Goal: Information Seeking & Learning: Learn about a topic

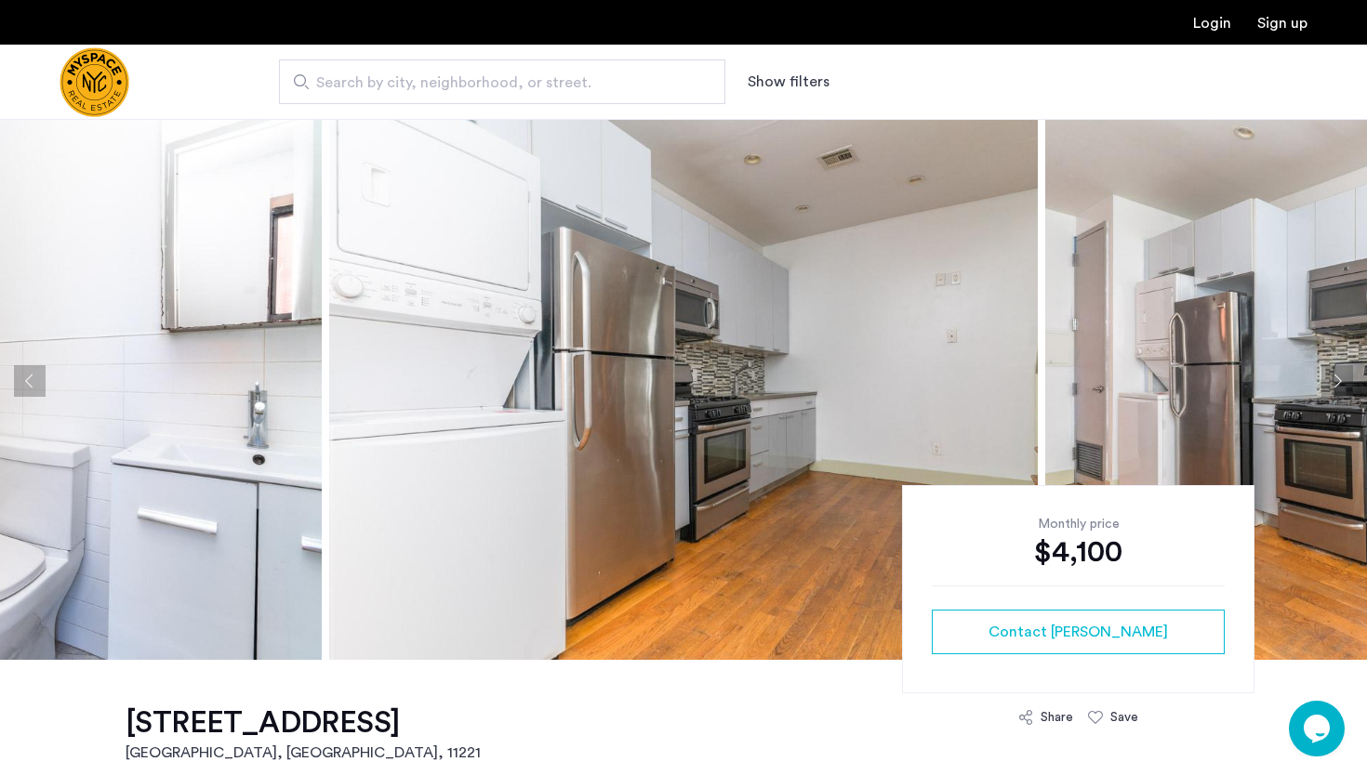
click at [681, 364] on img at bounding box center [683, 381] width 709 height 558
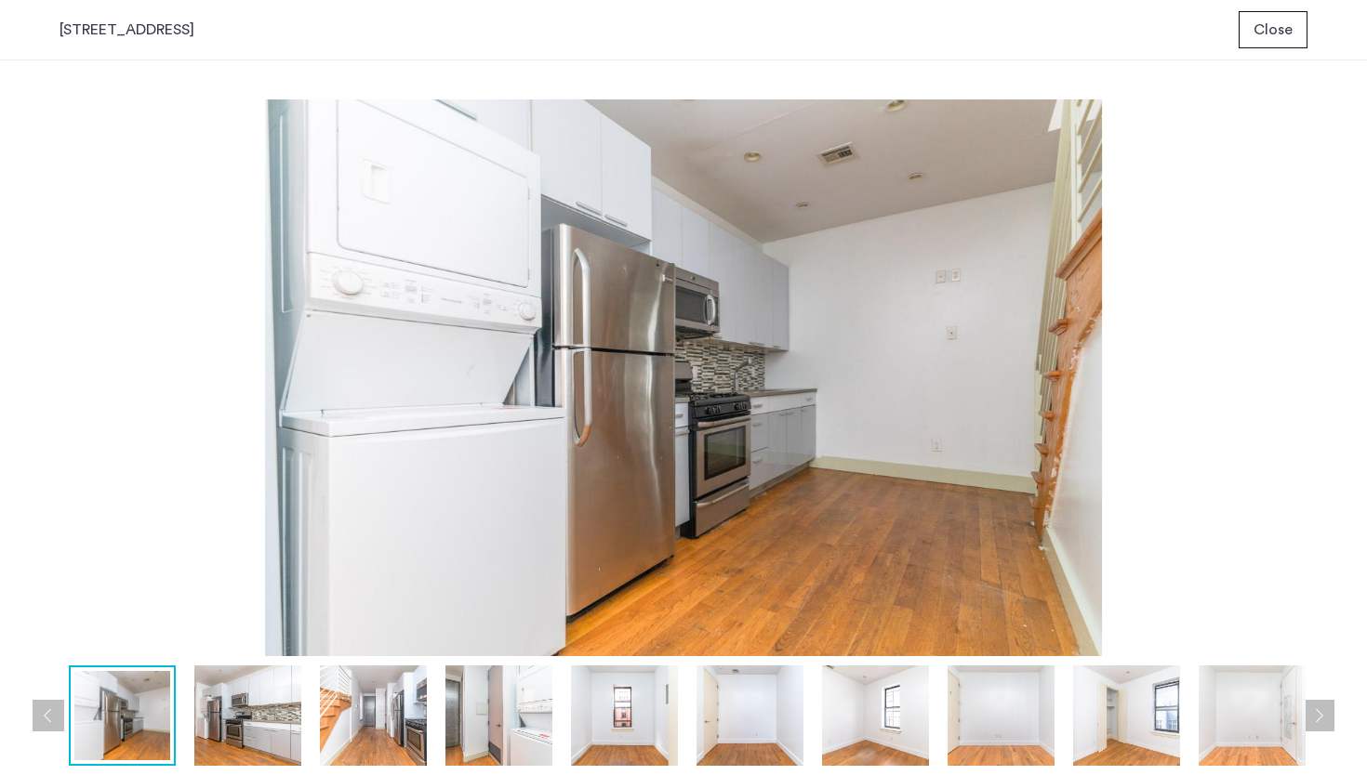
click at [254, 727] on img at bounding box center [247, 716] width 107 height 100
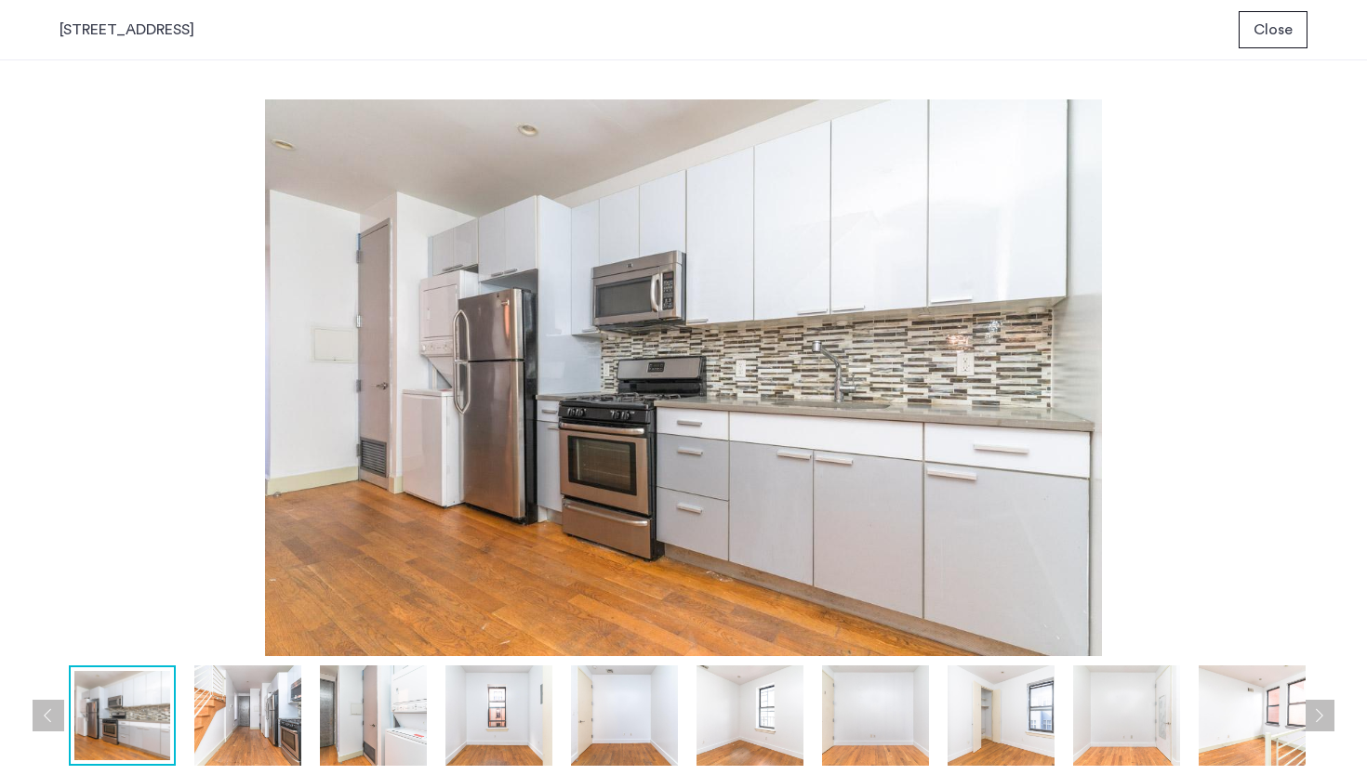
click at [272, 707] on img at bounding box center [247, 716] width 107 height 100
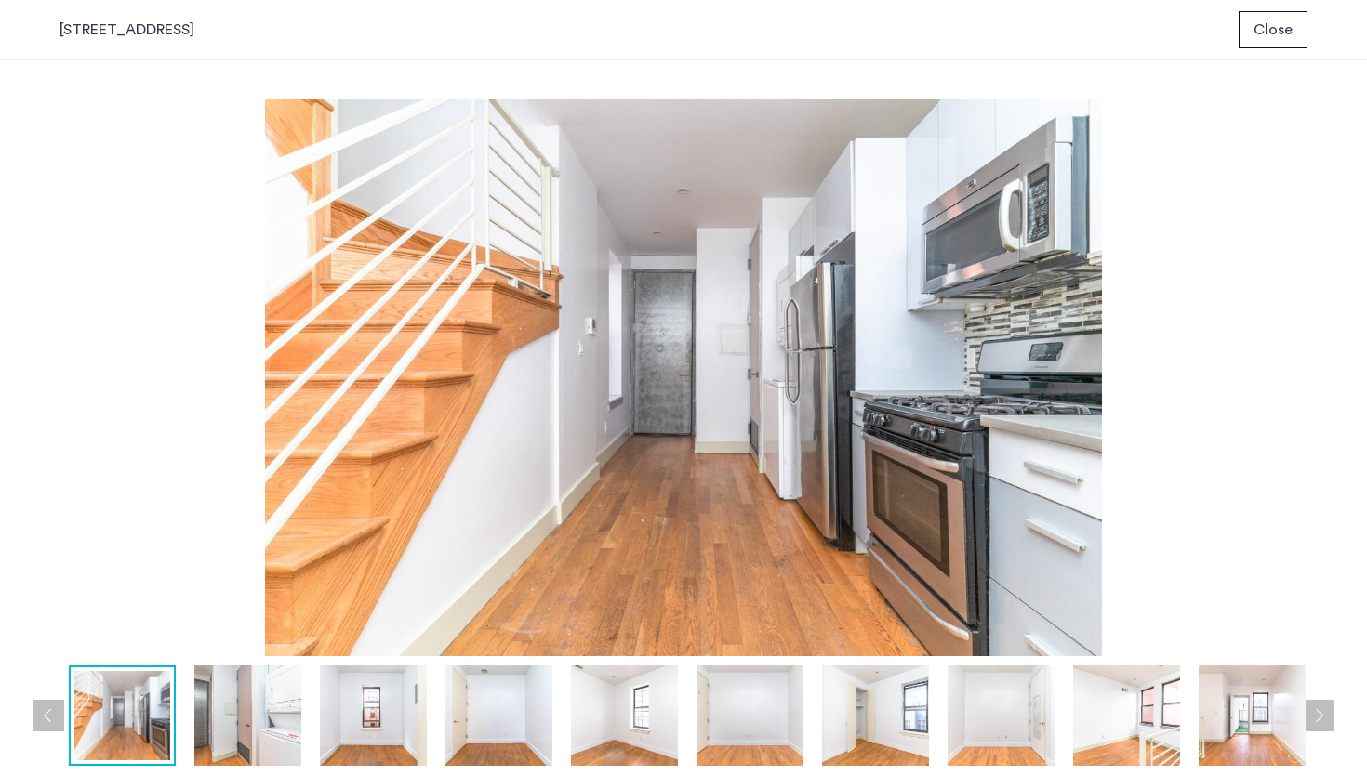
click at [269, 704] on img at bounding box center [247, 716] width 107 height 100
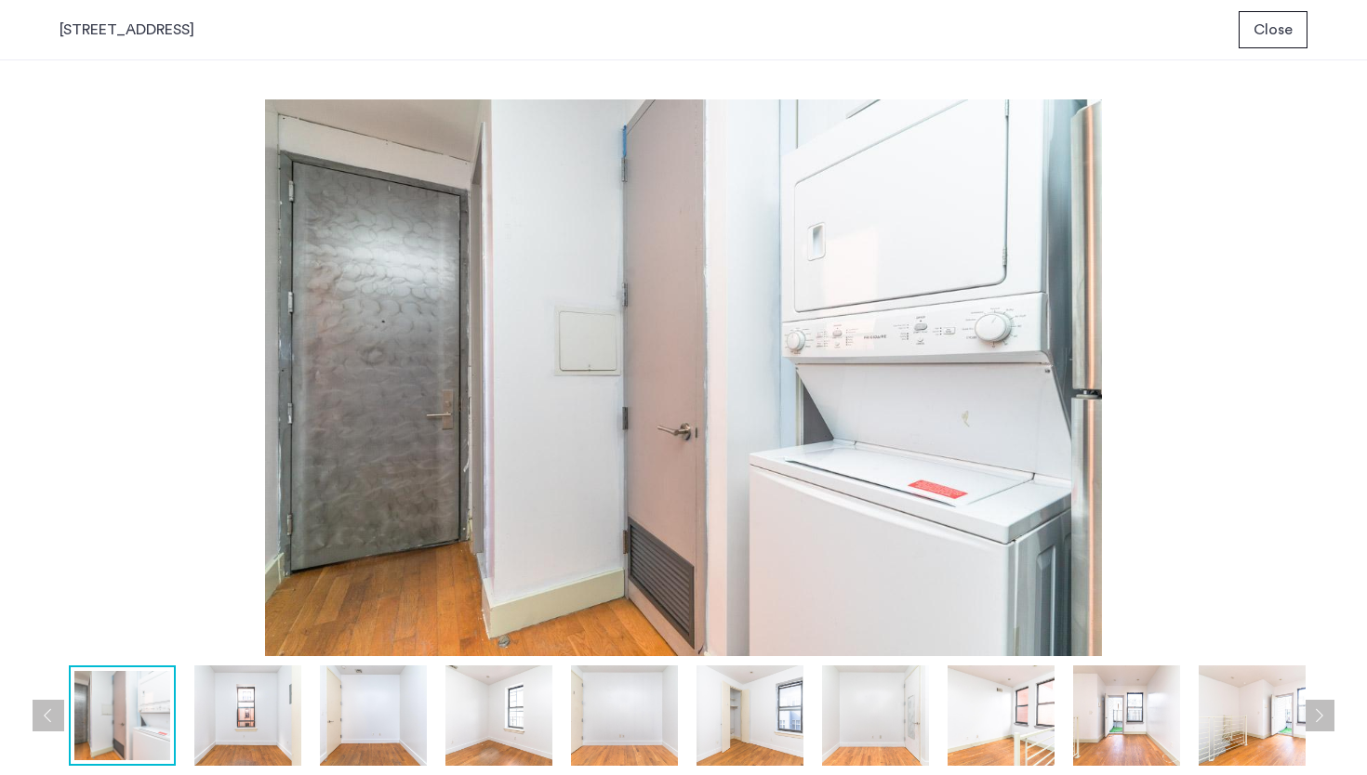
click at [247, 700] on img at bounding box center [247, 716] width 107 height 100
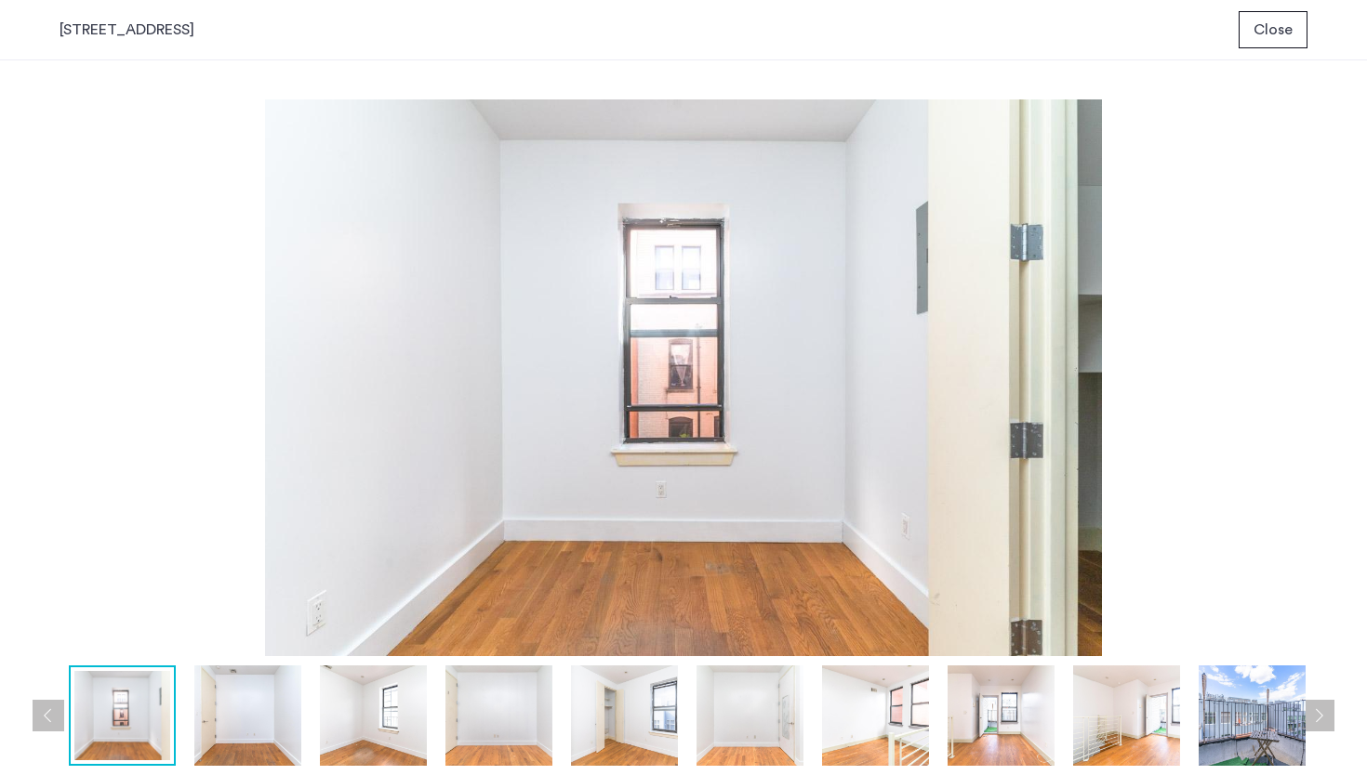
click at [337, 695] on img at bounding box center [373, 716] width 107 height 100
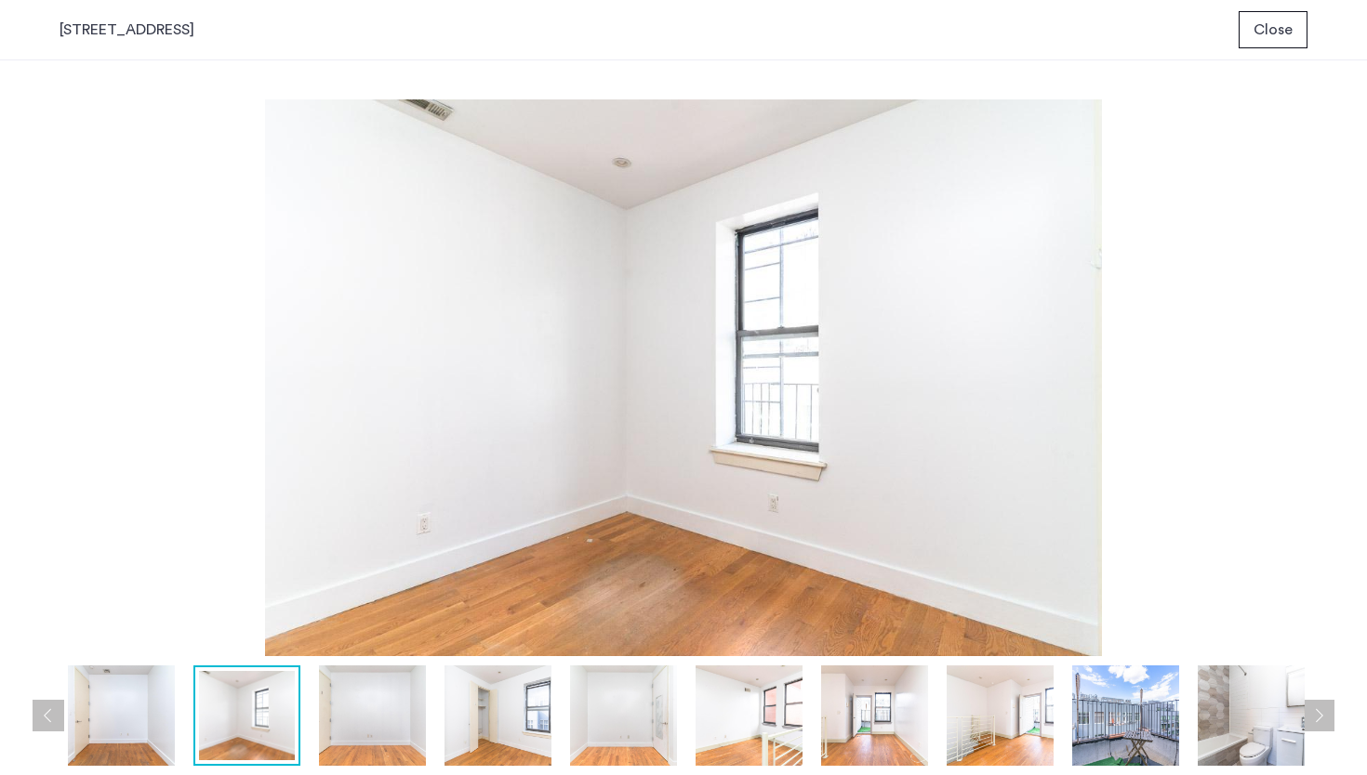
click at [387, 698] on img at bounding box center [372, 716] width 107 height 100
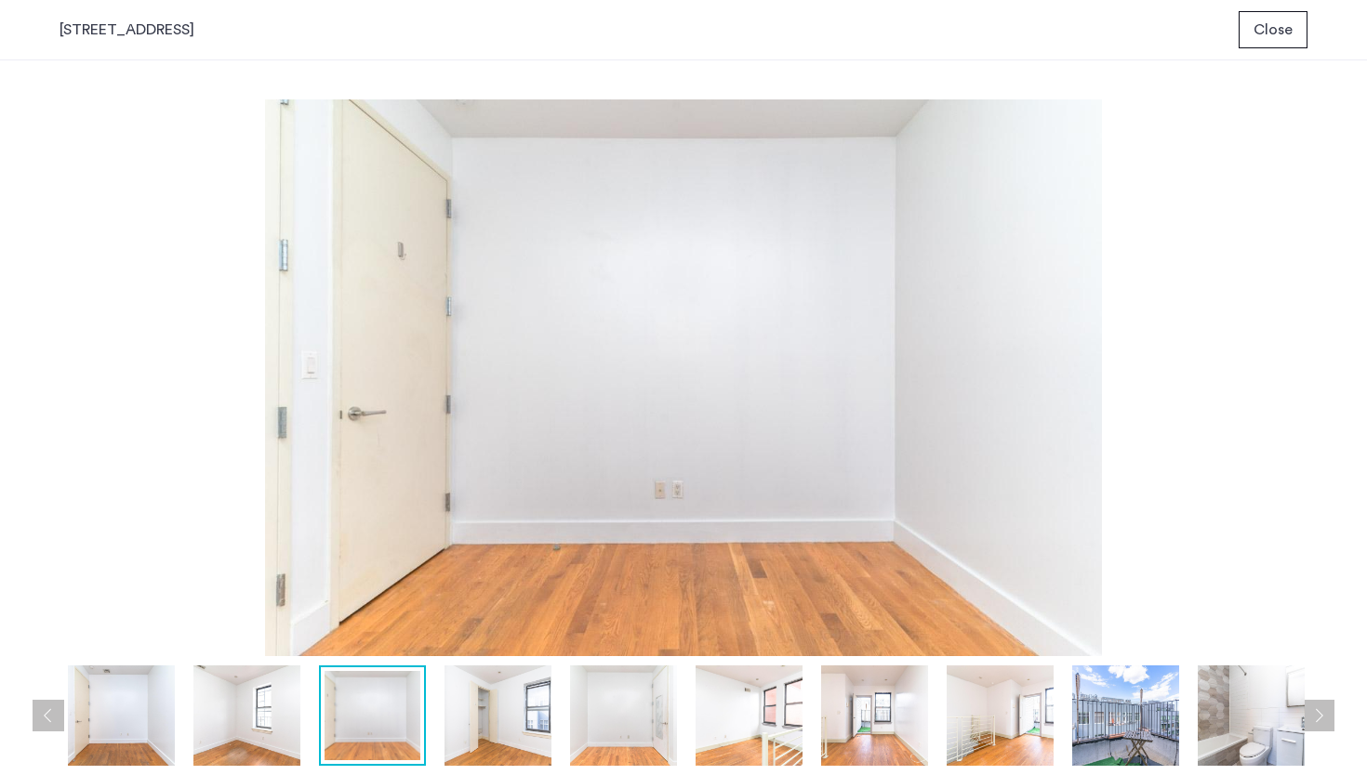
click at [454, 700] on img at bounding box center [497, 716] width 107 height 100
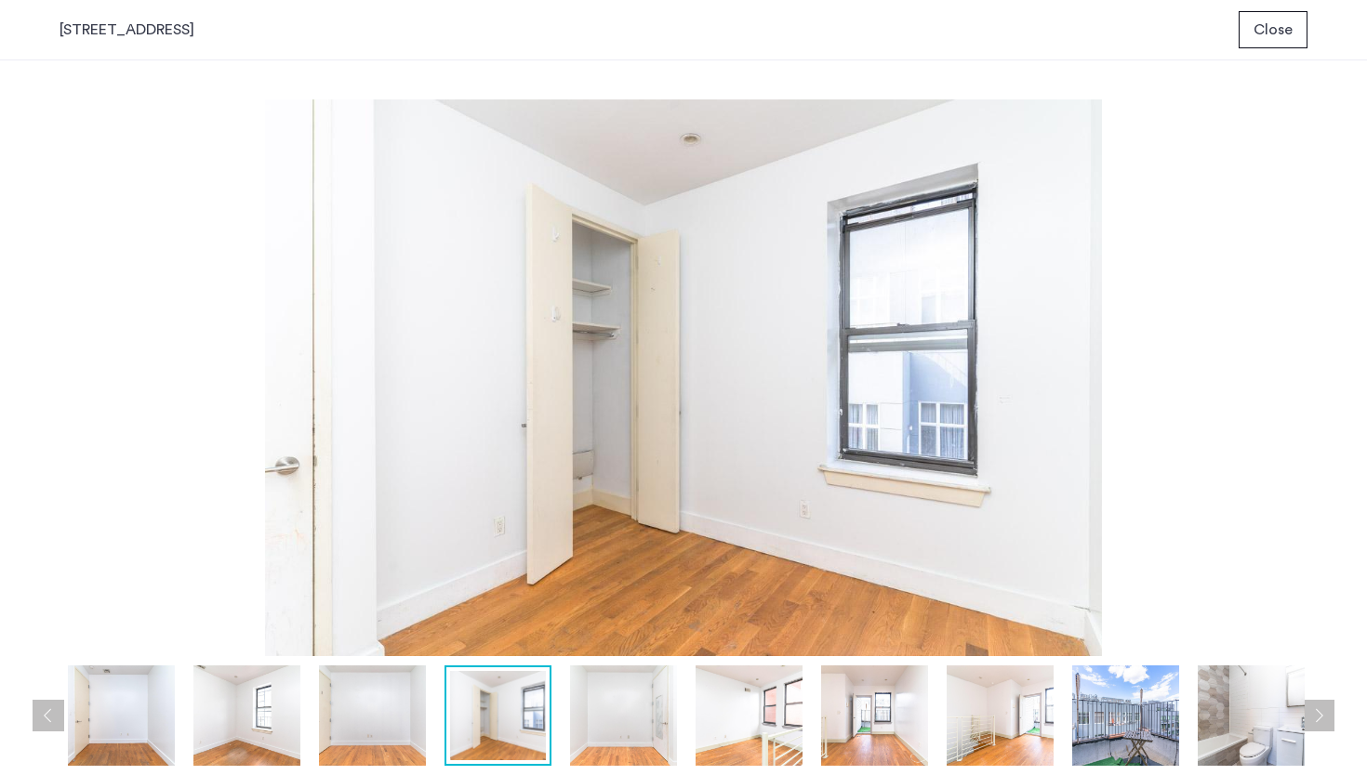
click at [600, 704] on img at bounding box center [623, 716] width 107 height 100
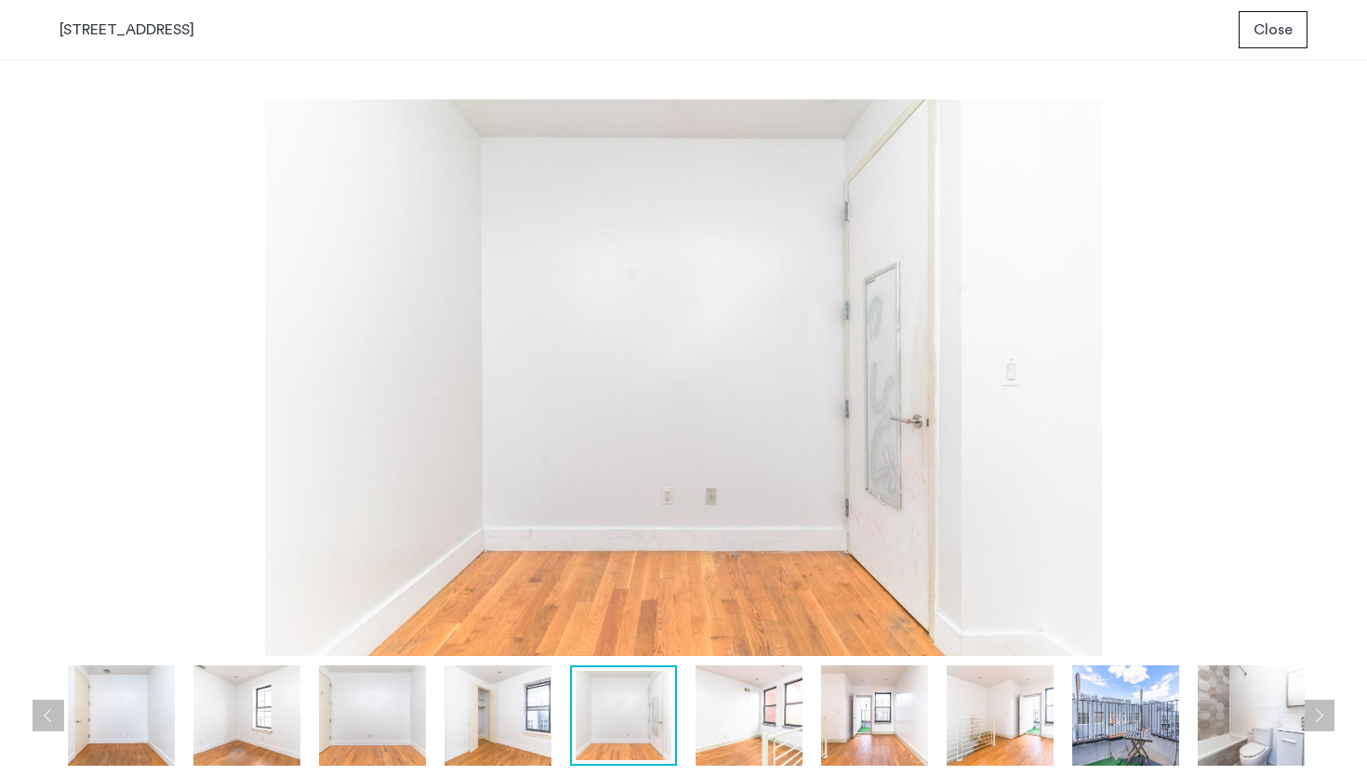
click at [745, 721] on img at bounding box center [748, 716] width 107 height 100
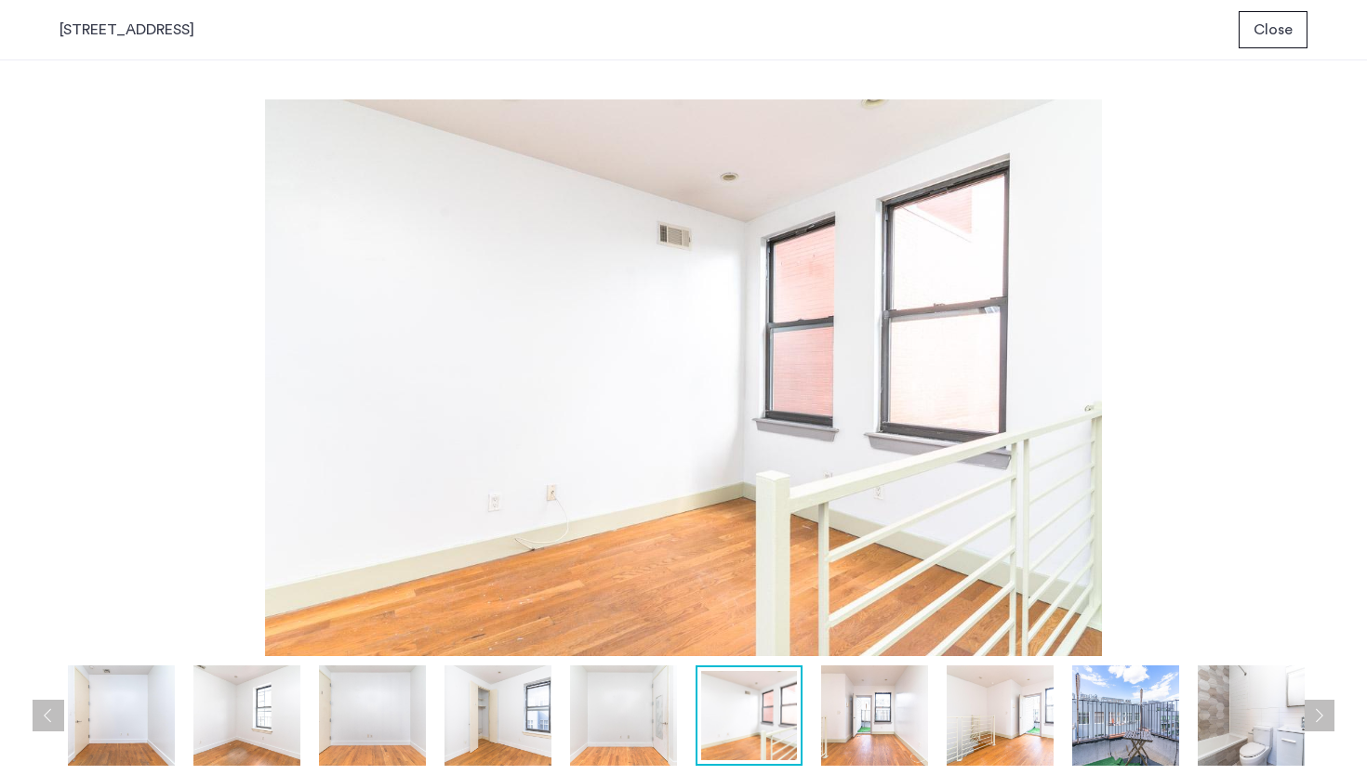
click at [645, 711] on img at bounding box center [623, 716] width 107 height 100
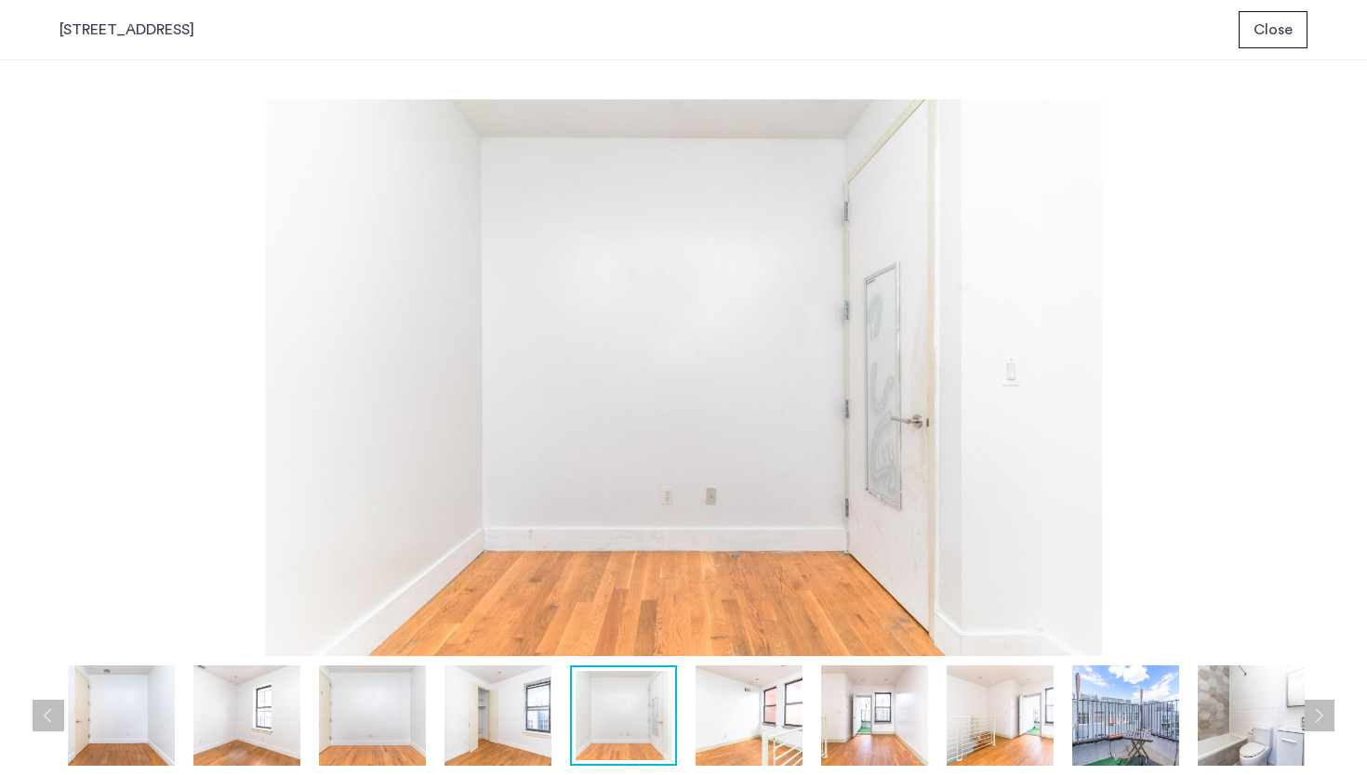
click at [751, 701] on img at bounding box center [748, 716] width 107 height 100
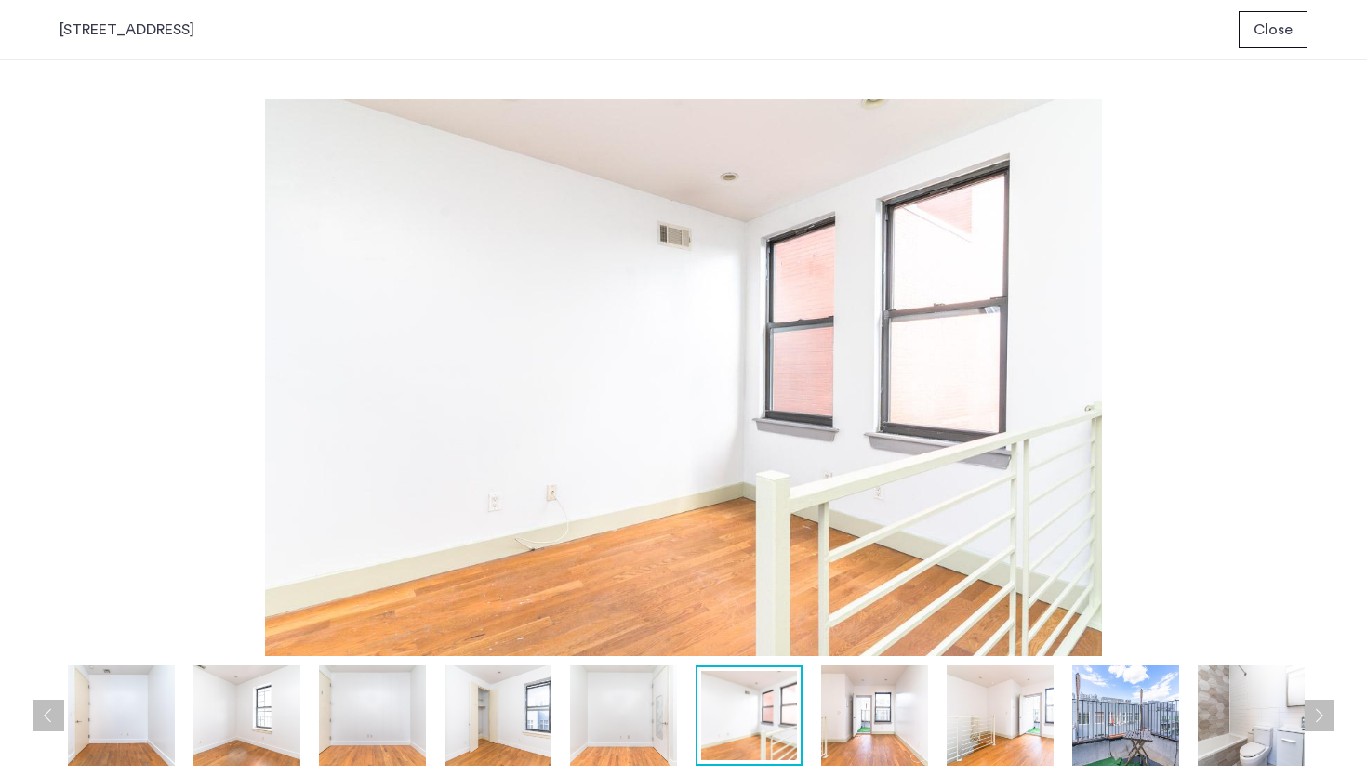
click at [883, 722] on img at bounding box center [874, 716] width 107 height 100
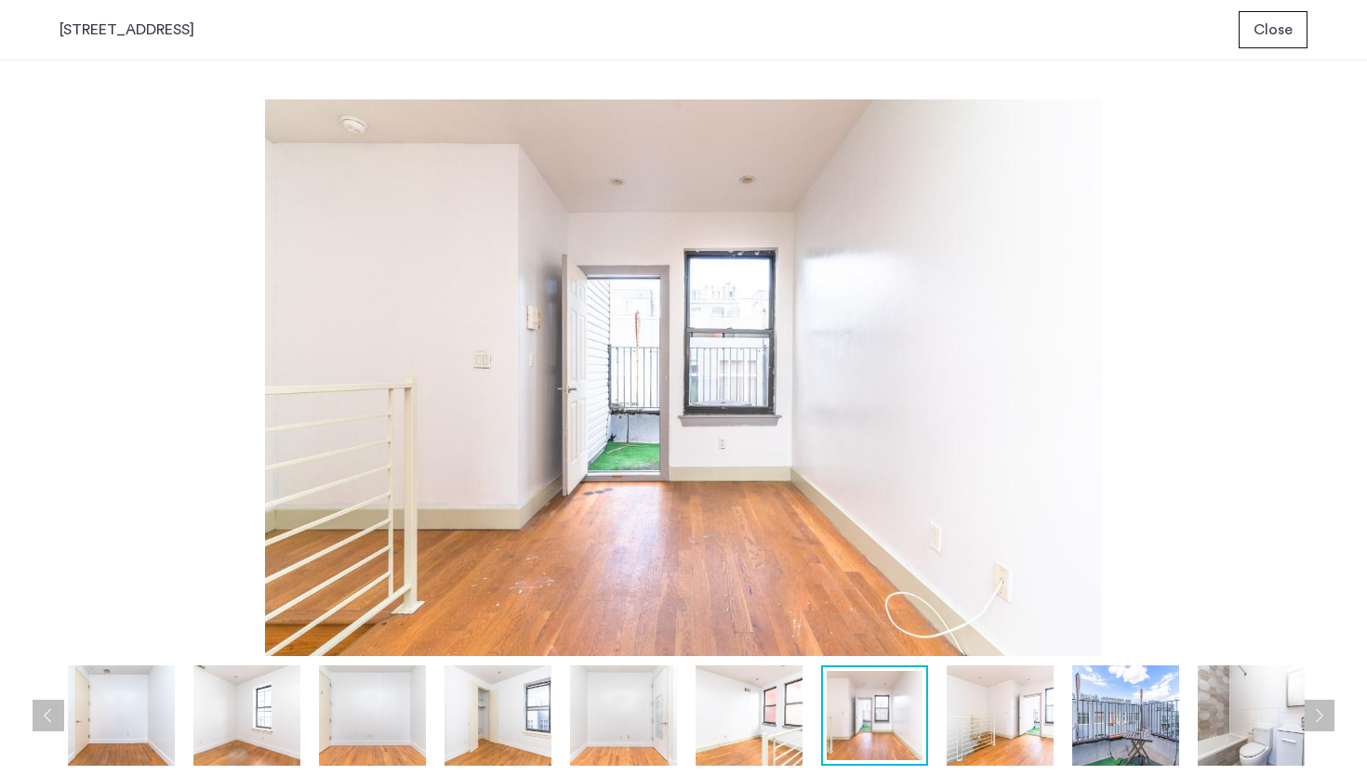
click at [991, 720] on img at bounding box center [1000, 716] width 107 height 100
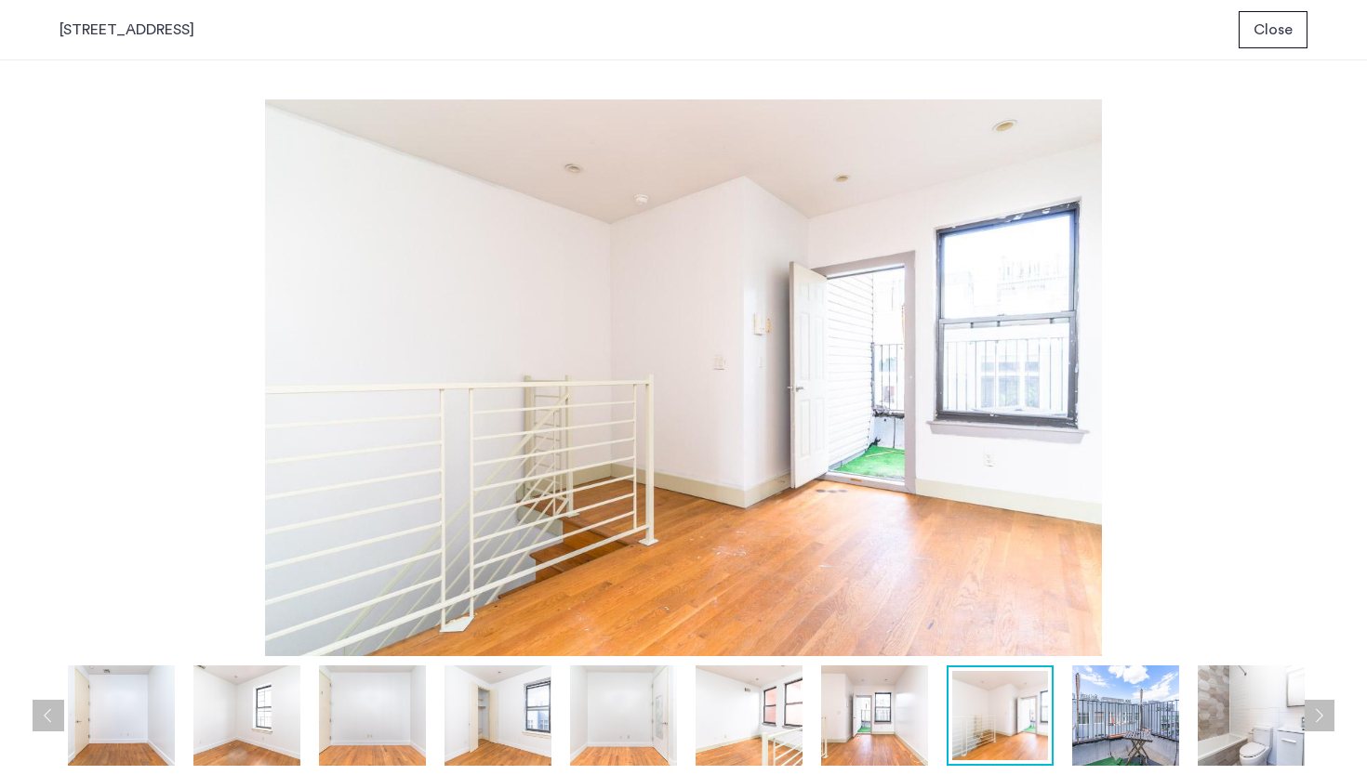
click at [1126, 715] on img at bounding box center [1125, 716] width 107 height 100
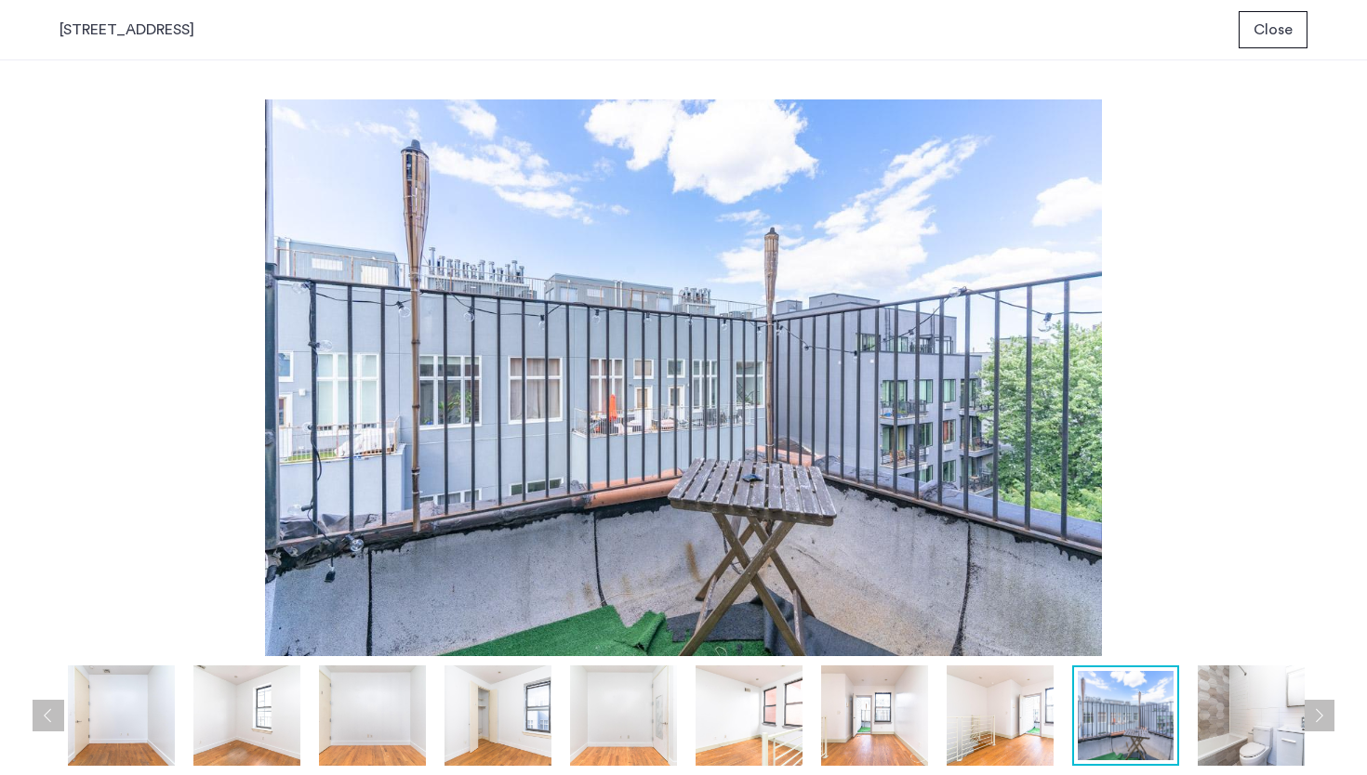
click at [1243, 717] on img at bounding box center [1251, 716] width 107 height 100
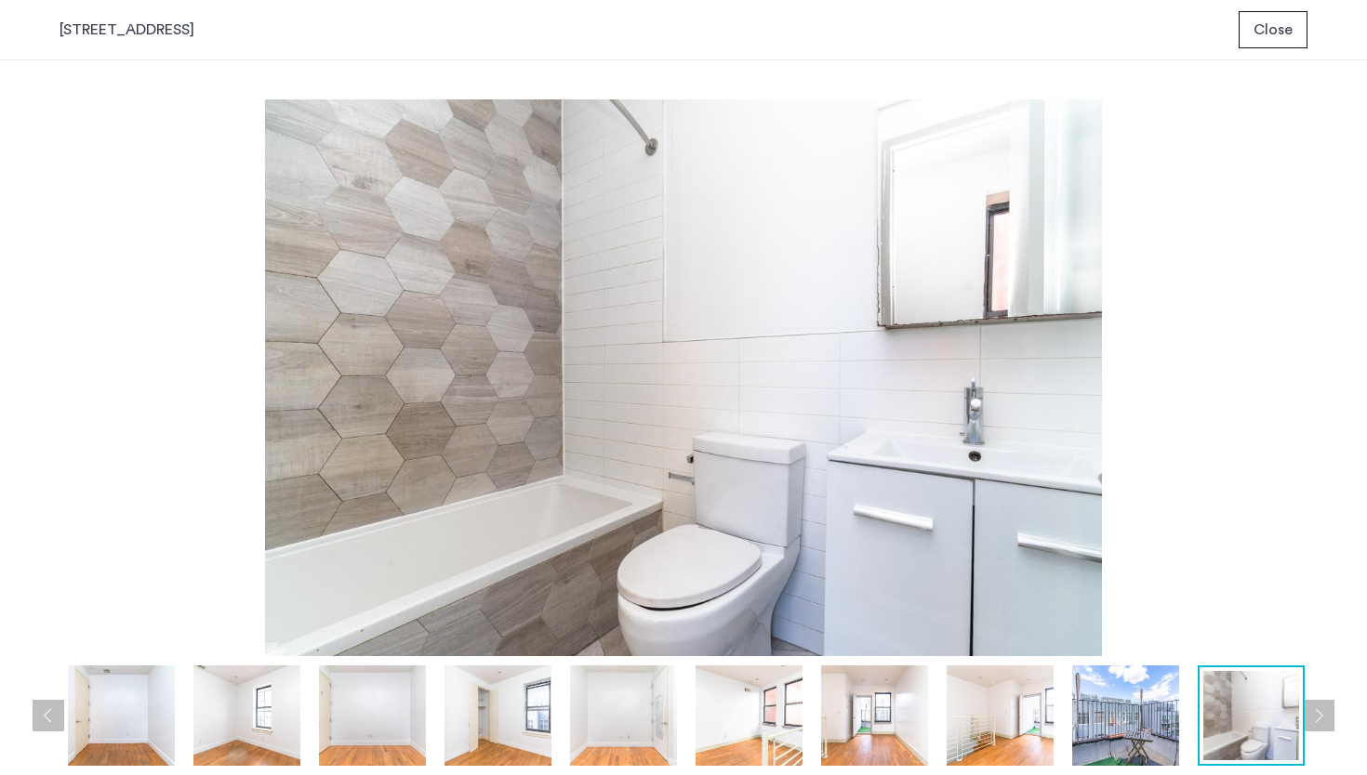
click at [1326, 709] on button "Next apartment" at bounding box center [1319, 716] width 32 height 32
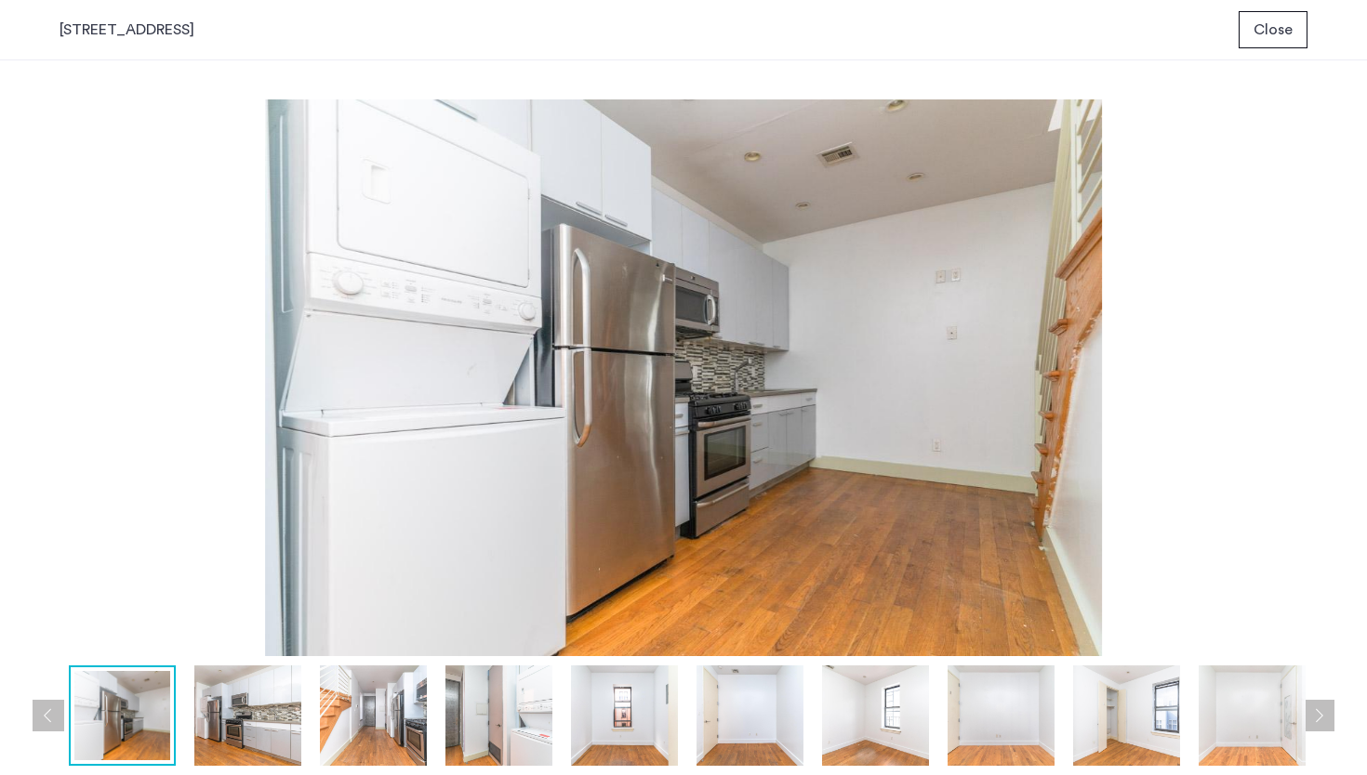
click at [221, 686] on img at bounding box center [247, 716] width 107 height 100
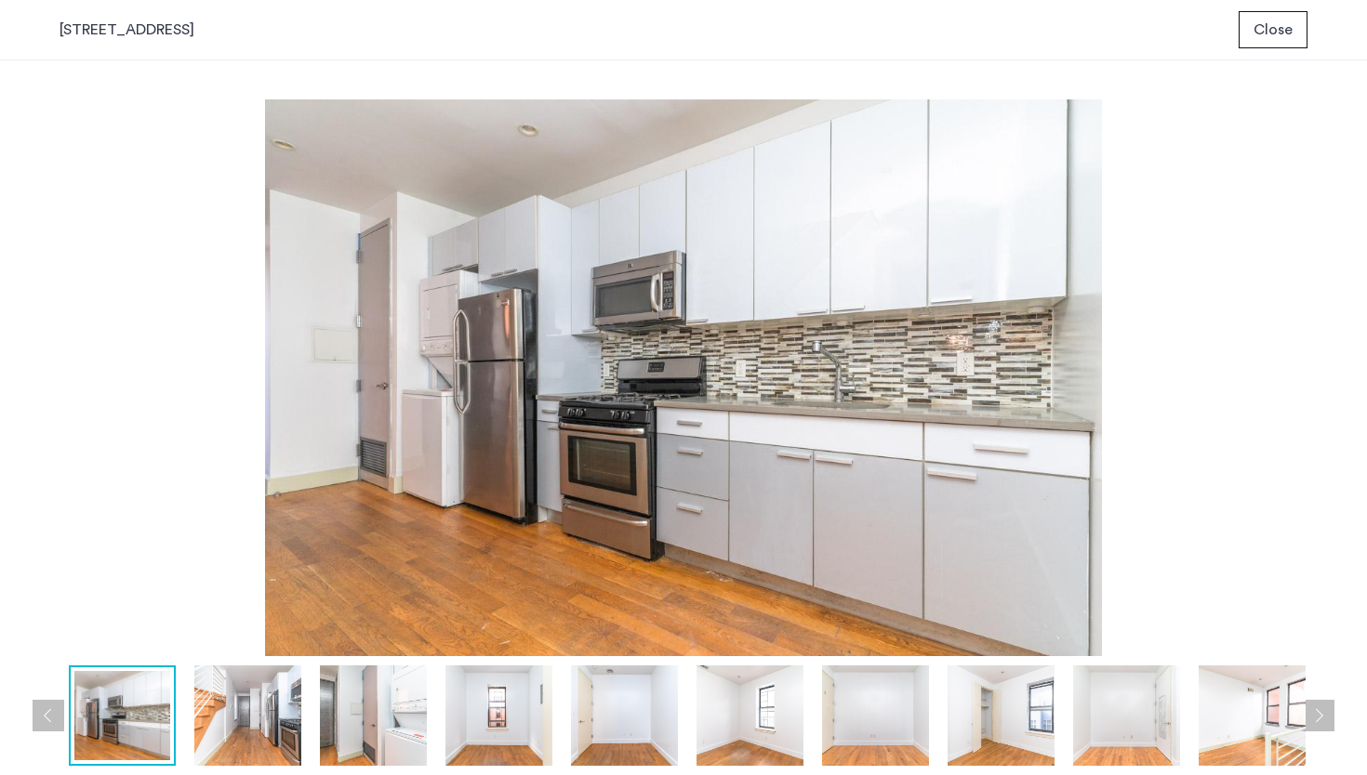
click at [276, 714] on img at bounding box center [247, 716] width 107 height 100
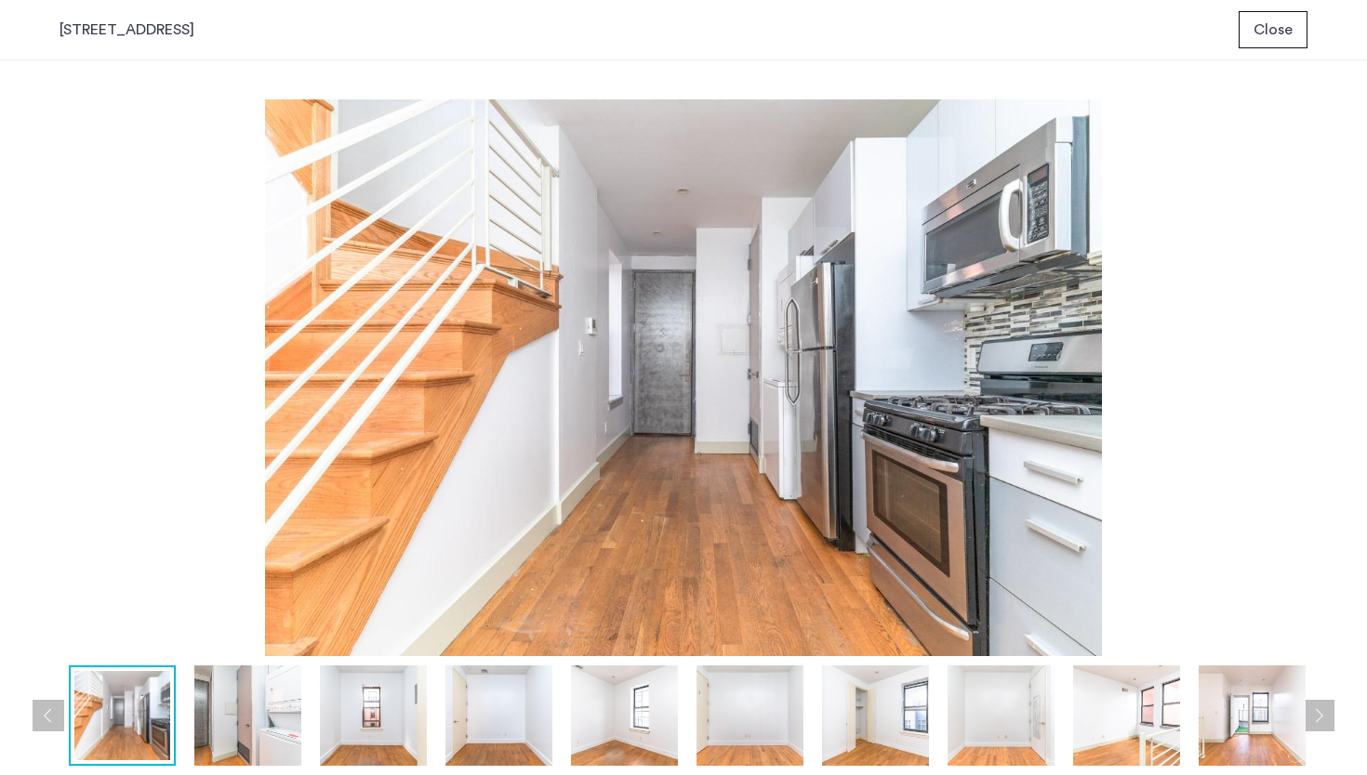
click at [254, 709] on img at bounding box center [247, 716] width 107 height 100
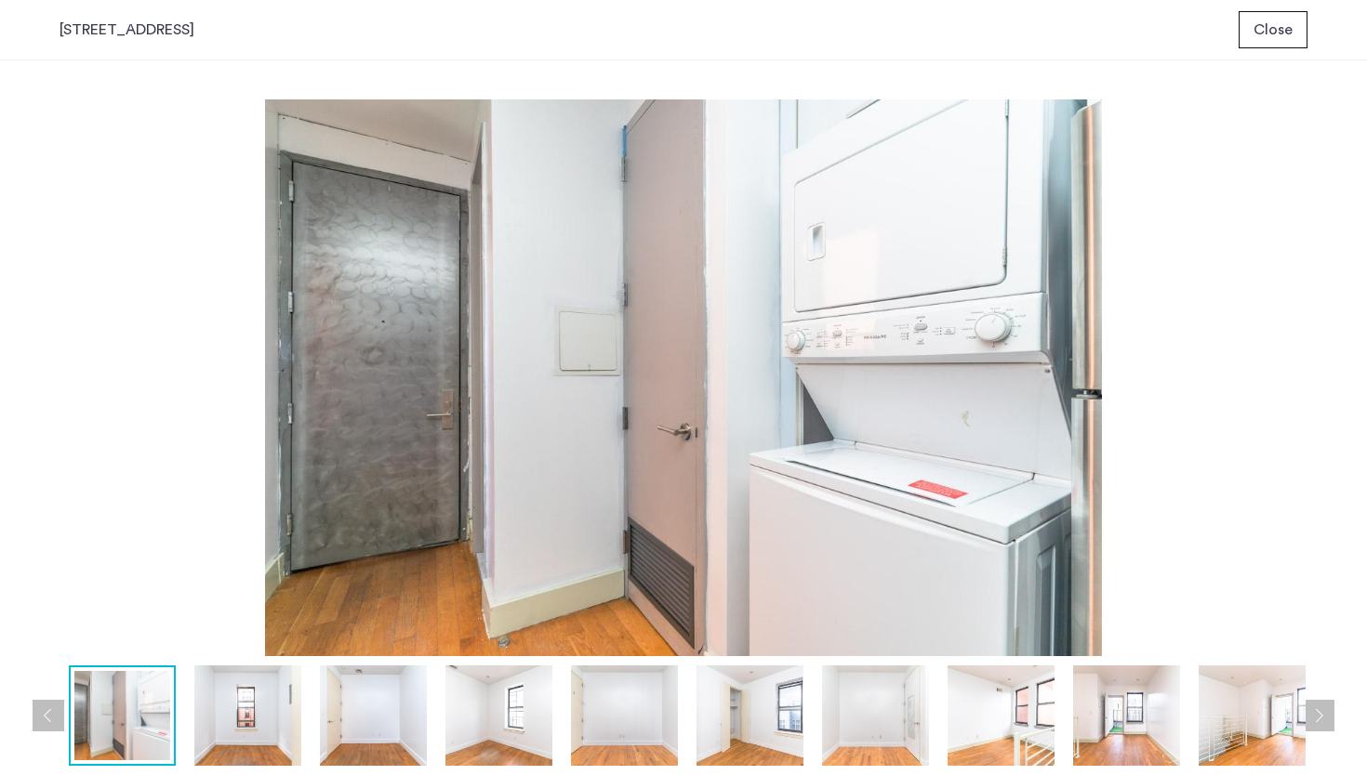
click at [344, 717] on img at bounding box center [373, 716] width 107 height 100
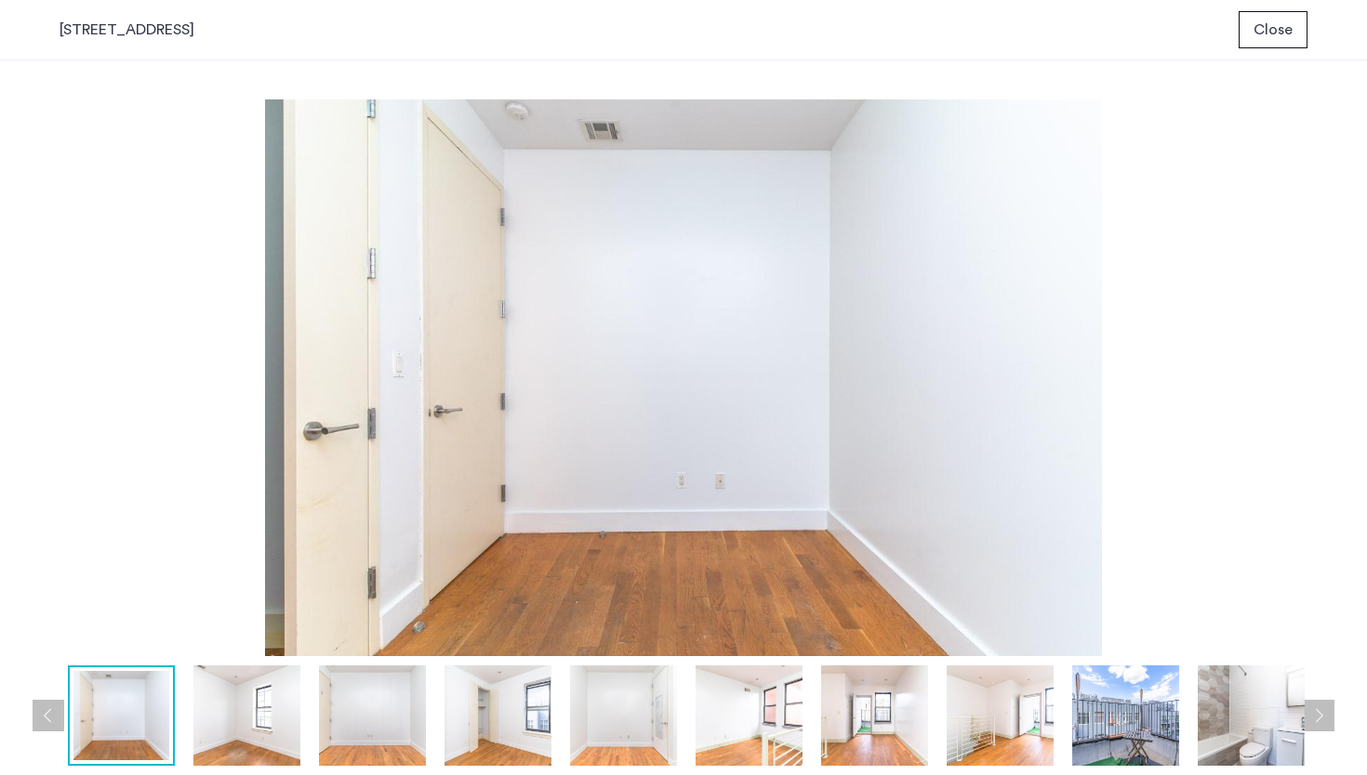
click at [459, 716] on img at bounding box center [497, 716] width 107 height 100
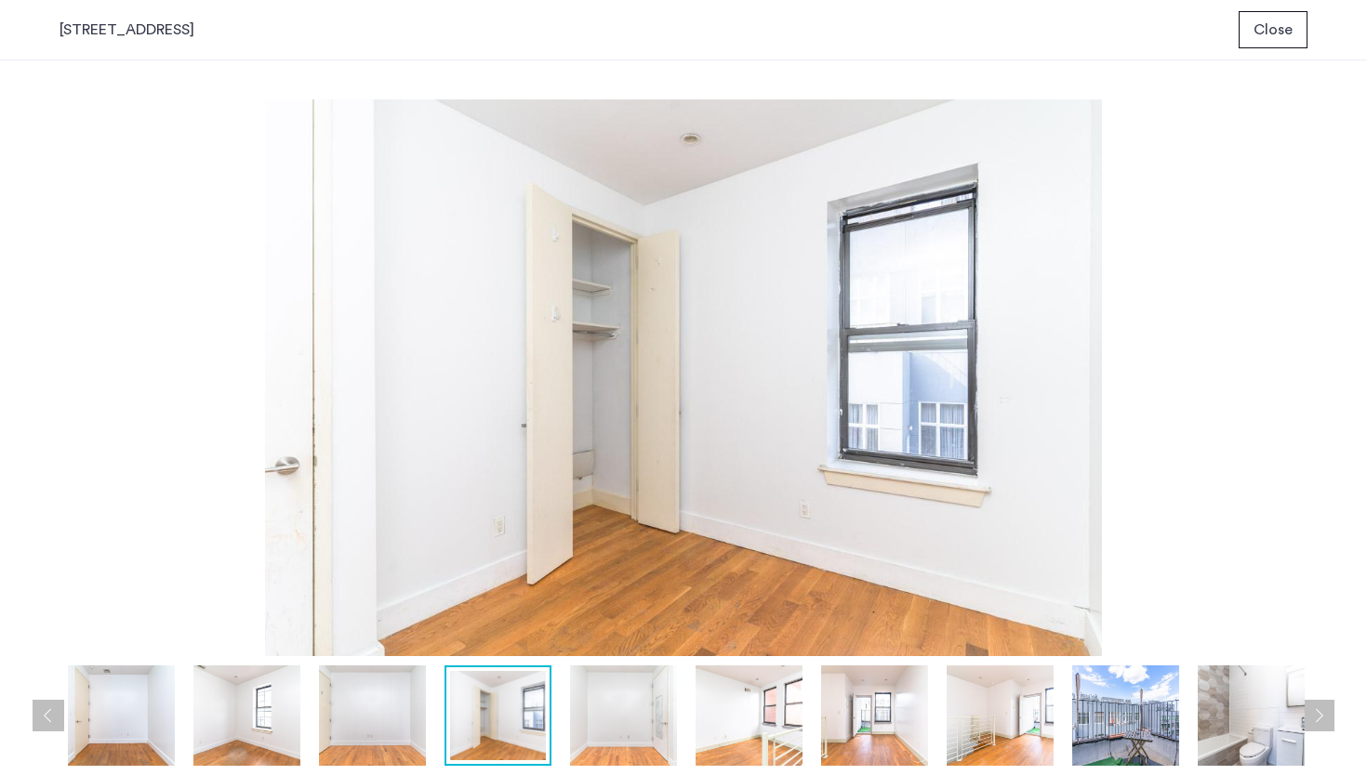
click at [580, 709] on img at bounding box center [623, 716] width 107 height 100
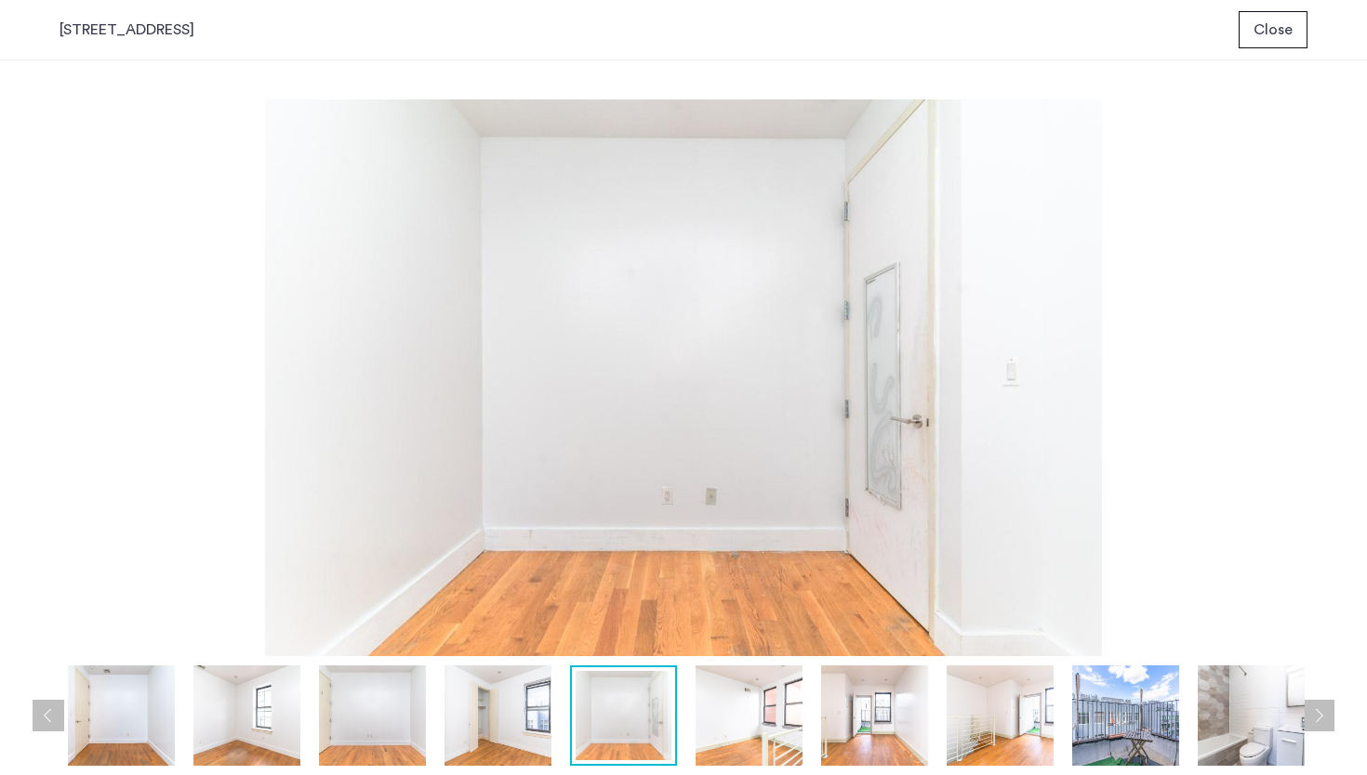
click at [720, 710] on img at bounding box center [748, 716] width 107 height 100
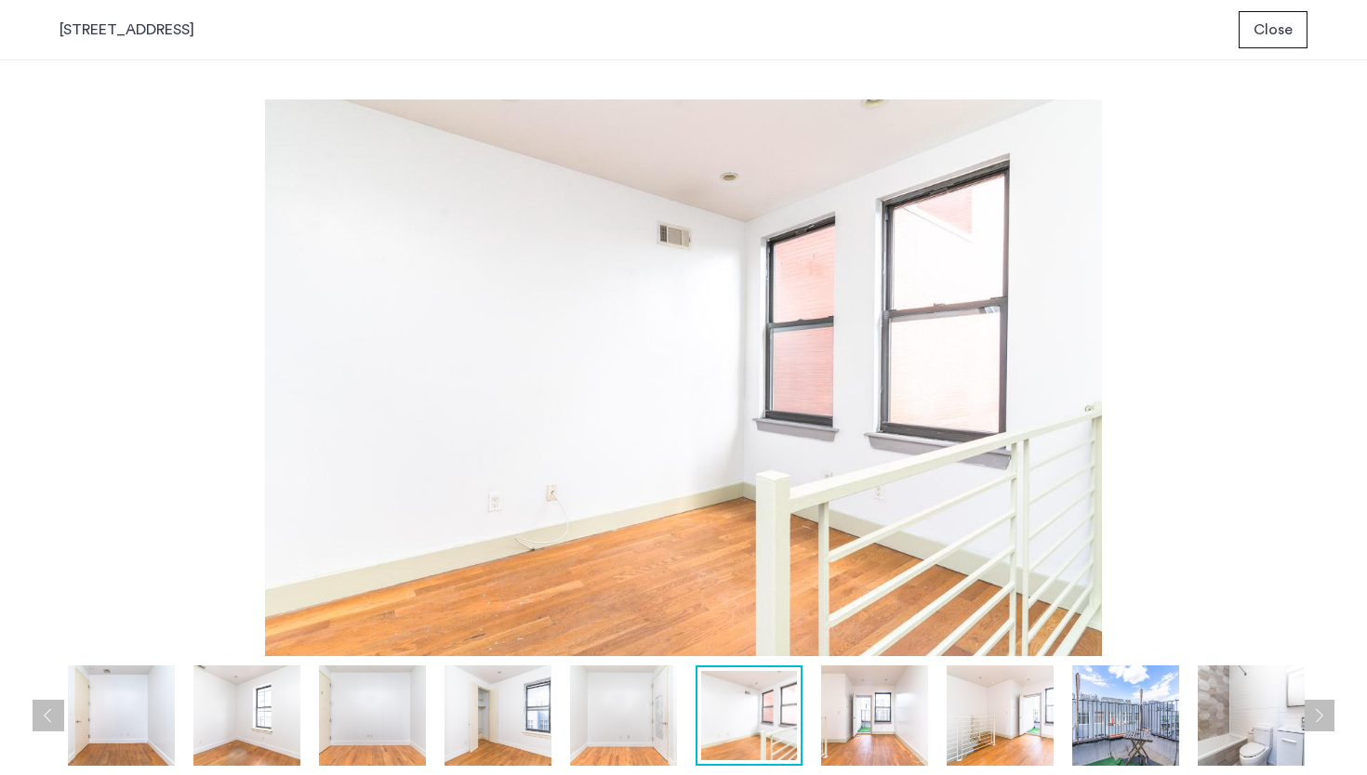
click at [882, 721] on img at bounding box center [874, 716] width 107 height 100
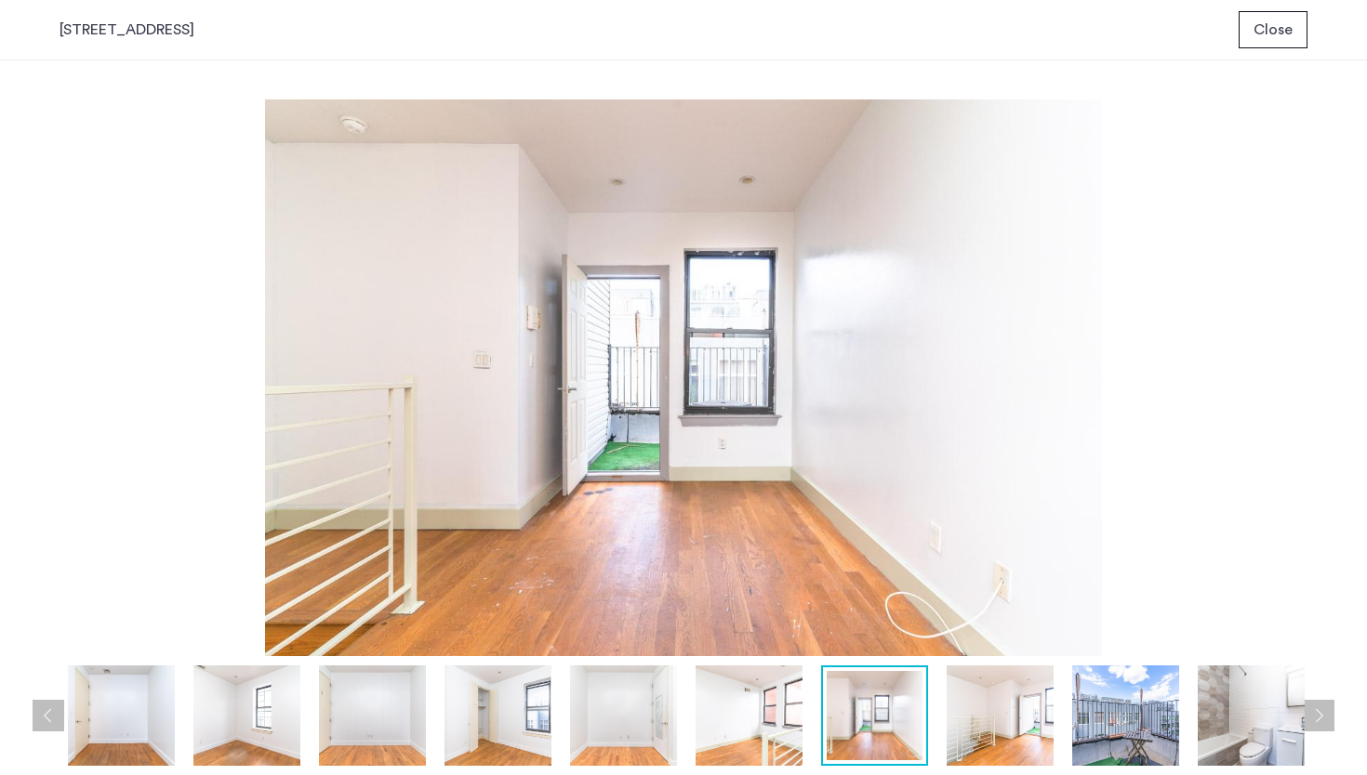
click at [982, 718] on img at bounding box center [1000, 716] width 107 height 100
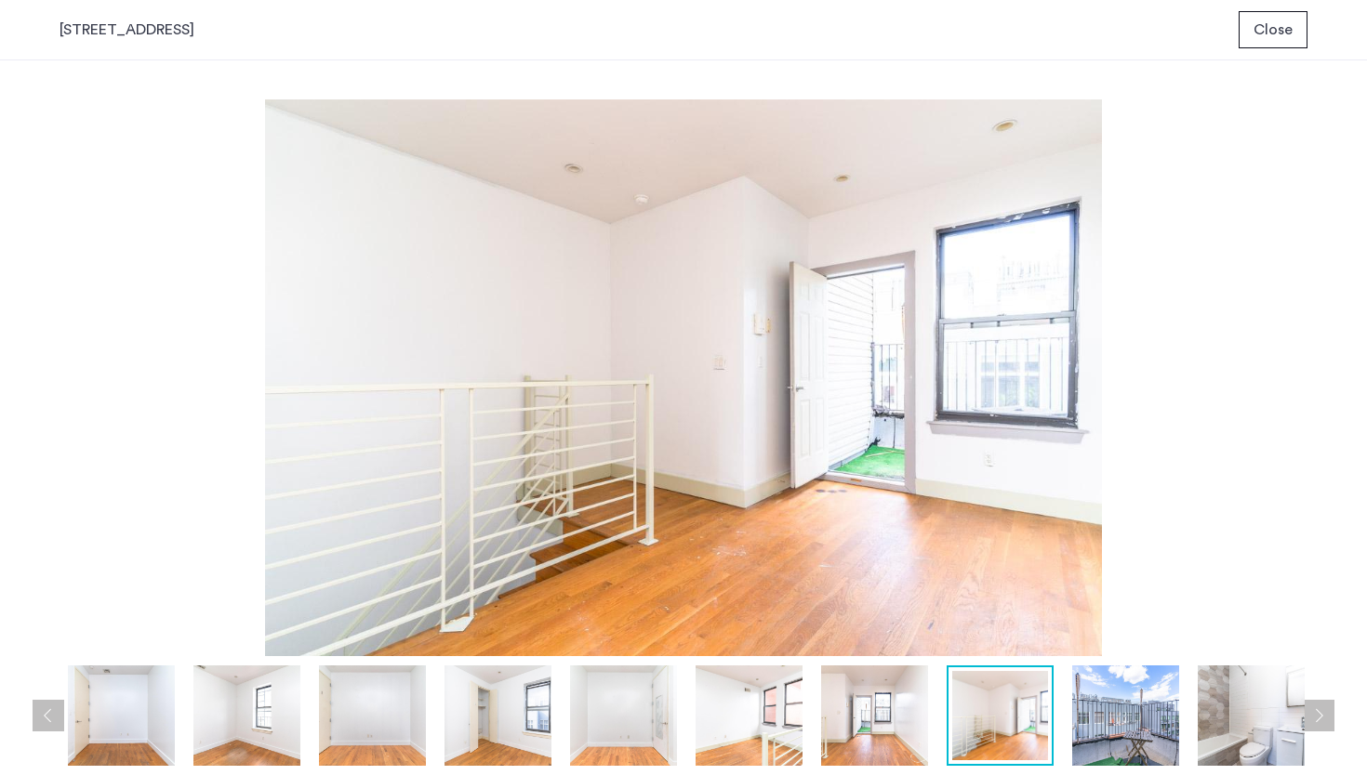
click at [1118, 713] on img at bounding box center [1125, 716] width 107 height 100
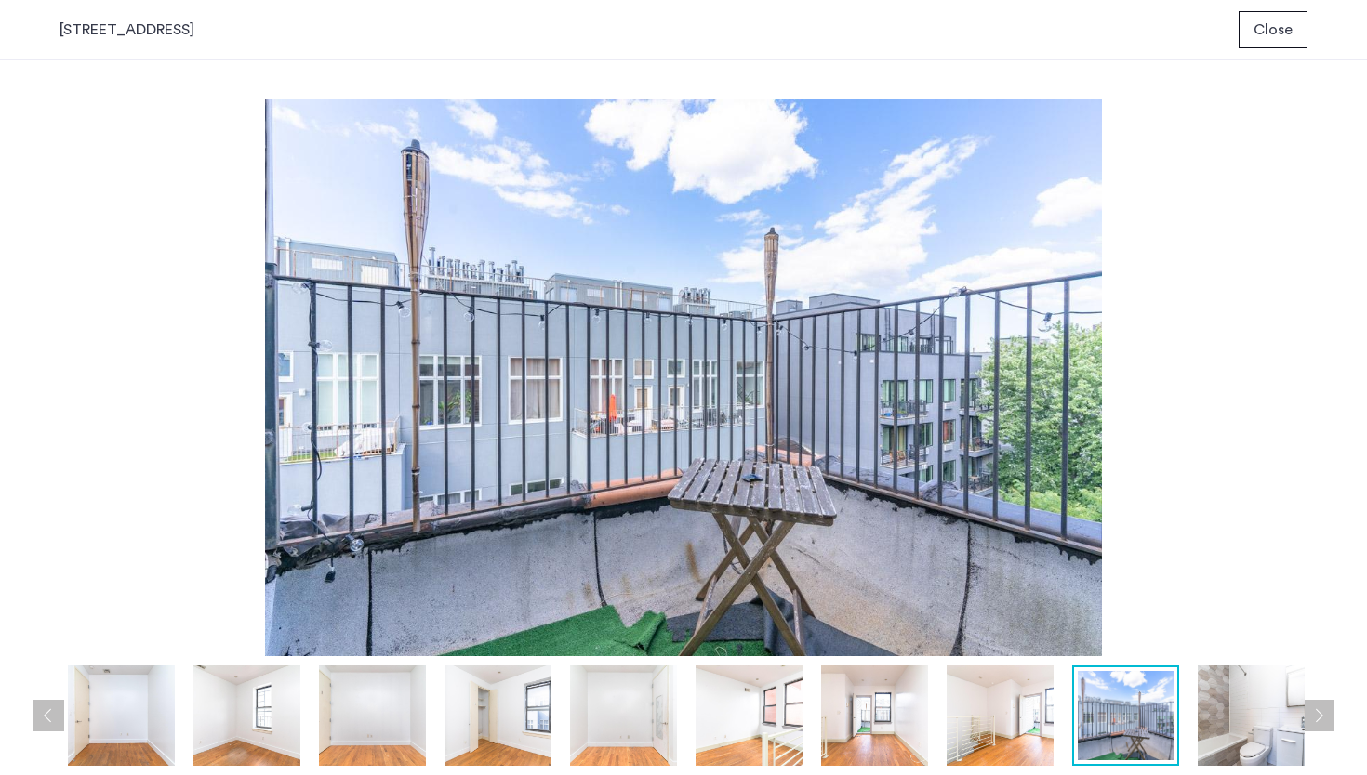
click at [1222, 715] on img at bounding box center [1251, 716] width 107 height 100
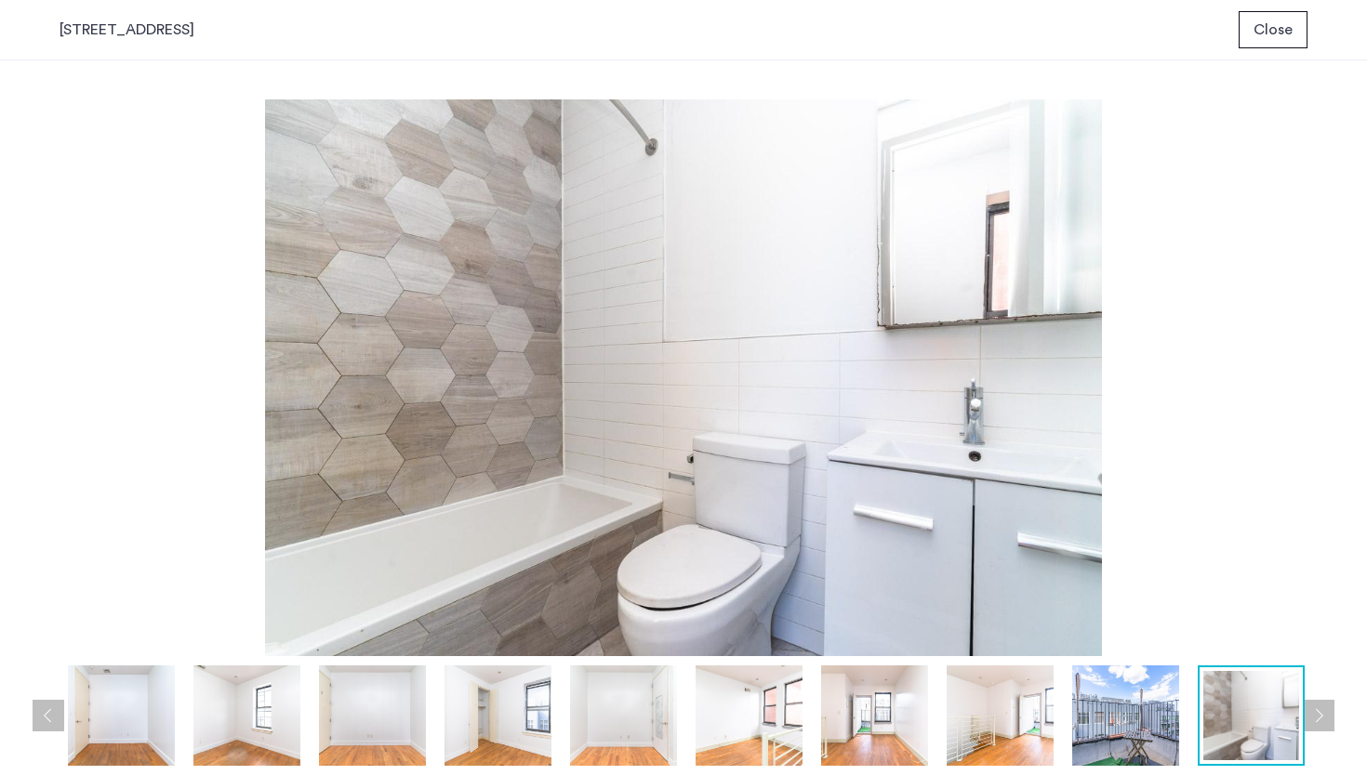
click at [1120, 703] on img at bounding box center [1125, 716] width 107 height 100
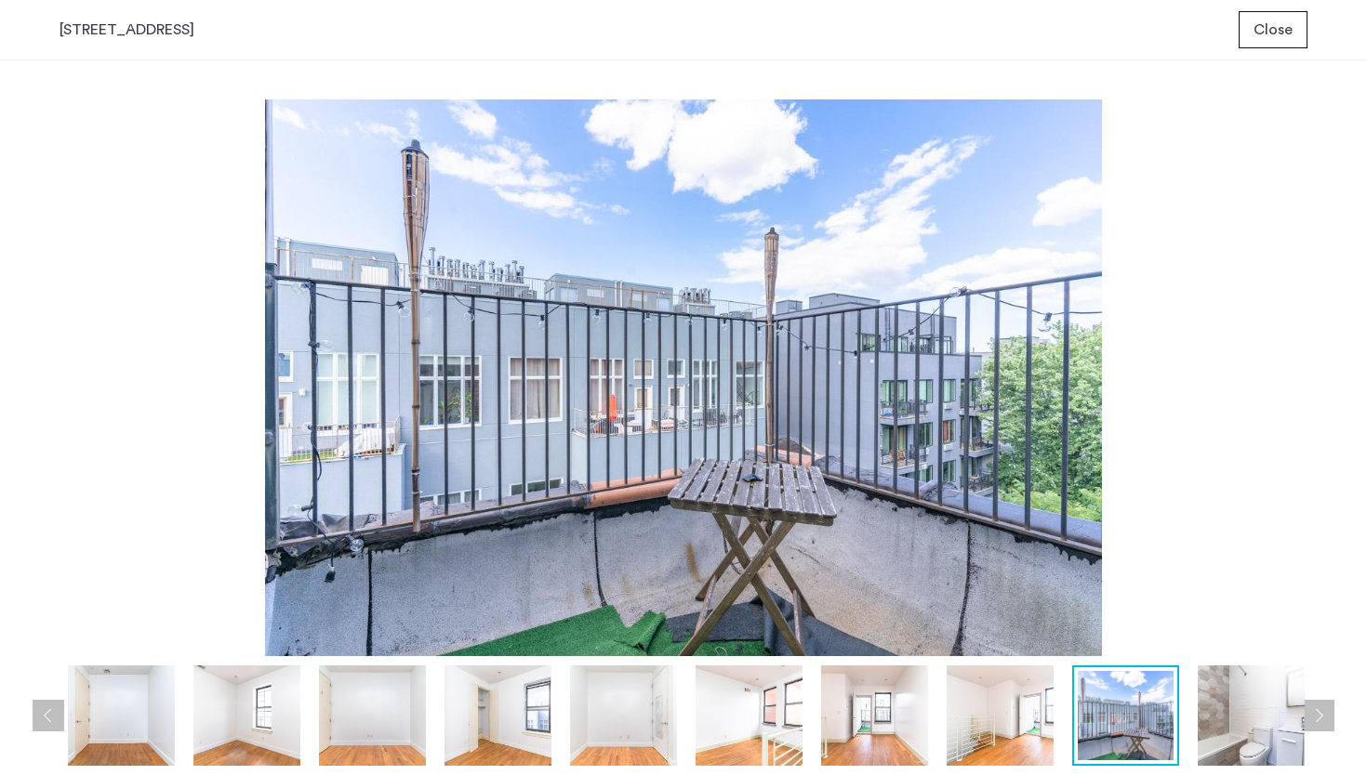
click at [1235, 708] on img at bounding box center [1251, 716] width 107 height 100
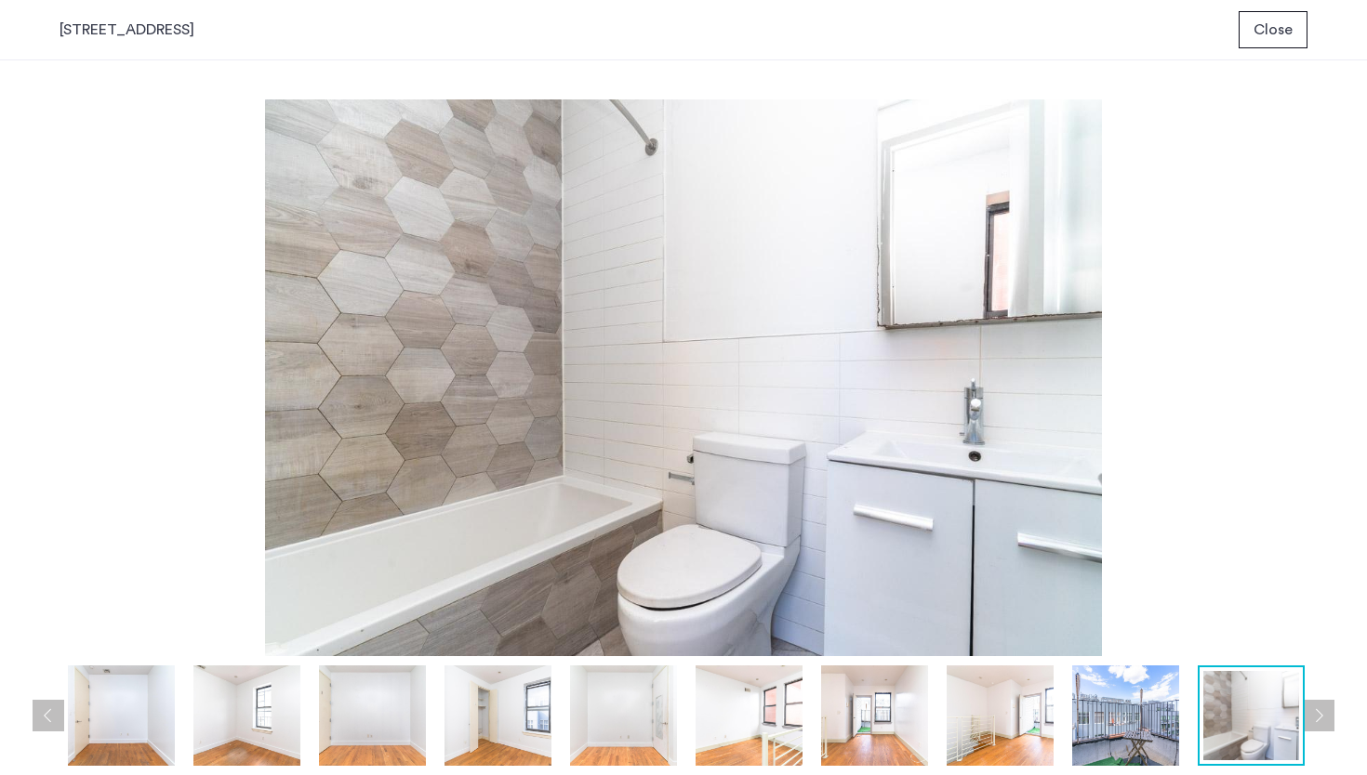
click at [1281, 31] on span "Close" at bounding box center [1272, 30] width 39 height 22
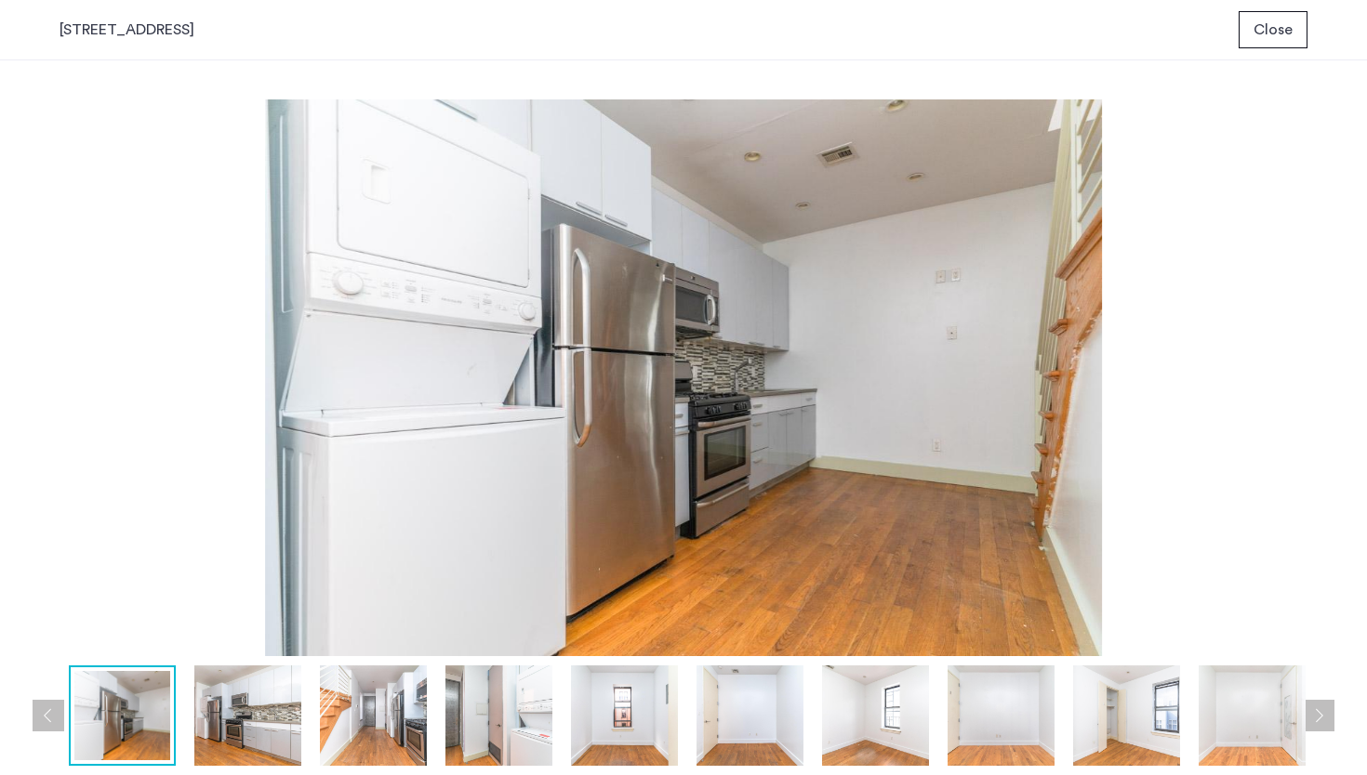
click at [241, 690] on img at bounding box center [247, 716] width 107 height 100
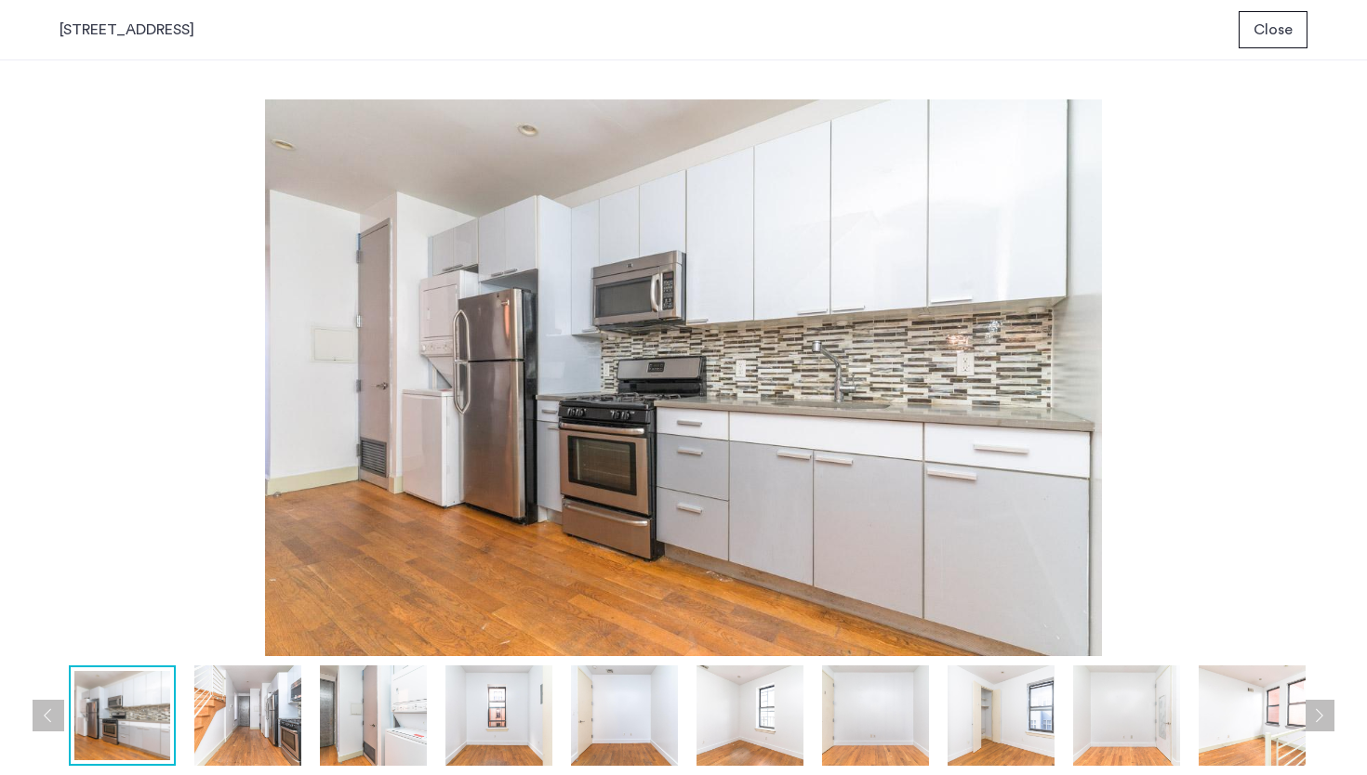
click at [249, 712] on img at bounding box center [247, 716] width 107 height 100
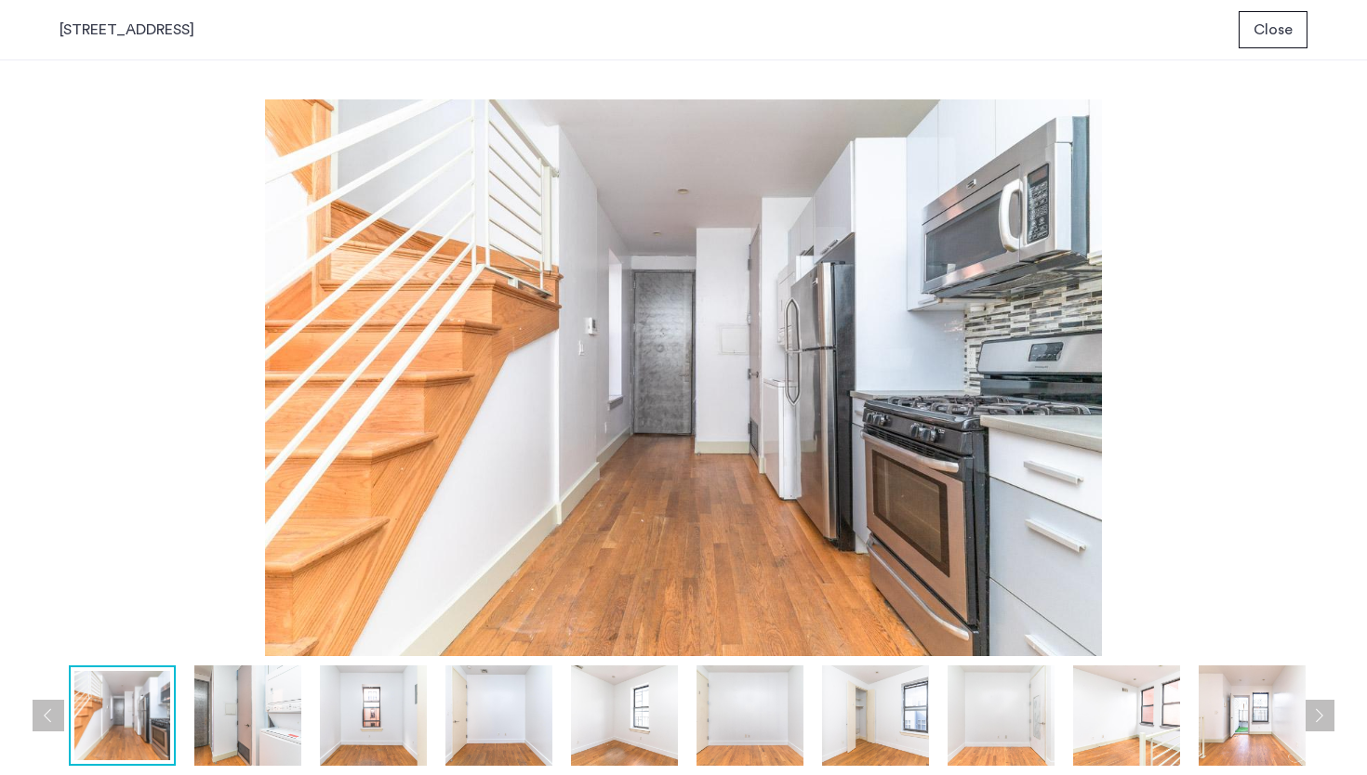
click at [249, 712] on img at bounding box center [247, 716] width 107 height 100
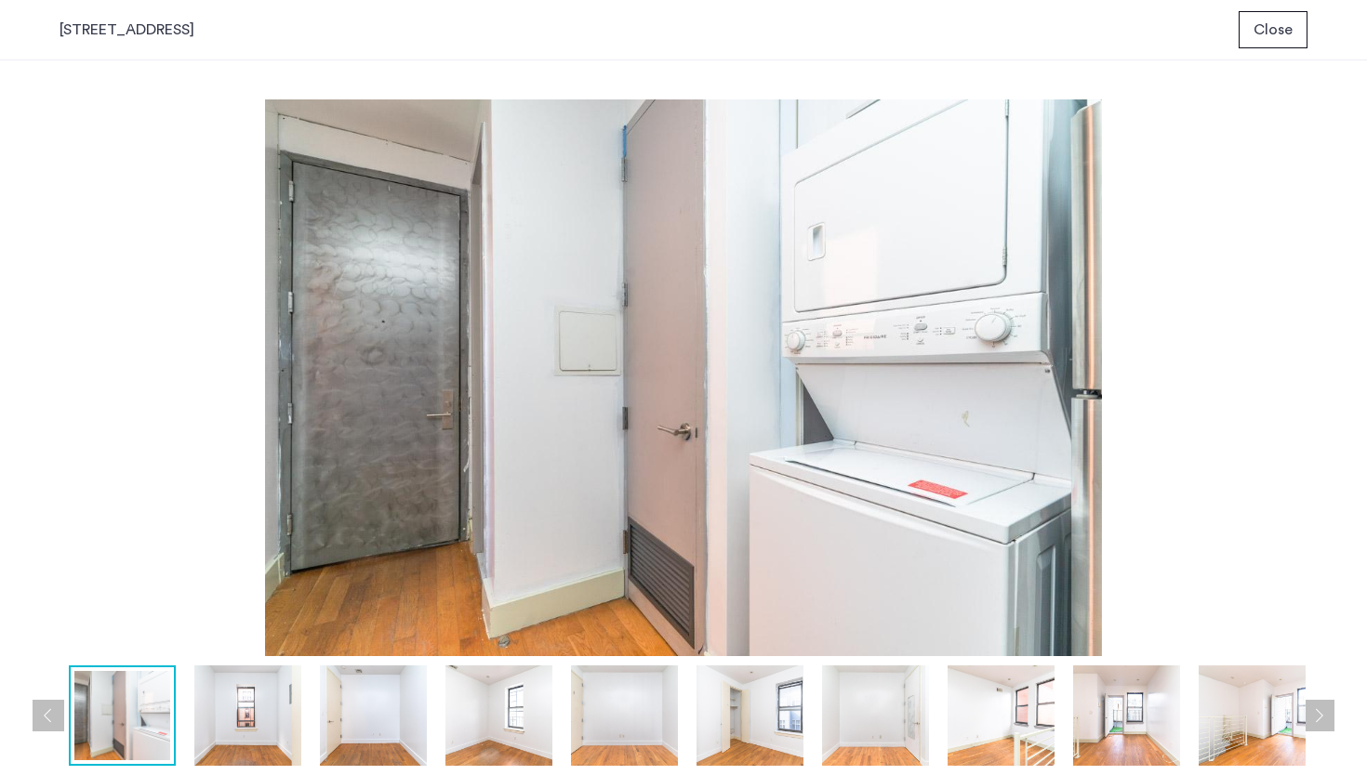
click at [254, 713] on img at bounding box center [247, 716] width 107 height 100
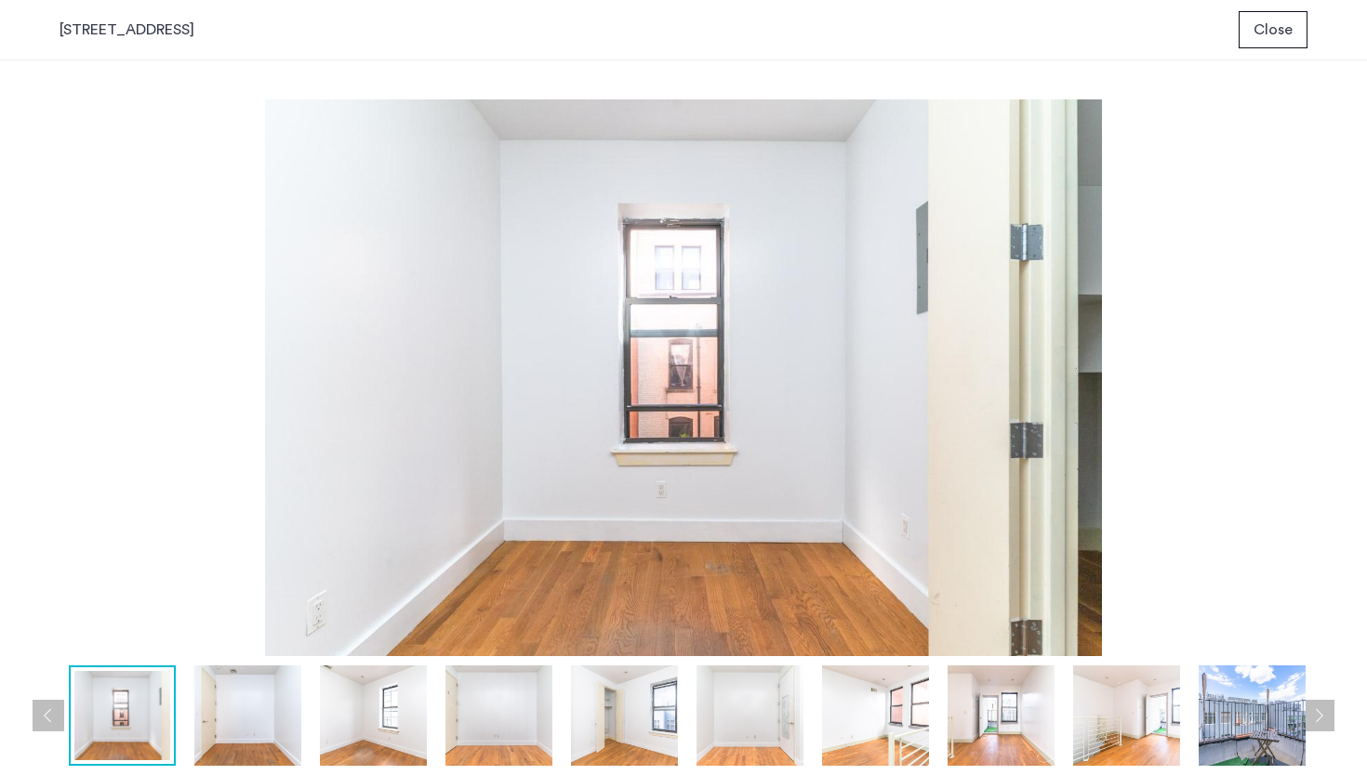
click at [264, 710] on img at bounding box center [247, 716] width 107 height 100
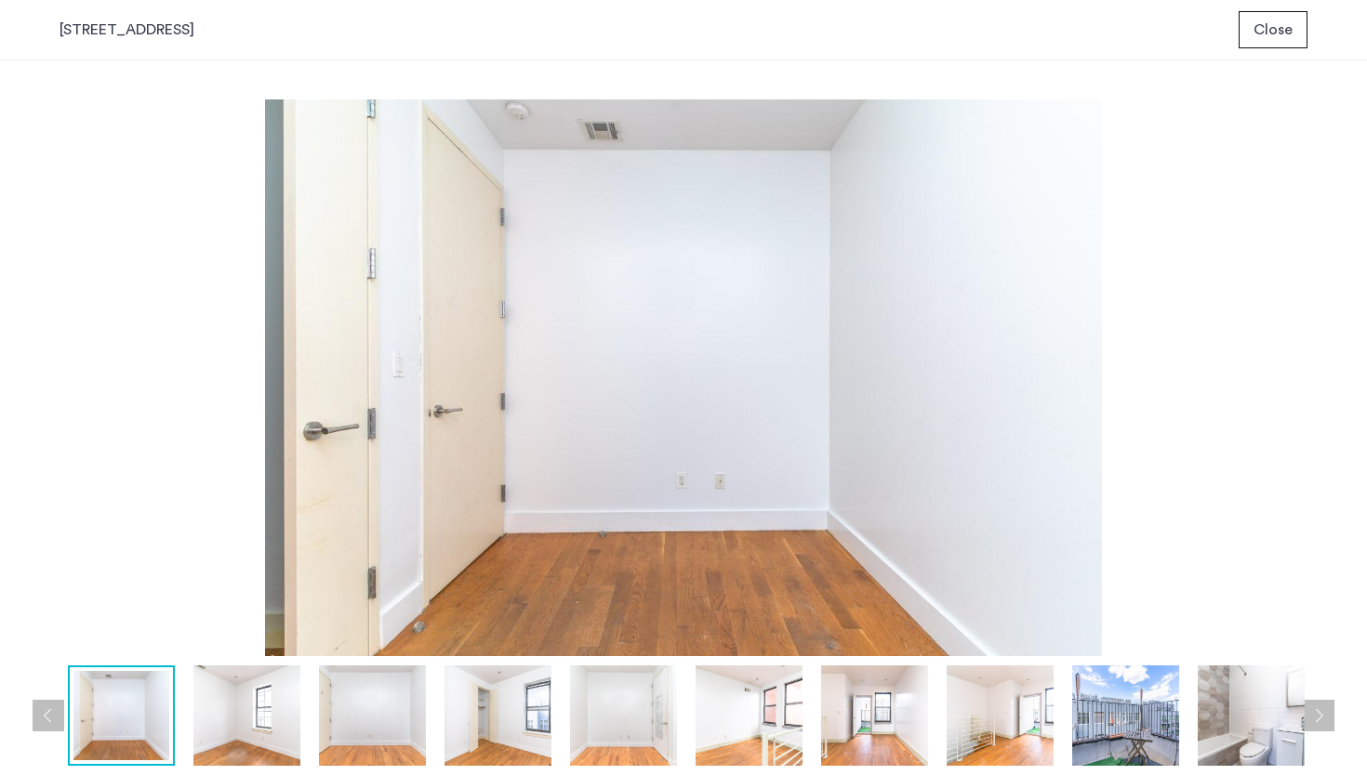
click at [264, 710] on img at bounding box center [246, 716] width 107 height 100
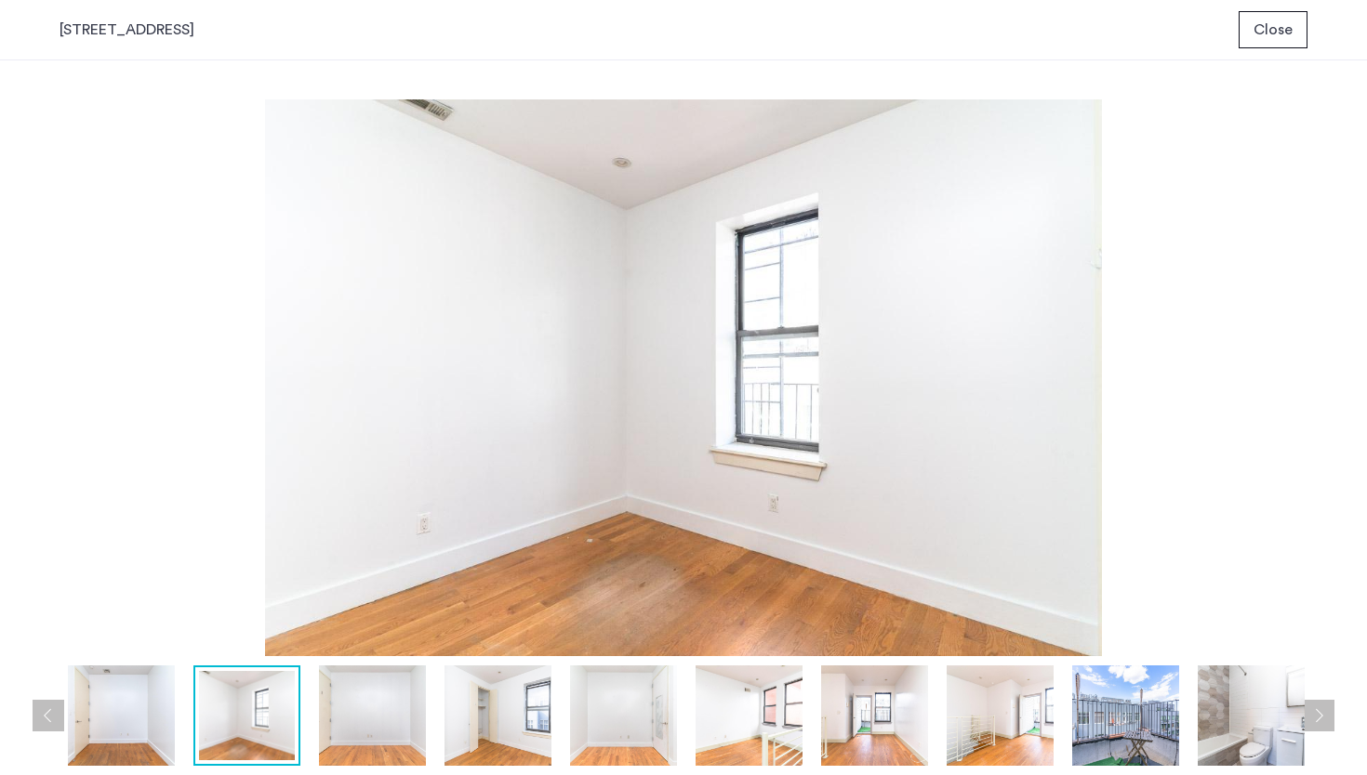
click at [364, 695] on img at bounding box center [372, 716] width 107 height 100
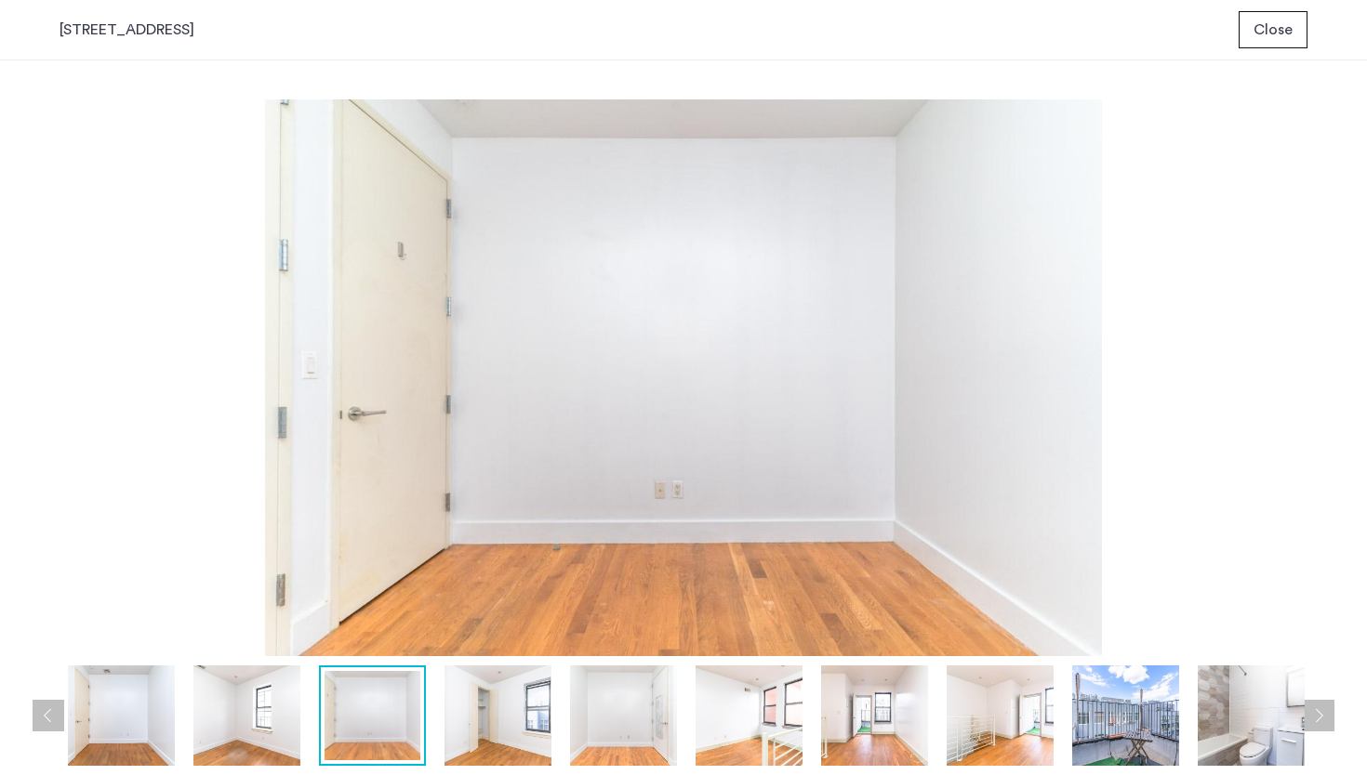
click at [474, 707] on img at bounding box center [497, 716] width 107 height 100
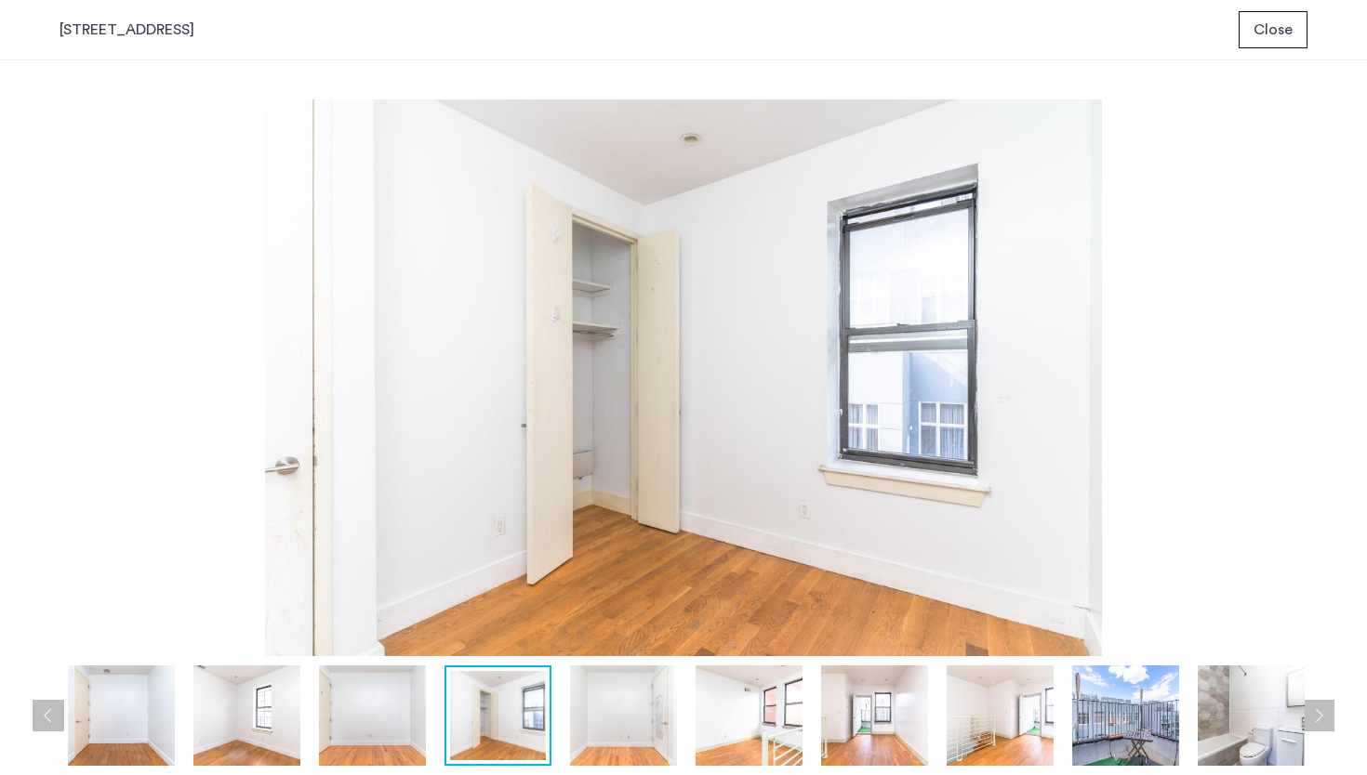
click at [603, 716] on img at bounding box center [623, 716] width 107 height 100
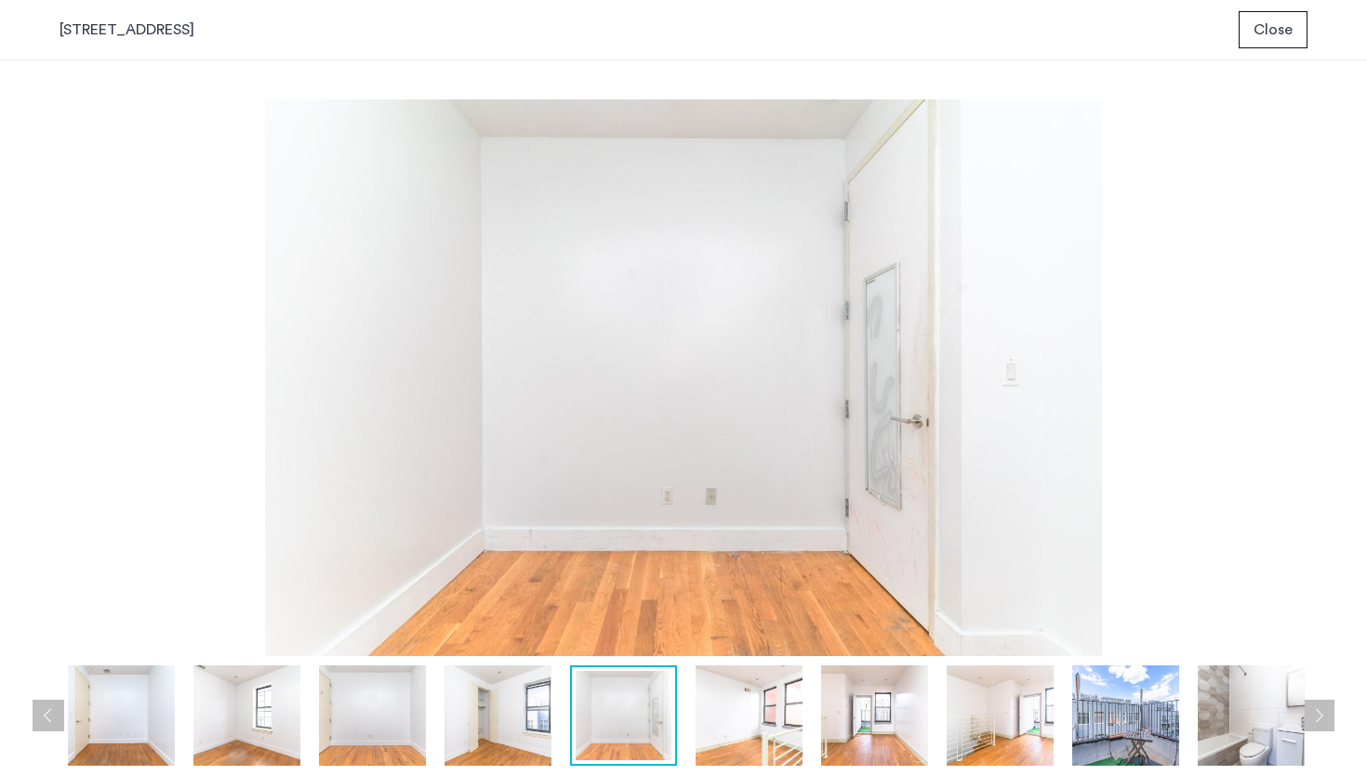
click at [738, 718] on img at bounding box center [748, 716] width 107 height 100
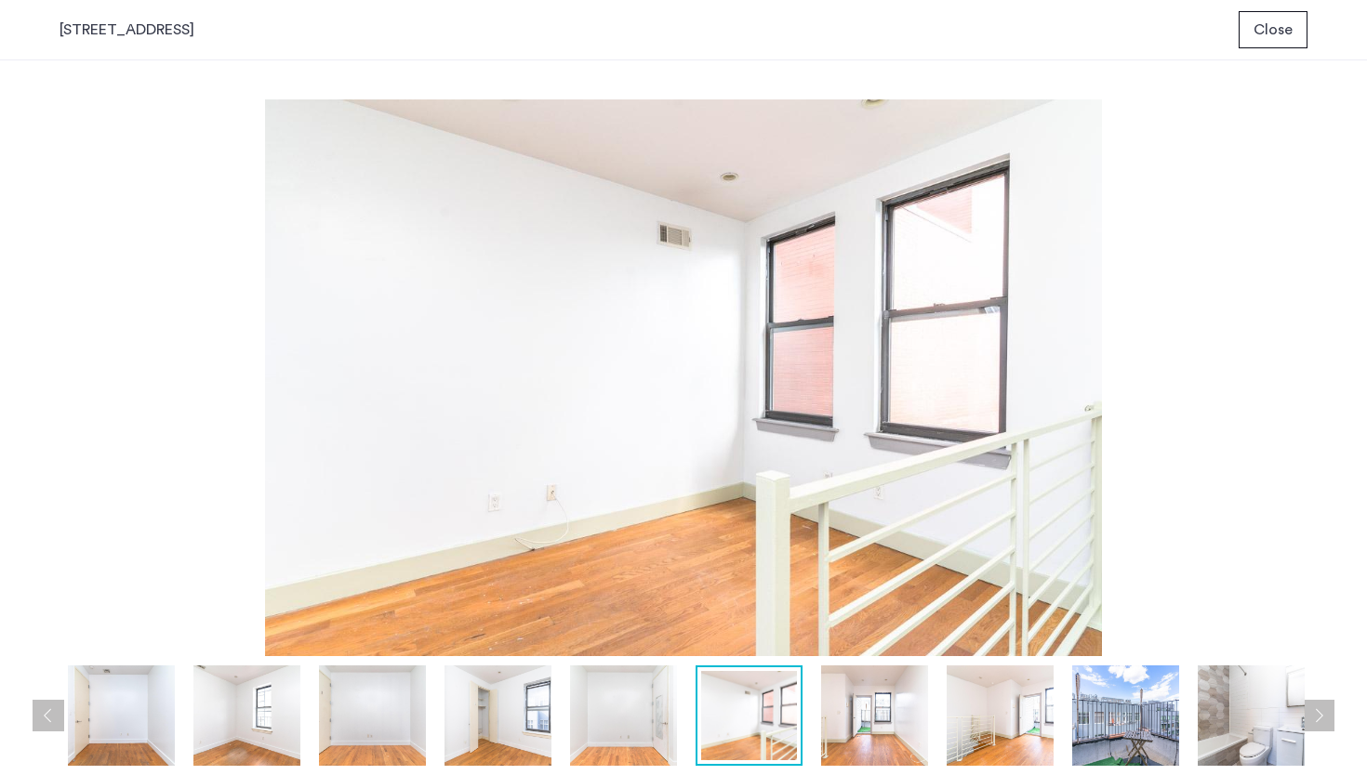
click at [876, 716] on img at bounding box center [874, 716] width 107 height 100
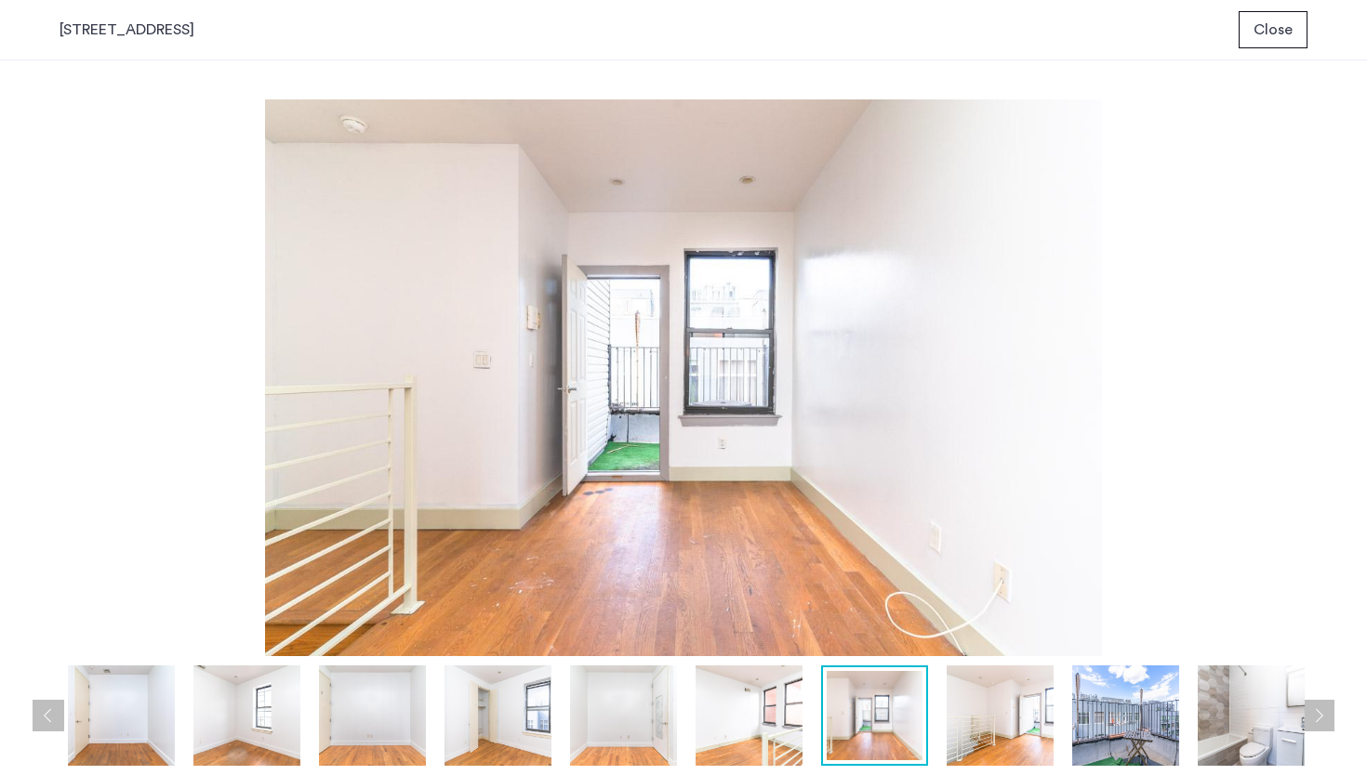
click at [771, 740] on img at bounding box center [748, 716] width 107 height 100
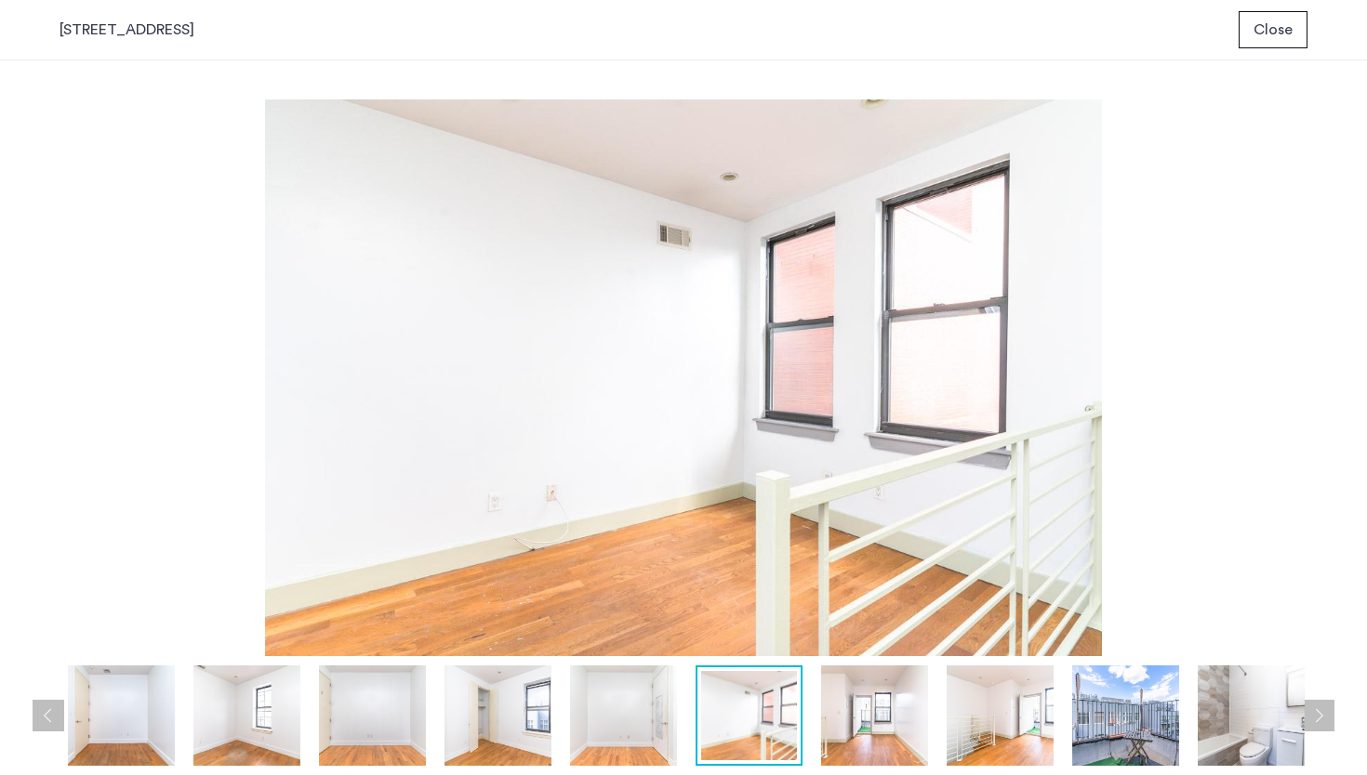
click at [653, 723] on img at bounding box center [623, 716] width 107 height 100
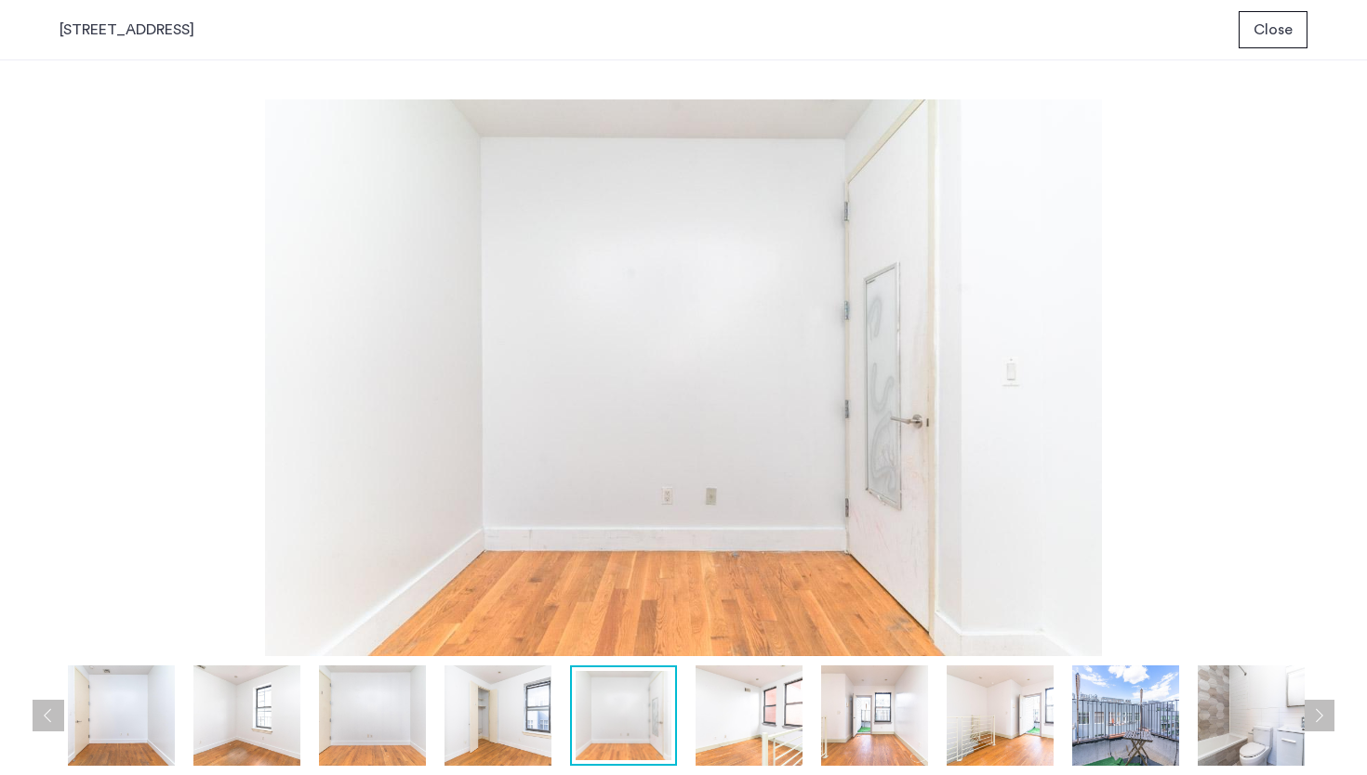
click at [478, 712] on img at bounding box center [497, 716] width 107 height 100
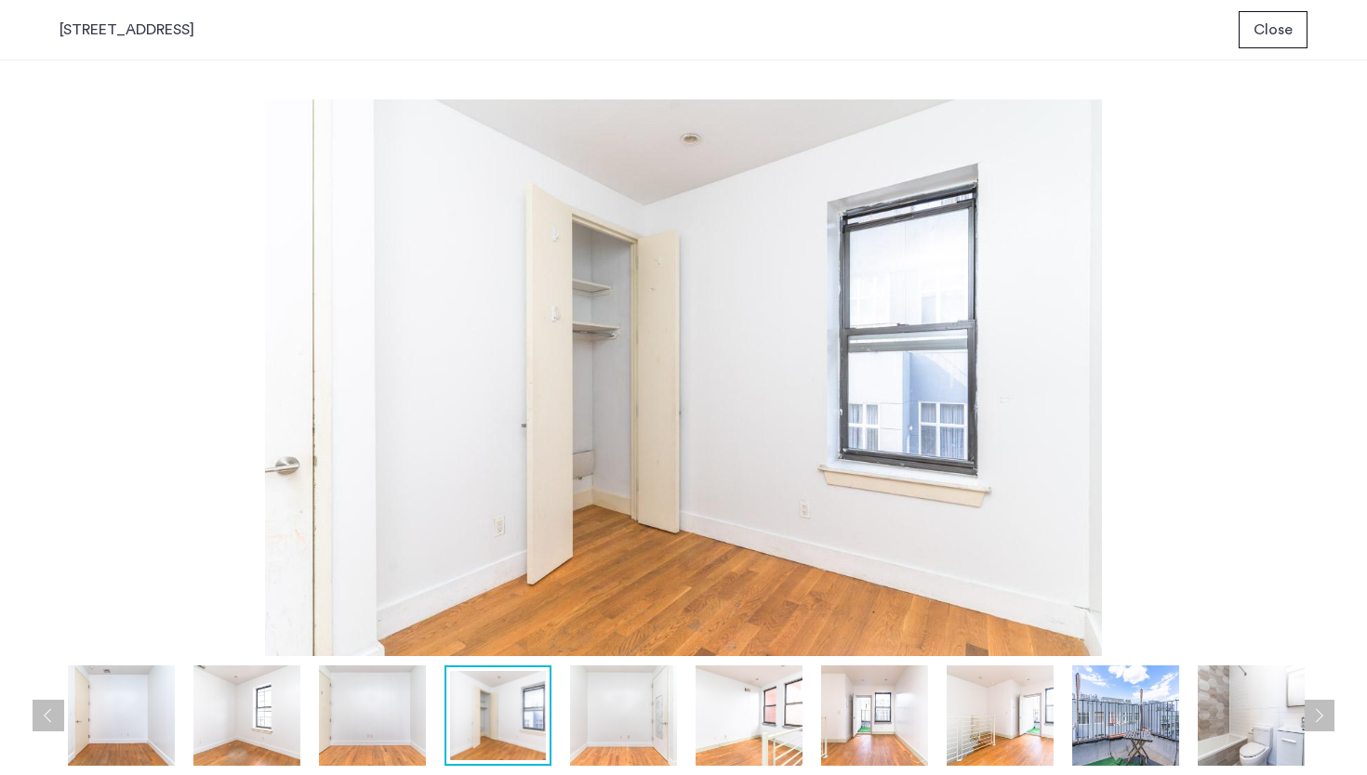
click at [377, 692] on img at bounding box center [372, 716] width 107 height 100
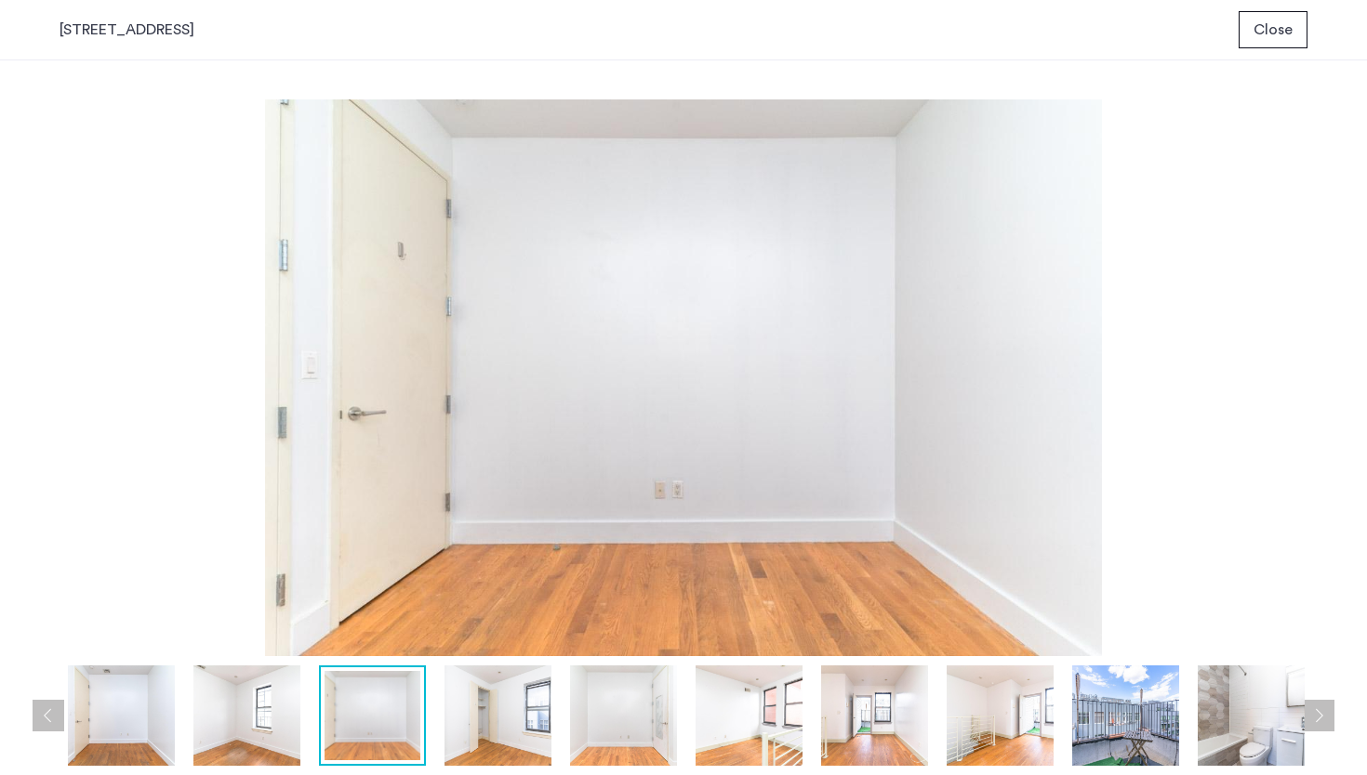
click at [532, 691] on img at bounding box center [497, 716] width 107 height 100
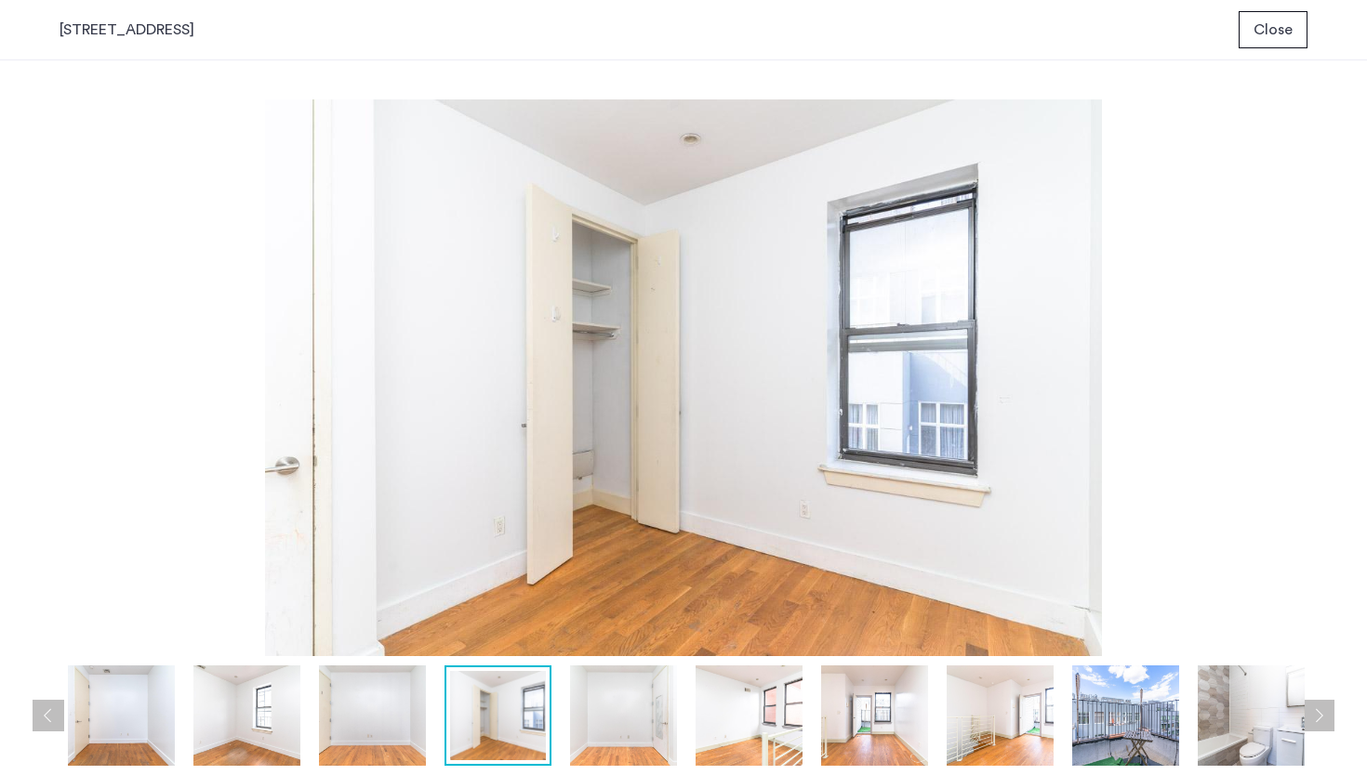
click at [631, 699] on img at bounding box center [623, 716] width 107 height 100
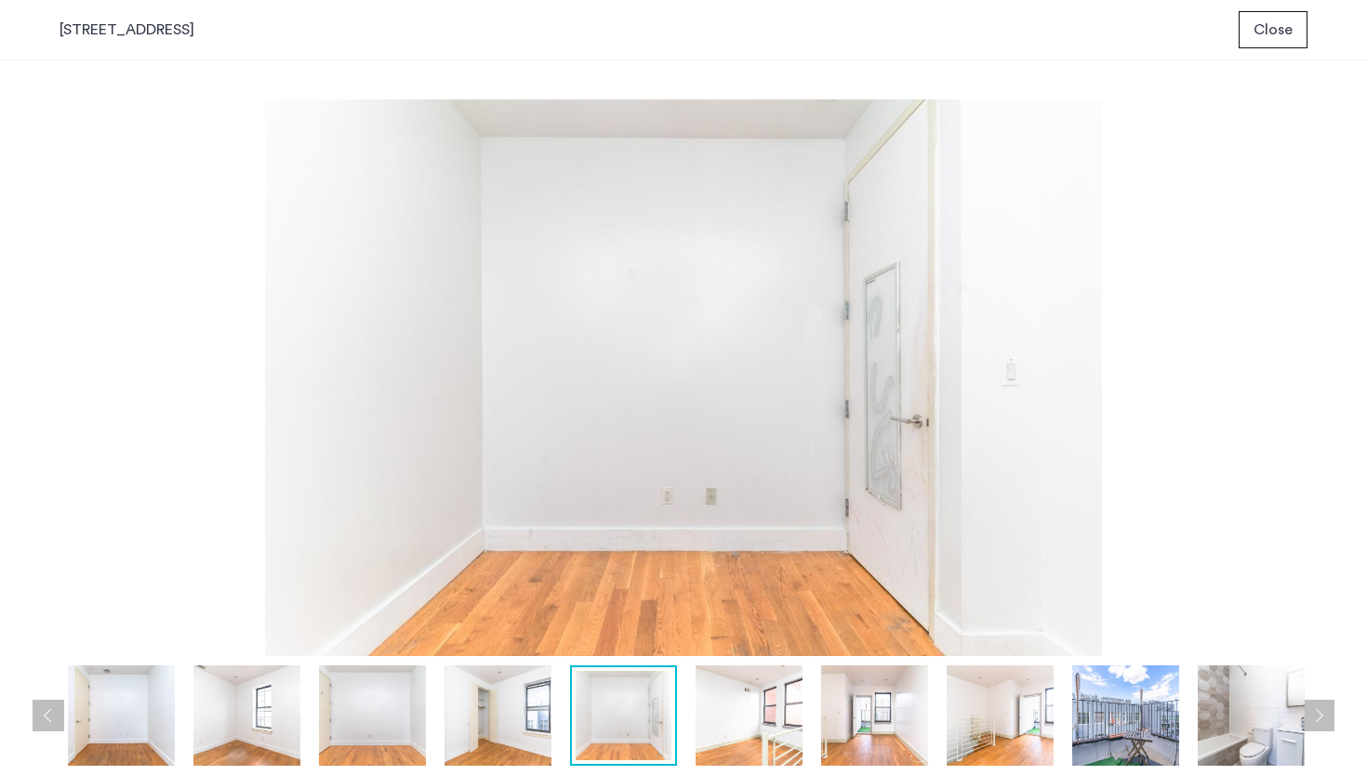
click at [772, 715] on img at bounding box center [748, 716] width 107 height 100
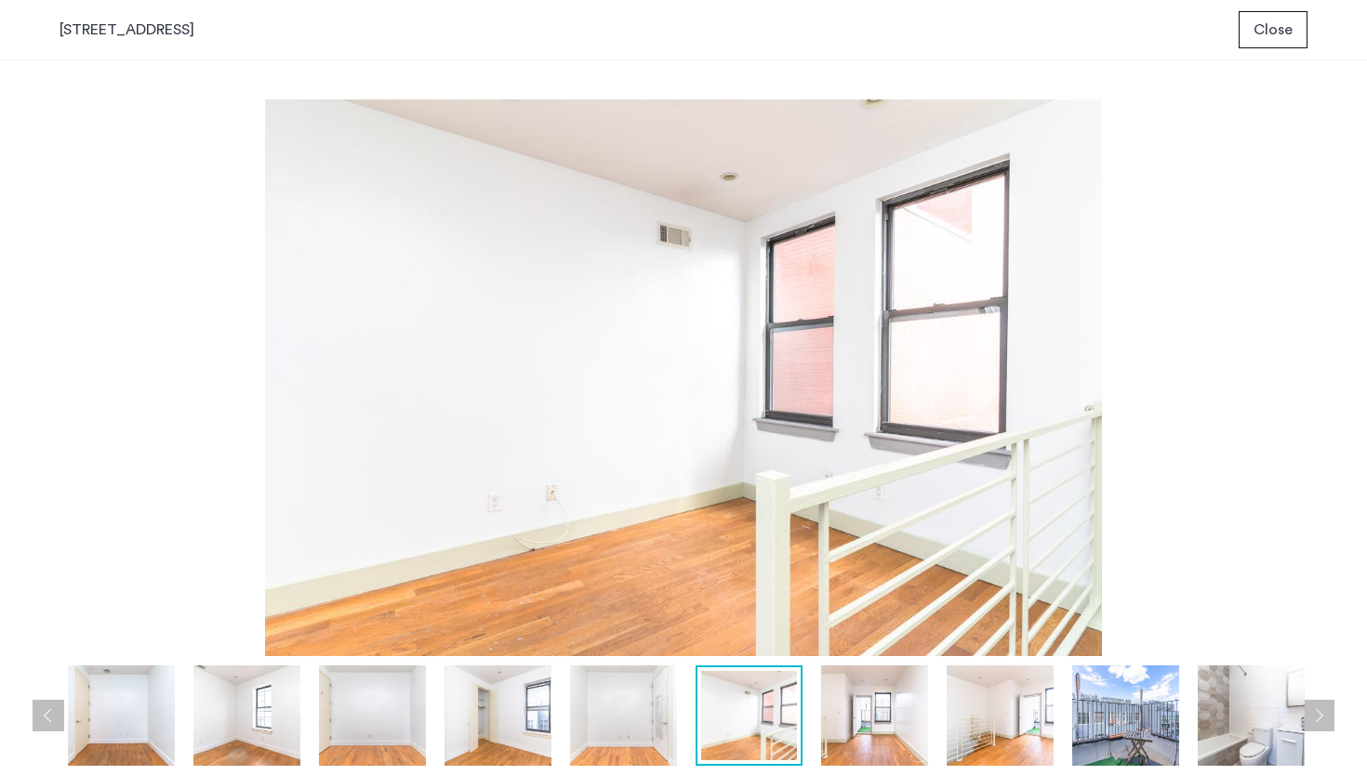
click at [870, 718] on img at bounding box center [874, 716] width 107 height 100
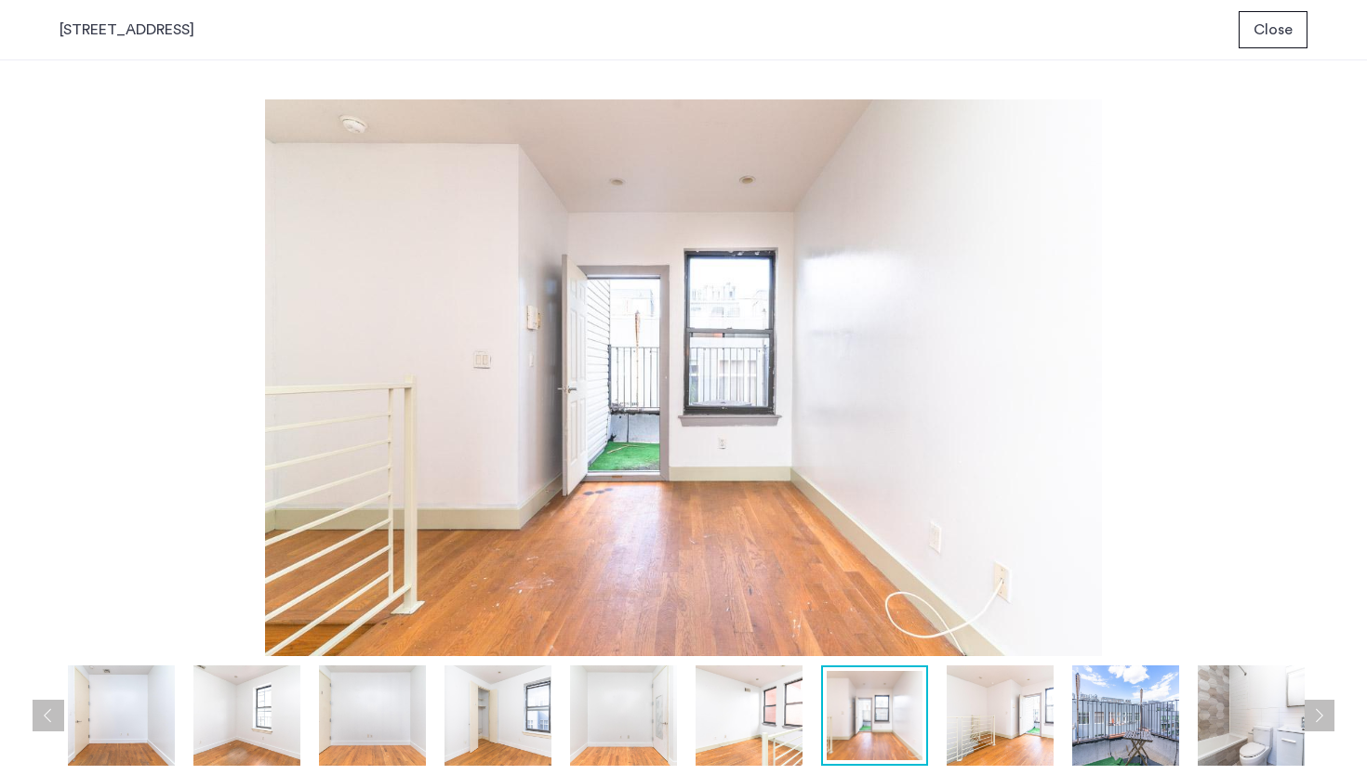
click at [786, 728] on img at bounding box center [748, 716] width 107 height 100
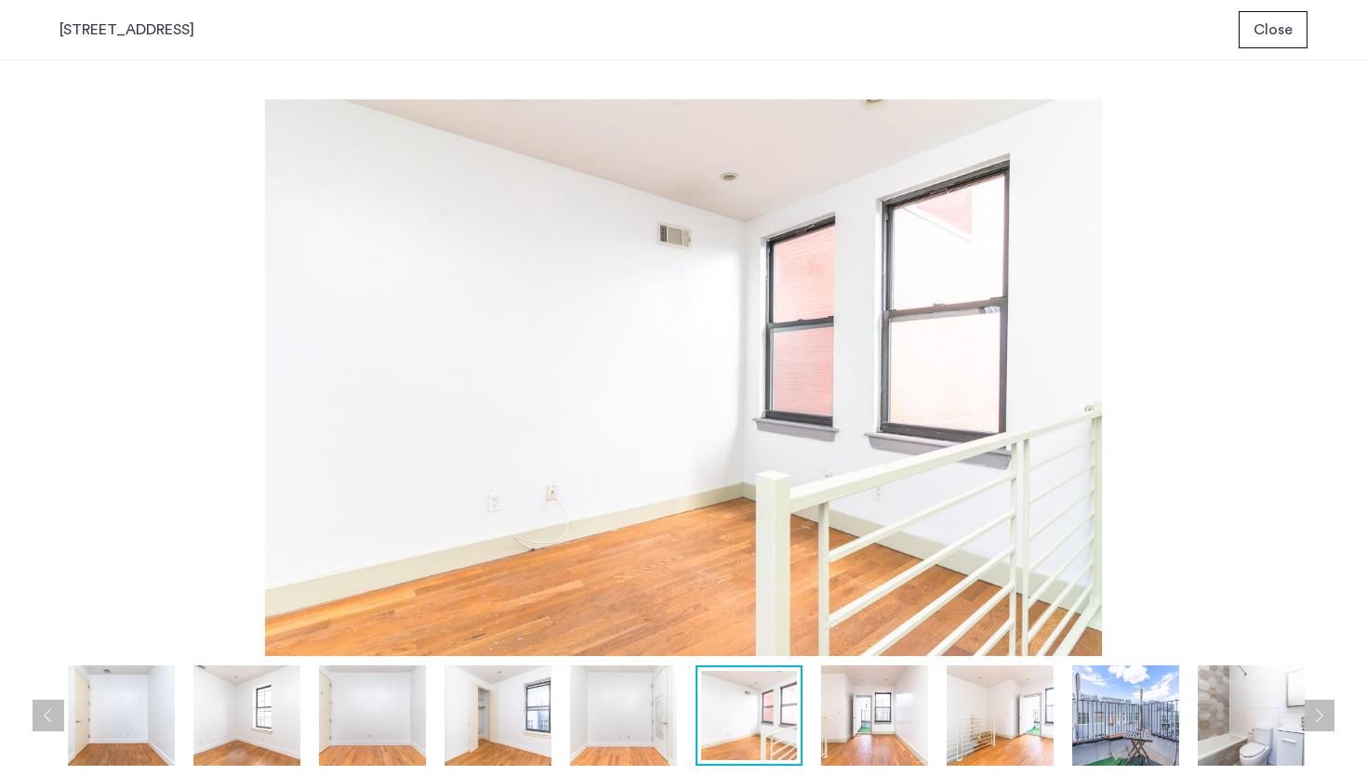
click at [885, 725] on img at bounding box center [874, 716] width 107 height 100
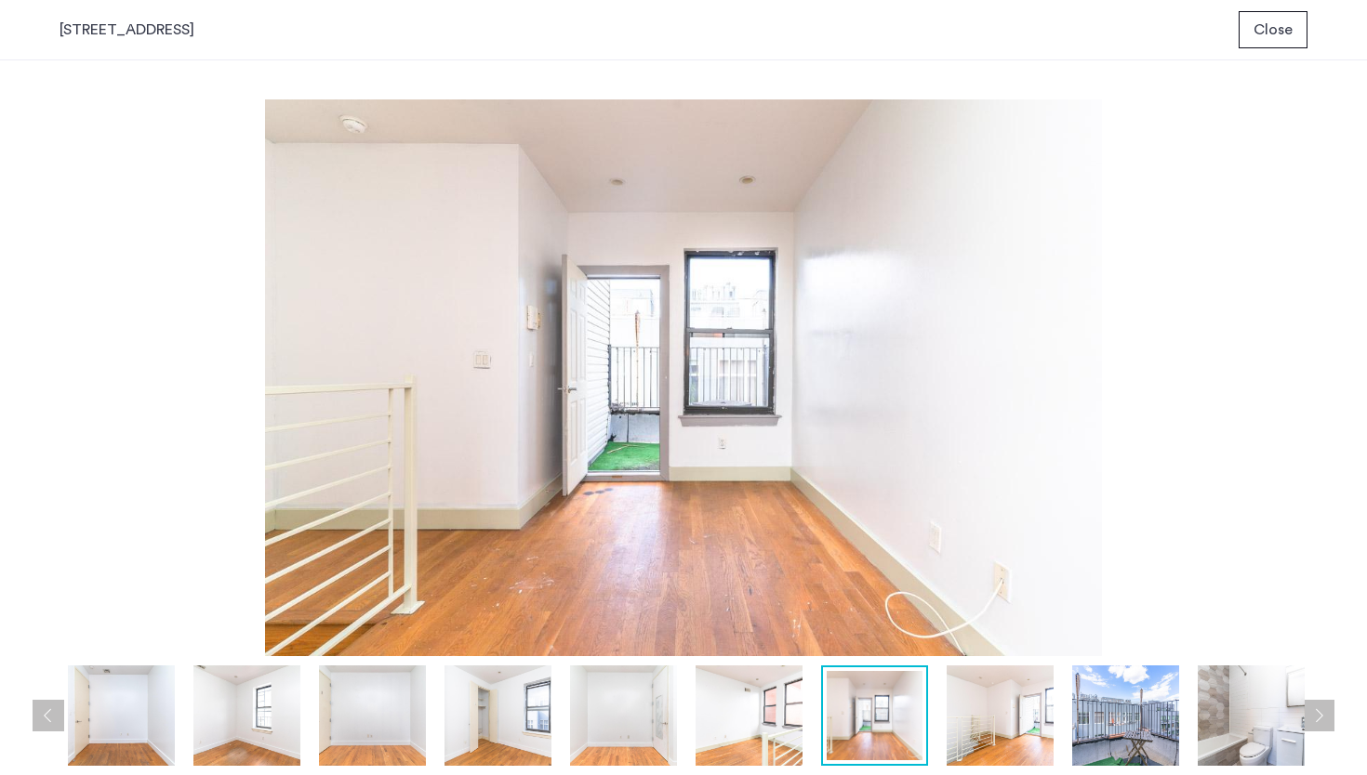
click at [964, 722] on img at bounding box center [1000, 716] width 107 height 100
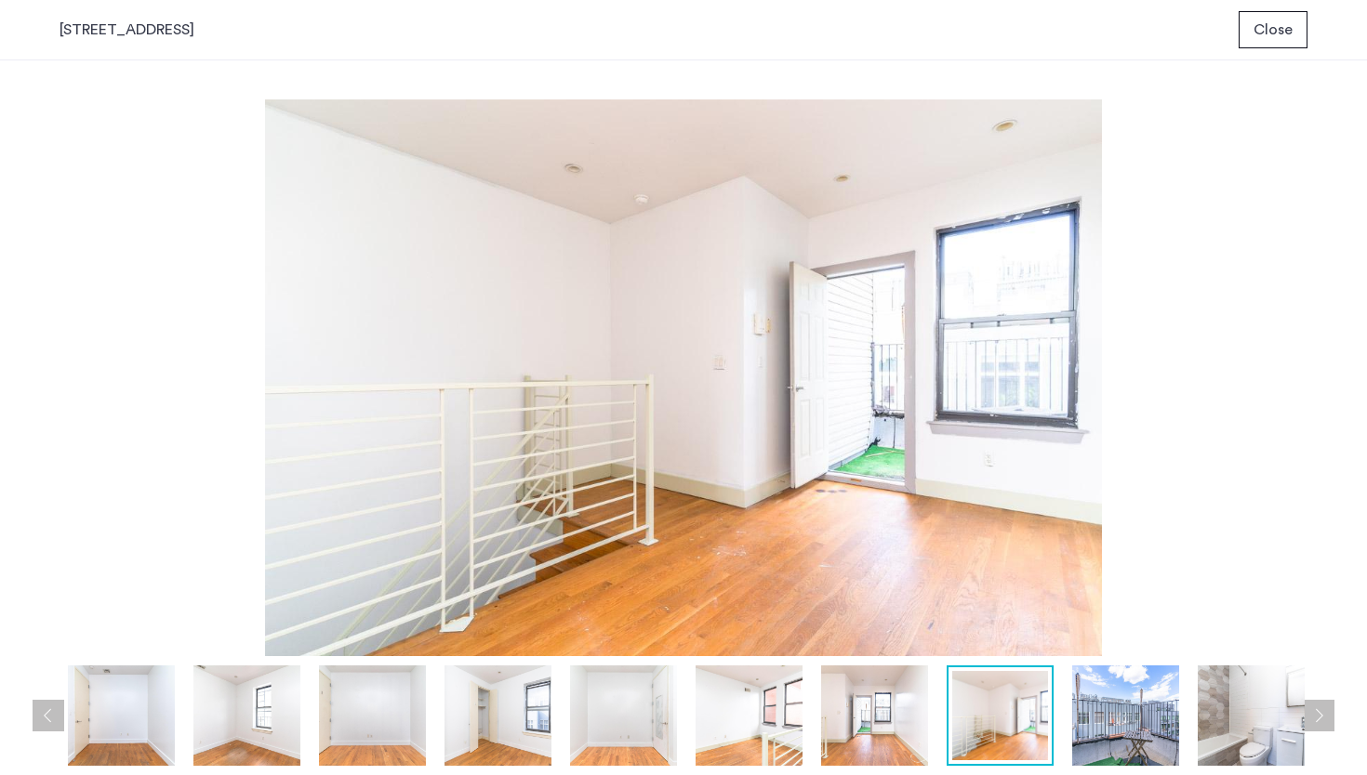
click at [1125, 726] on img at bounding box center [1125, 716] width 107 height 100
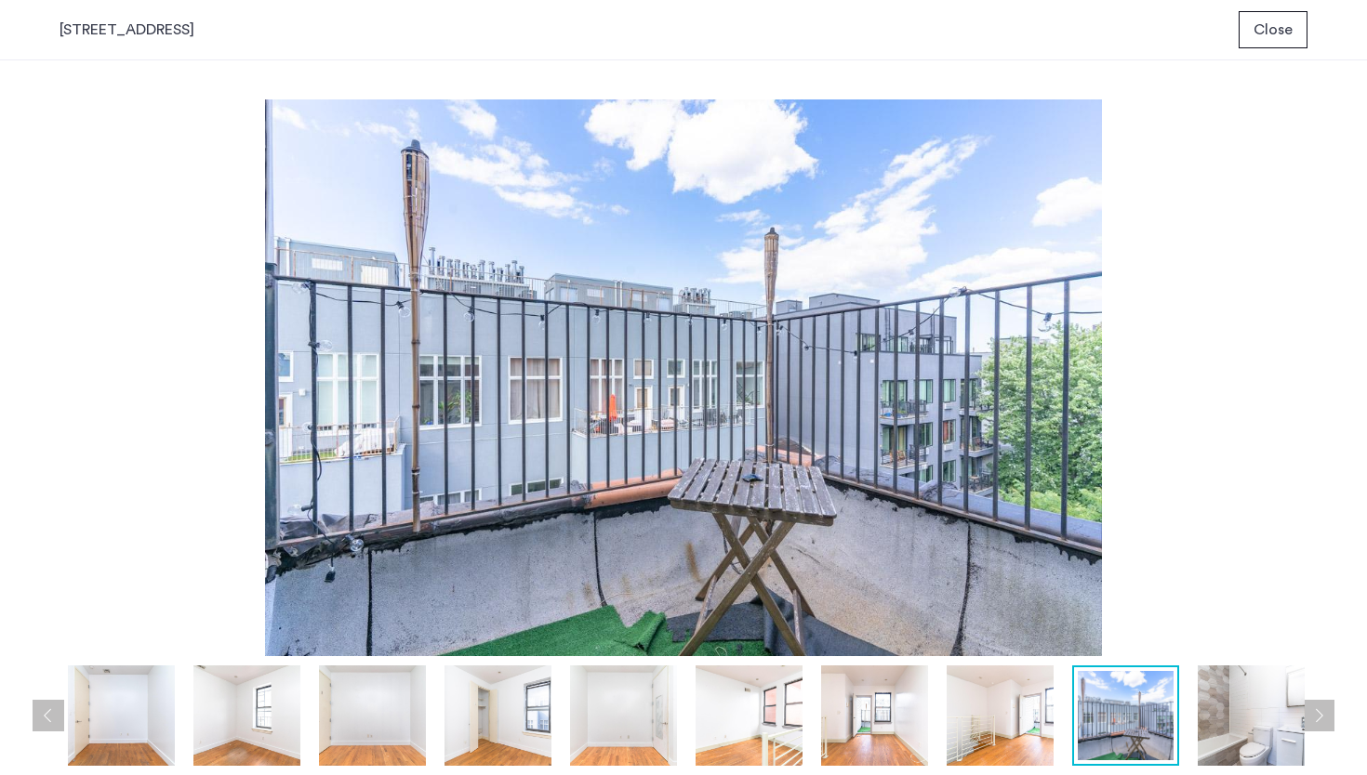
click at [1229, 701] on img at bounding box center [1251, 716] width 107 height 100
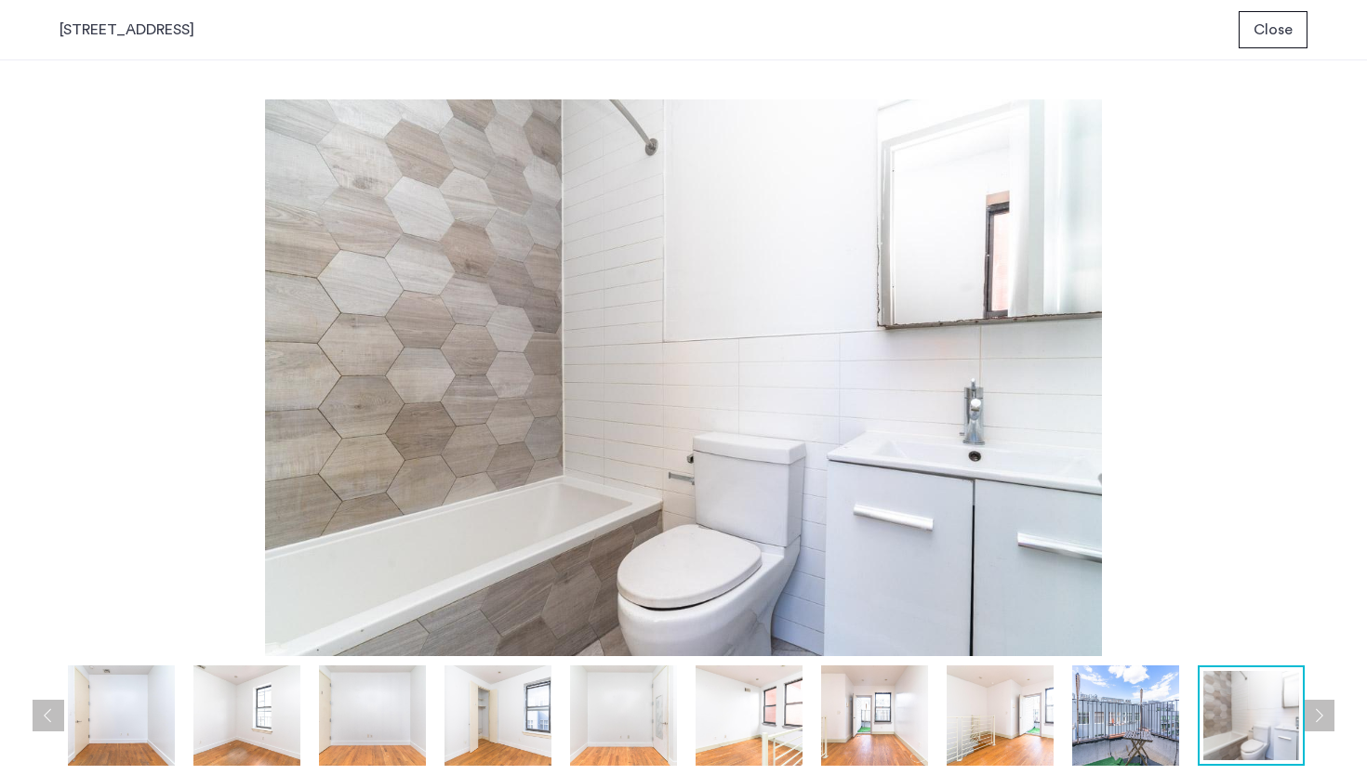
click at [1319, 716] on button "Next apartment" at bounding box center [1319, 716] width 32 height 32
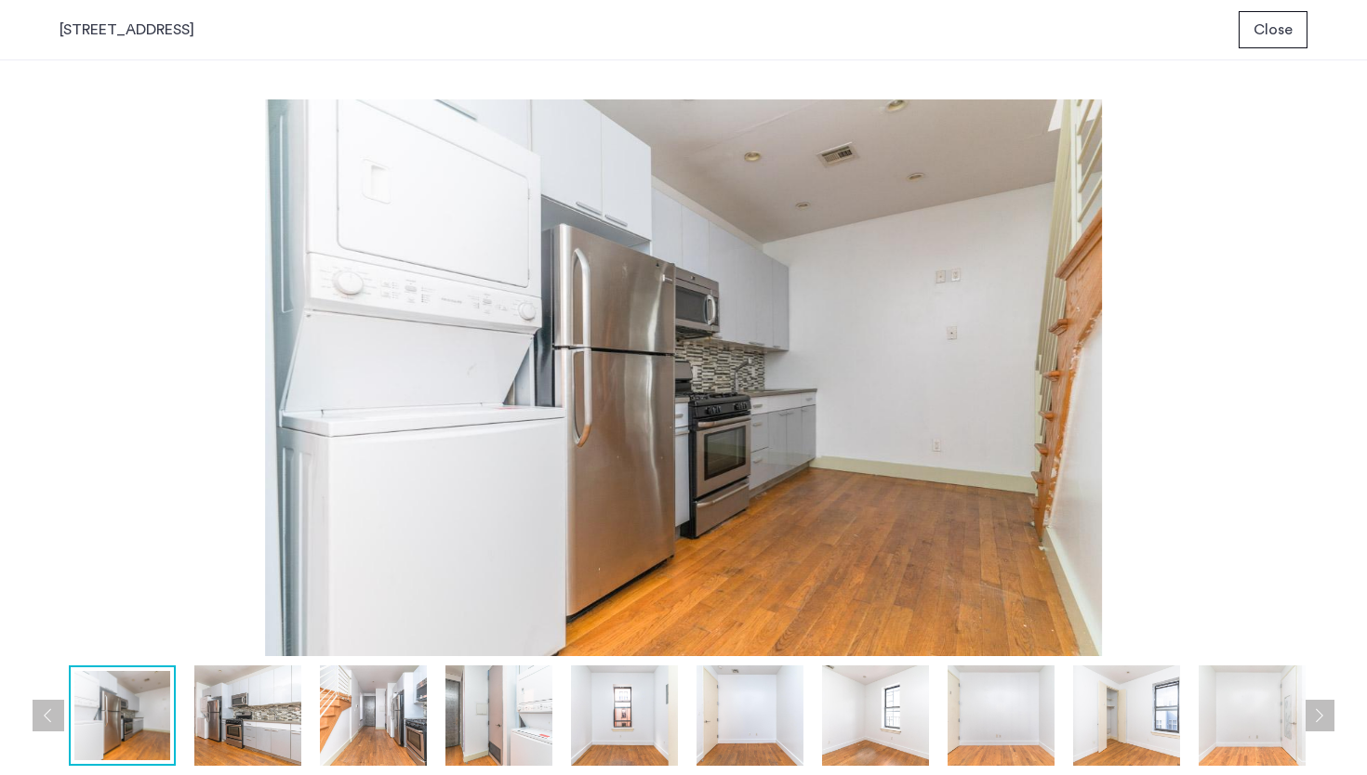
click at [267, 717] on img at bounding box center [247, 716] width 107 height 100
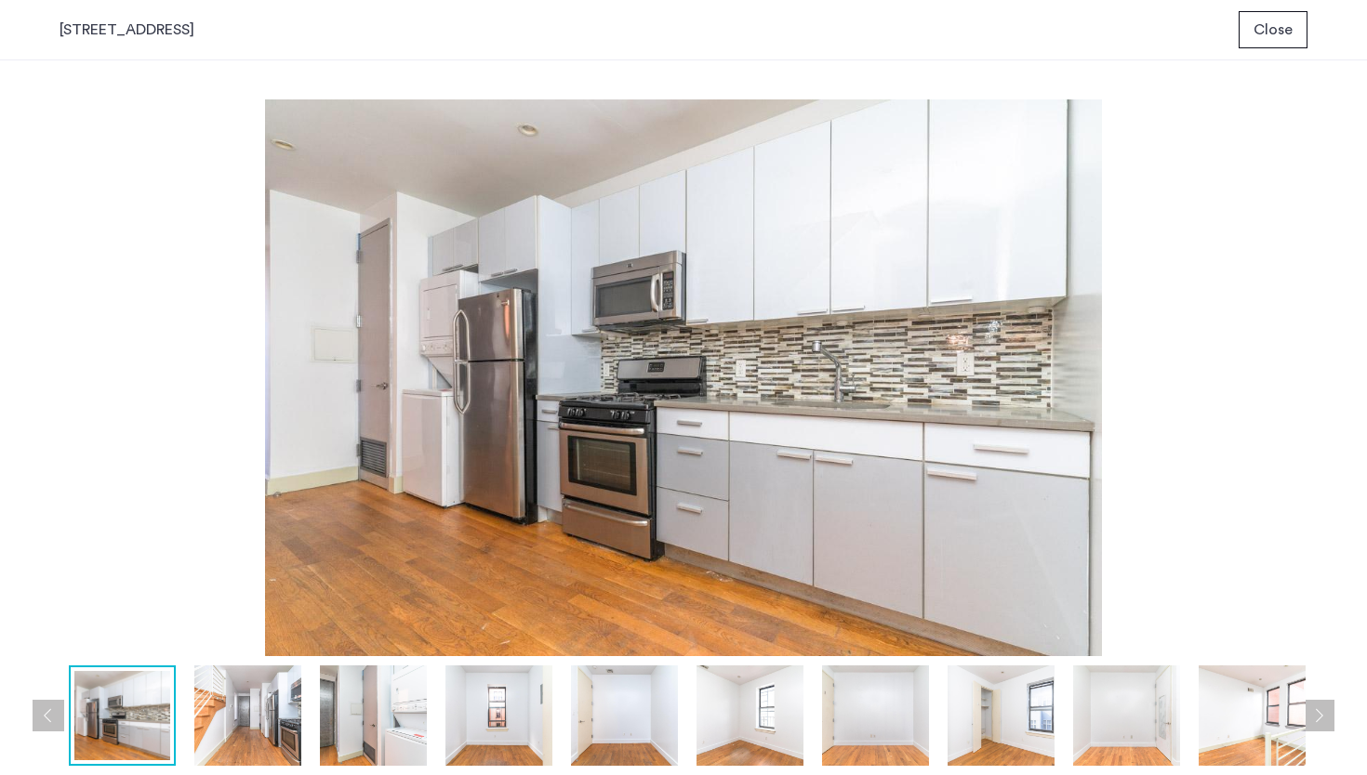
click at [379, 725] on img at bounding box center [373, 716] width 107 height 100
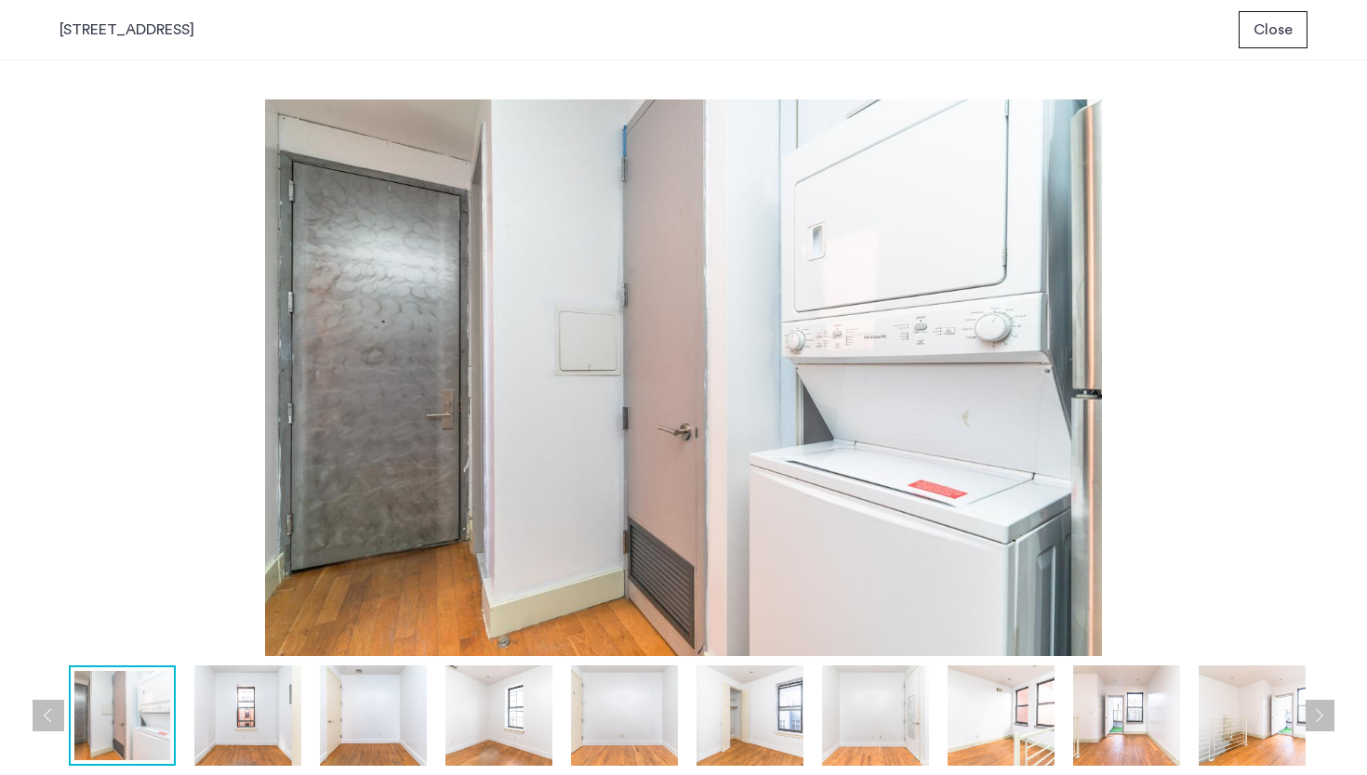
click at [380, 722] on img at bounding box center [373, 716] width 107 height 100
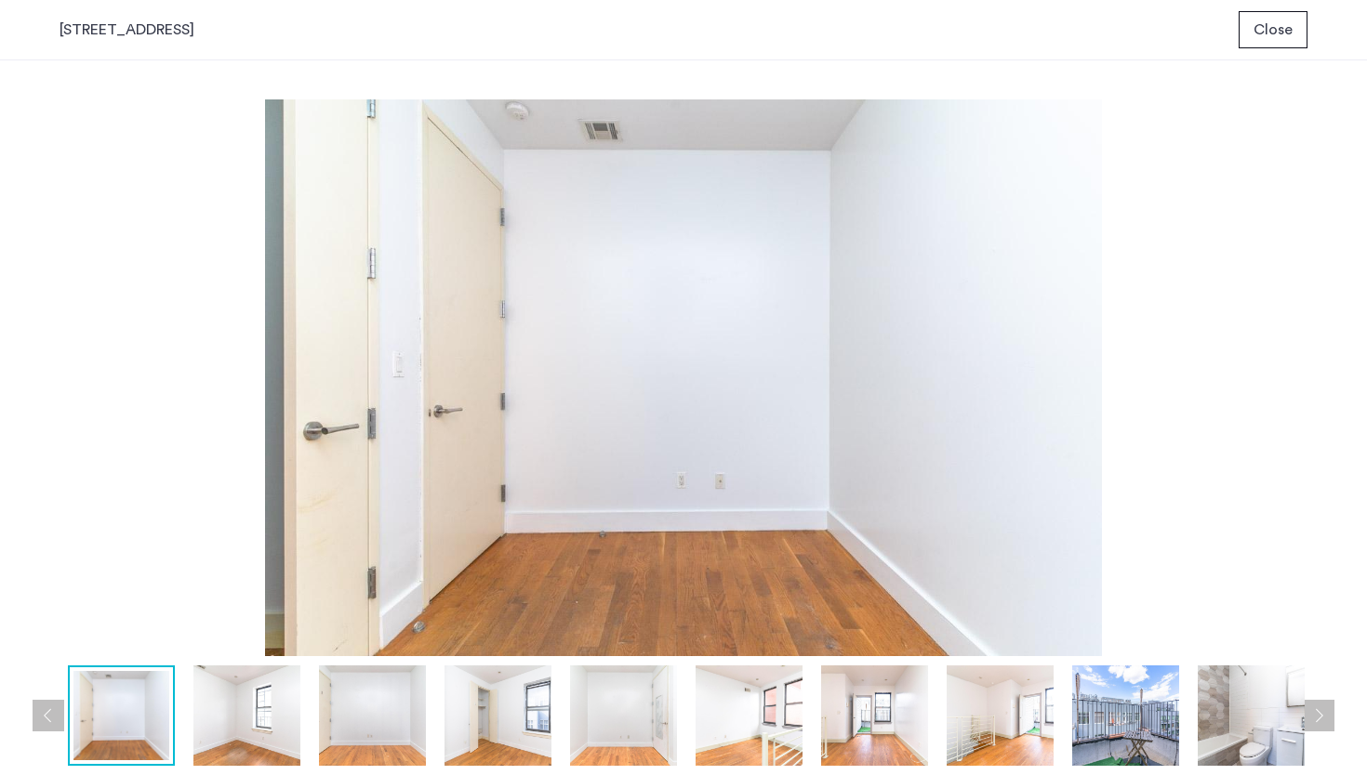
click at [504, 718] on img at bounding box center [497, 716] width 107 height 100
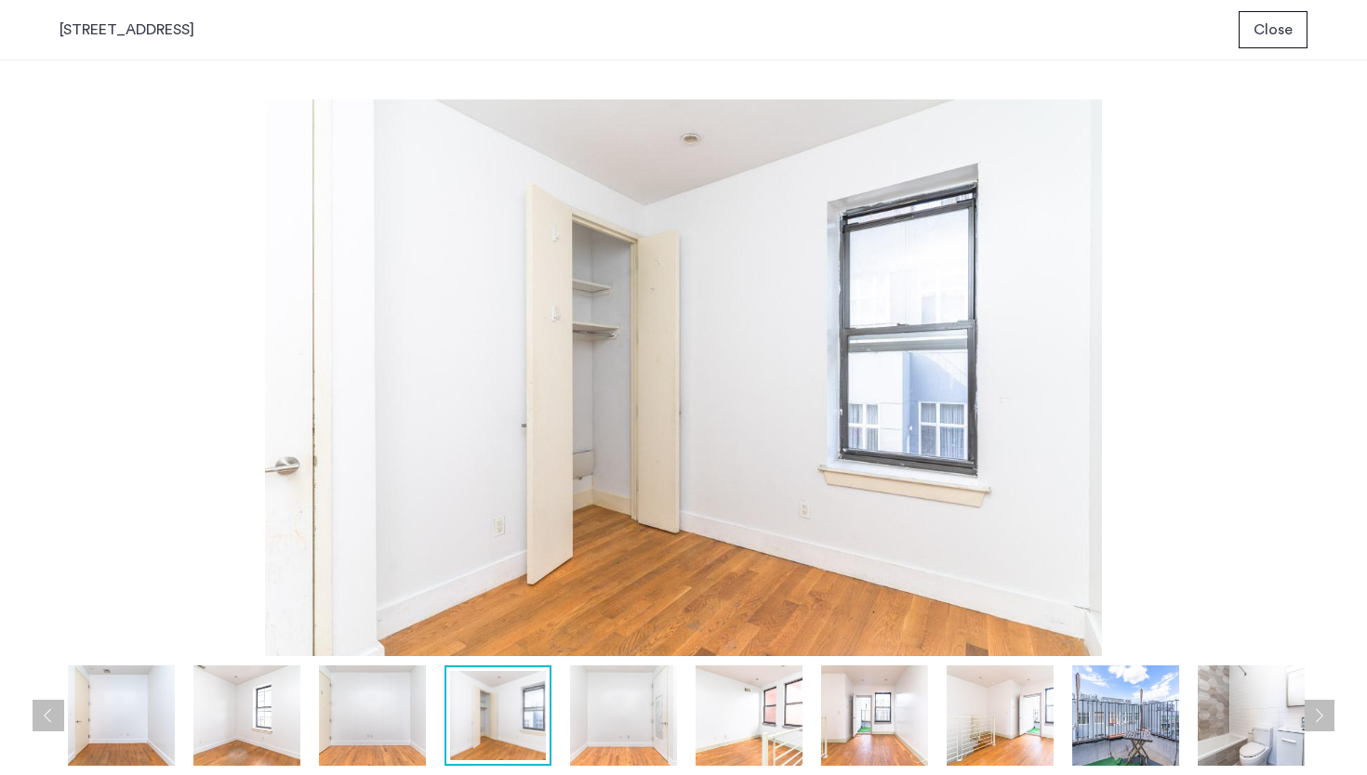
click at [644, 712] on img at bounding box center [623, 716] width 107 height 100
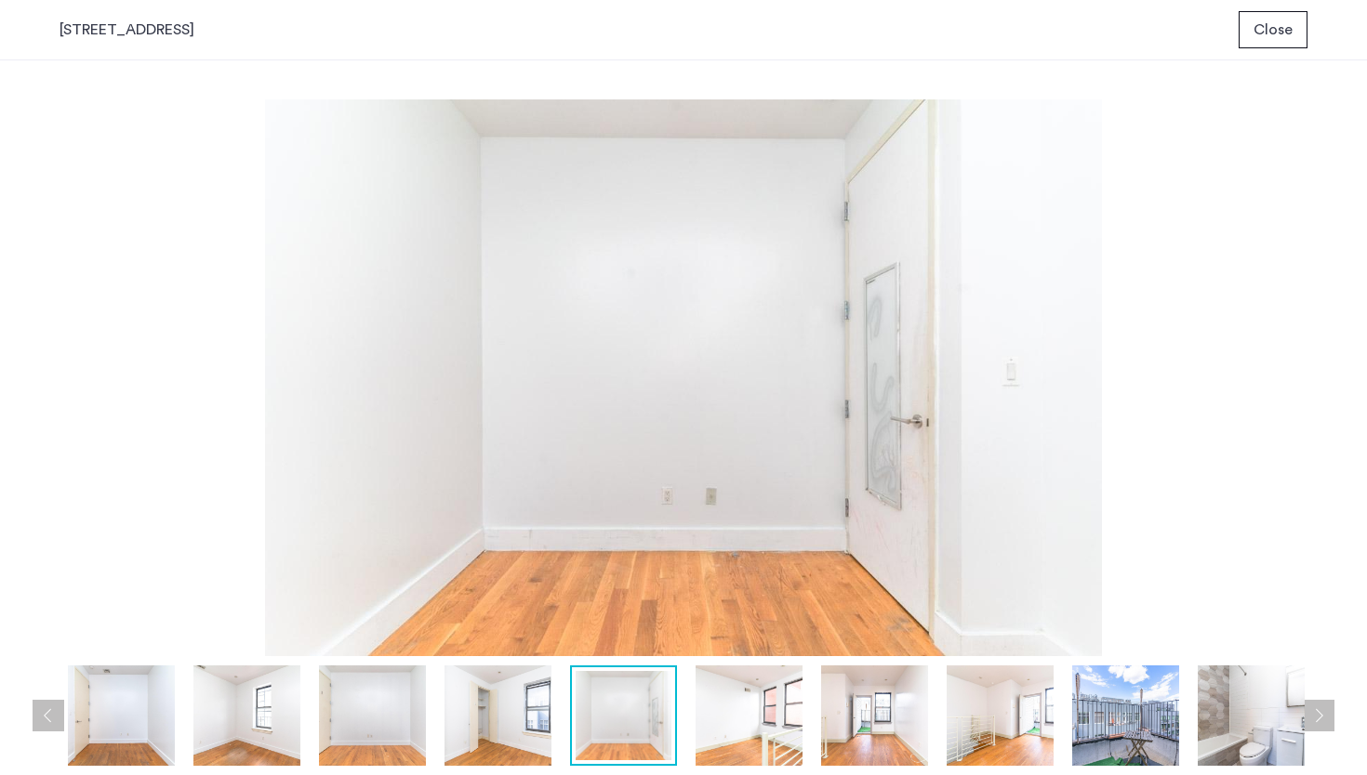
click at [747, 708] on img at bounding box center [748, 716] width 107 height 100
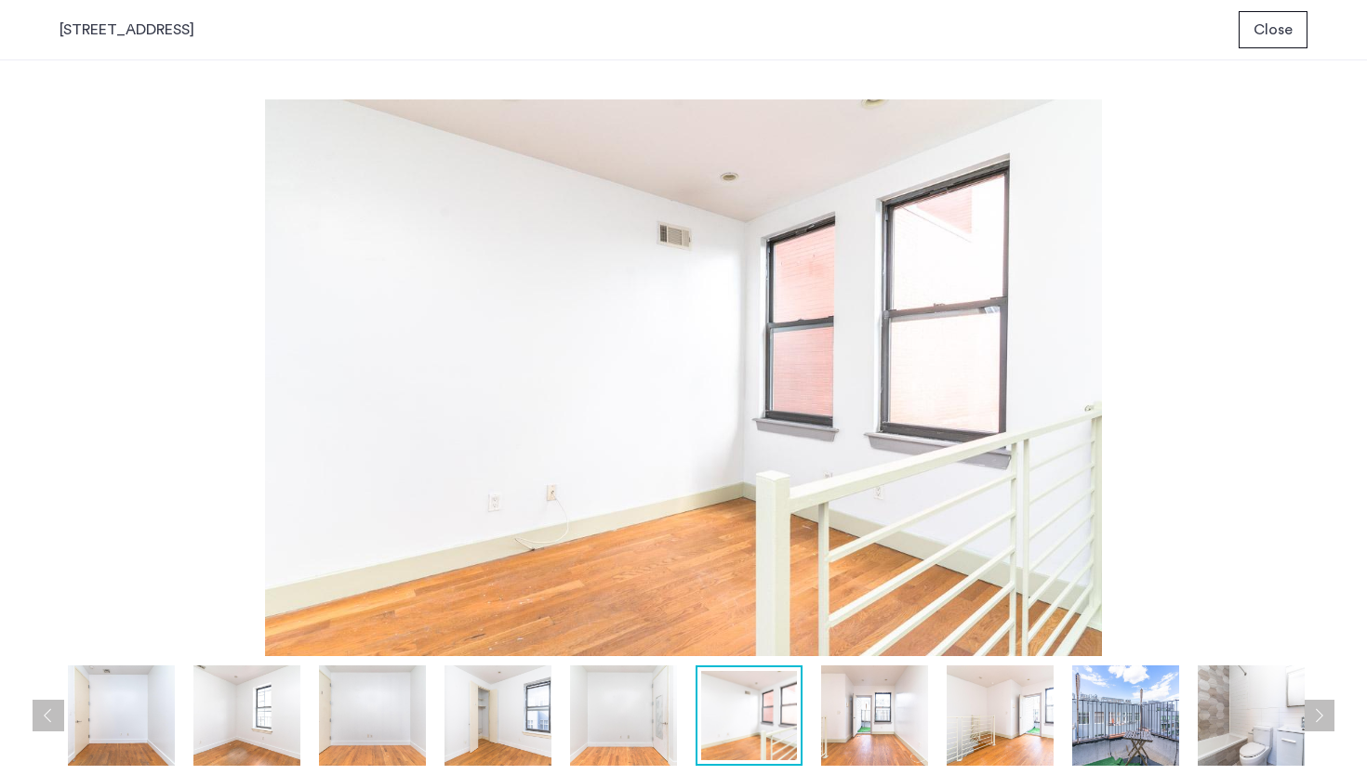
click at [879, 698] on img at bounding box center [874, 716] width 107 height 100
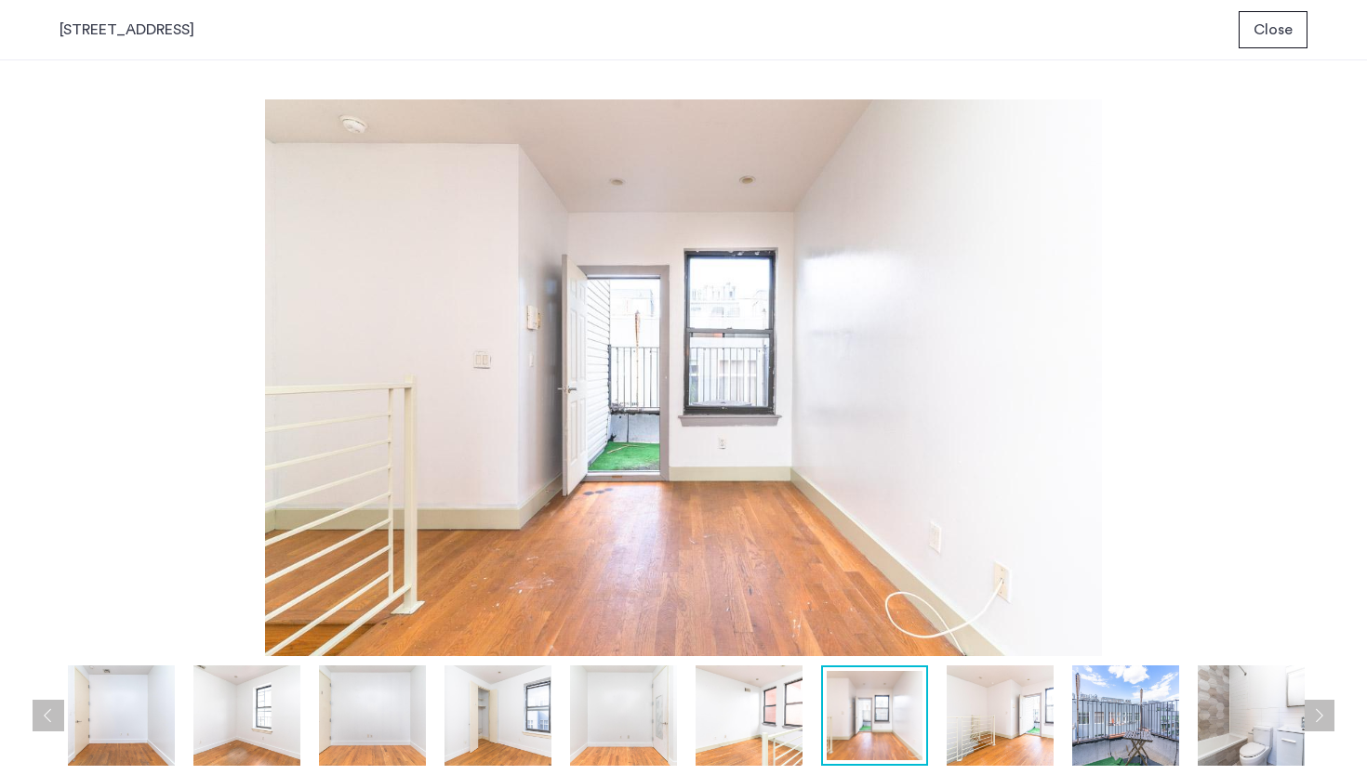
click at [1006, 708] on img at bounding box center [1000, 716] width 107 height 100
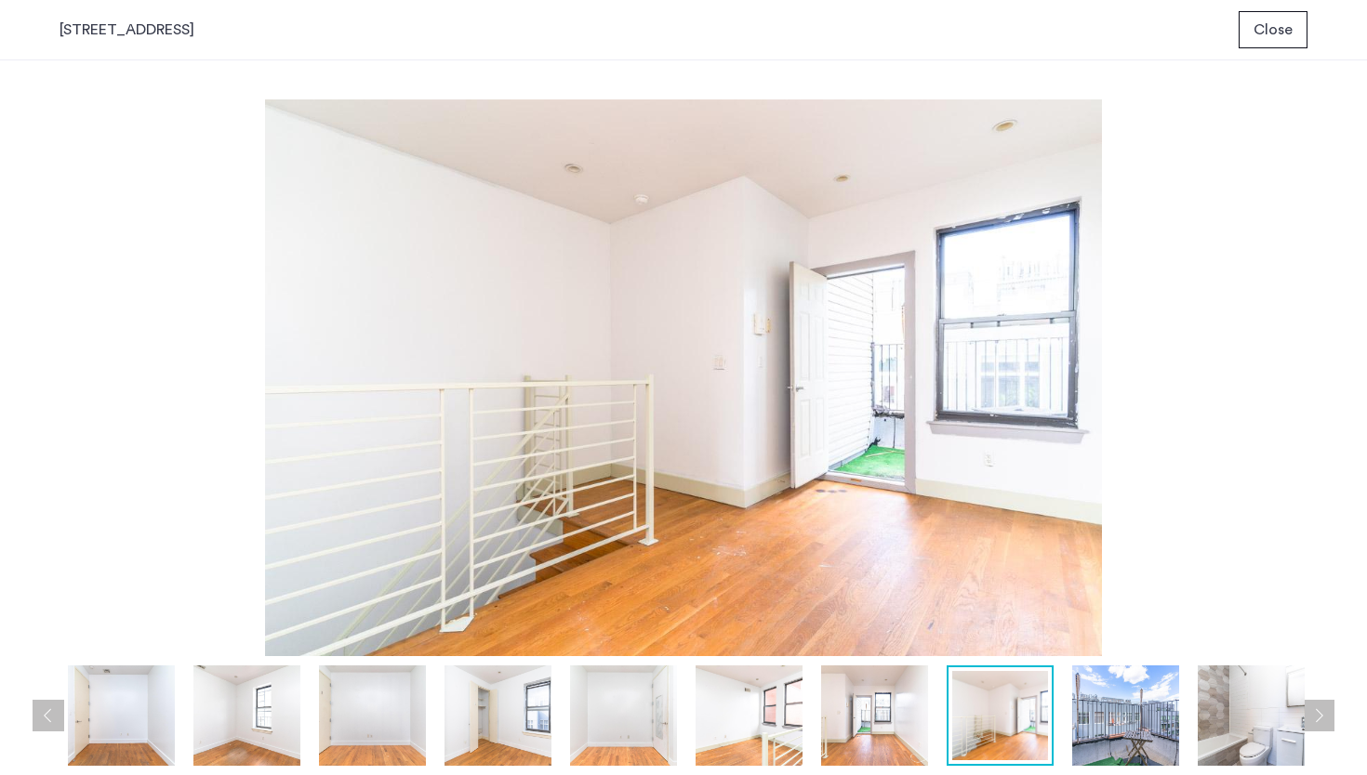
click at [1094, 706] on img at bounding box center [1125, 716] width 107 height 100
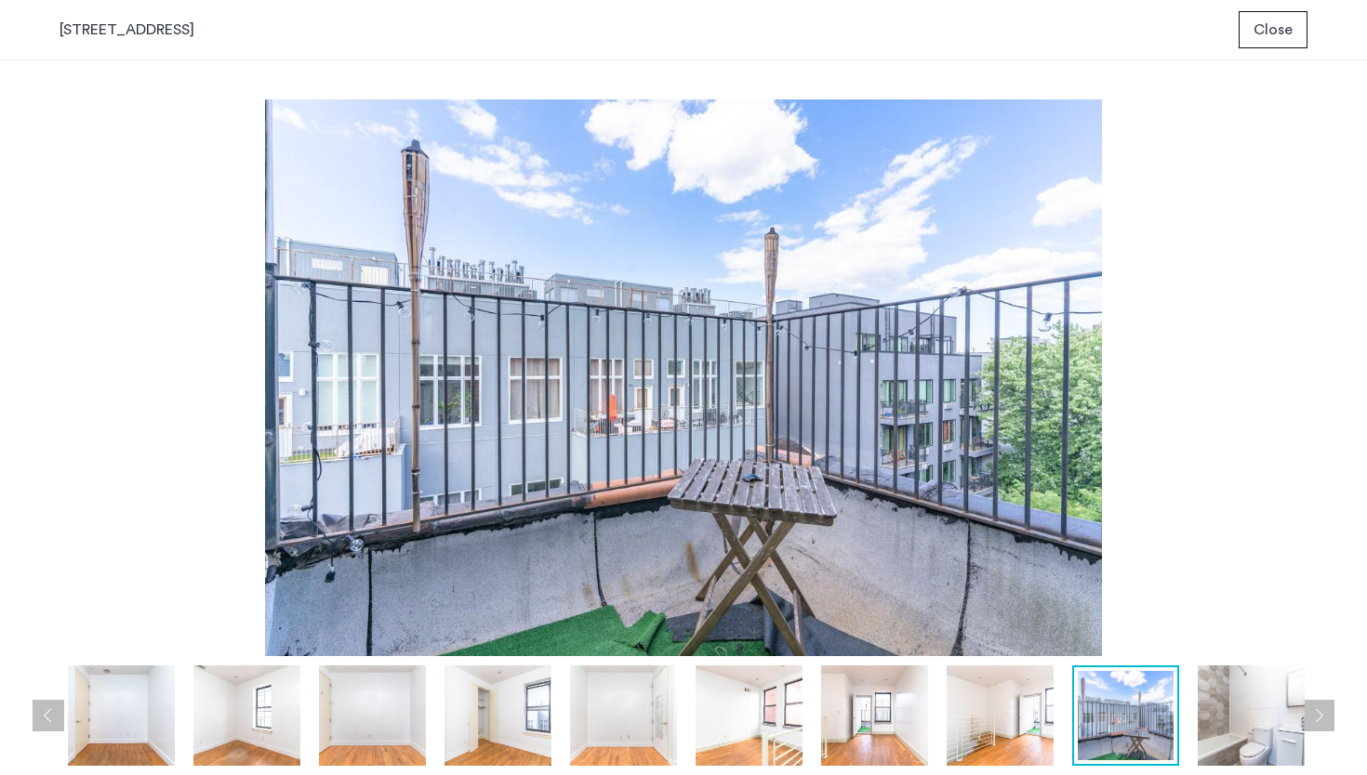
click at [1230, 721] on img at bounding box center [1251, 716] width 107 height 100
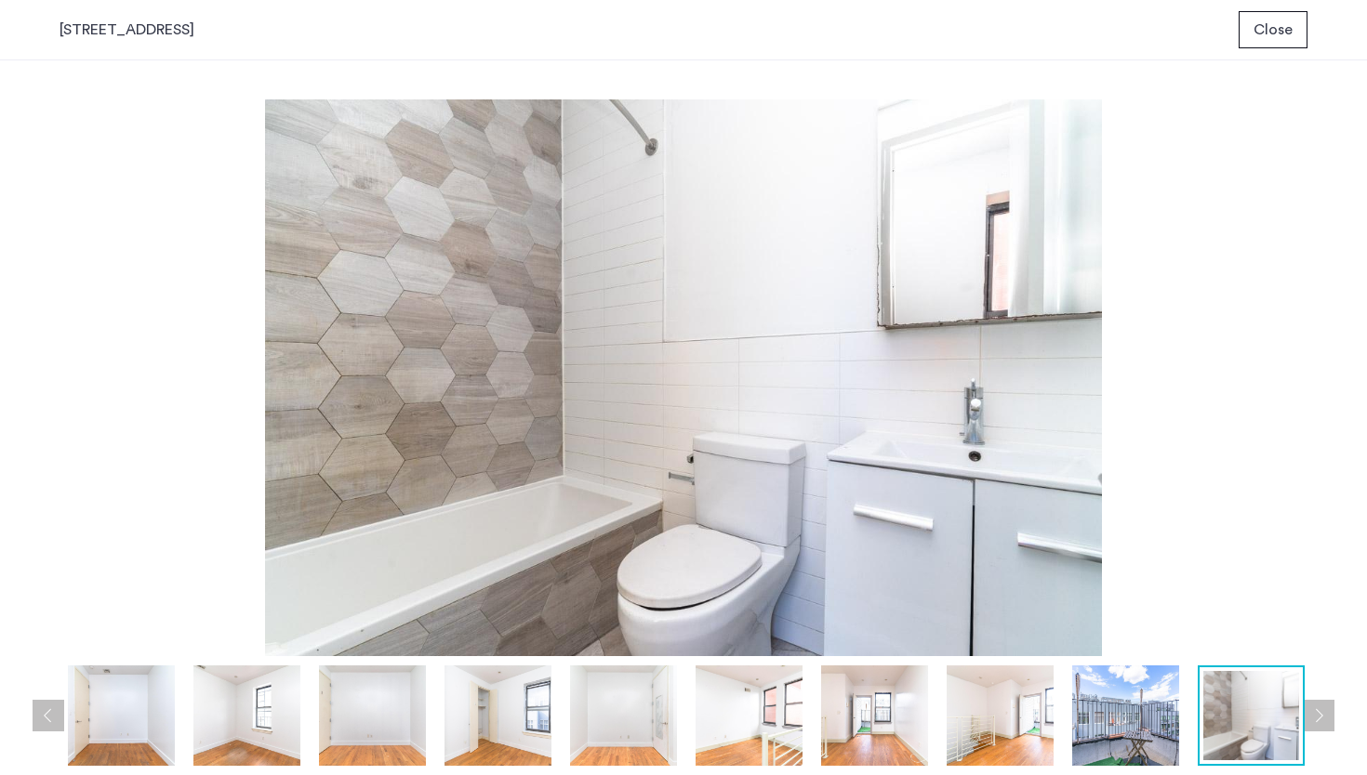
click at [949, 38] on div "269 Kosciuszko St, Unit 4B Close" at bounding box center [683, 30] width 1367 height 60
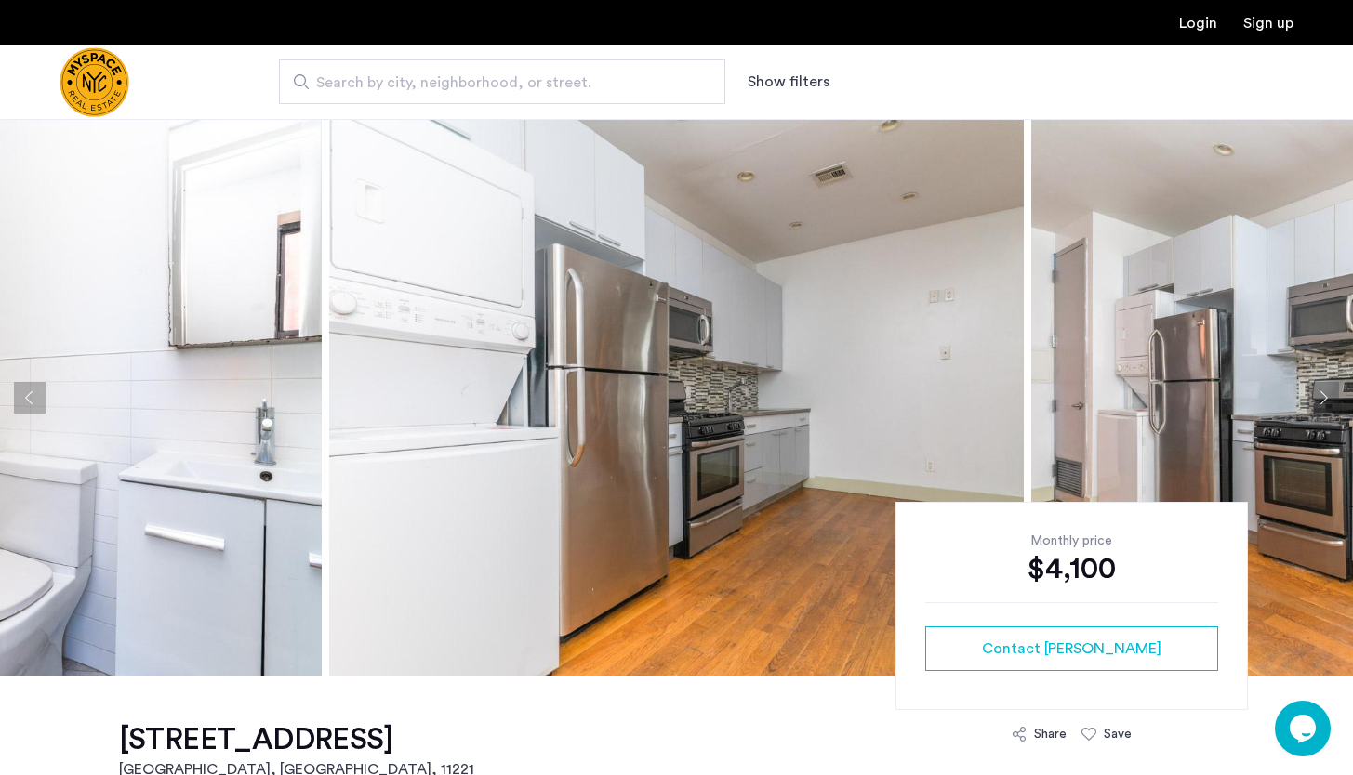
click at [814, 389] on img at bounding box center [676, 398] width 695 height 558
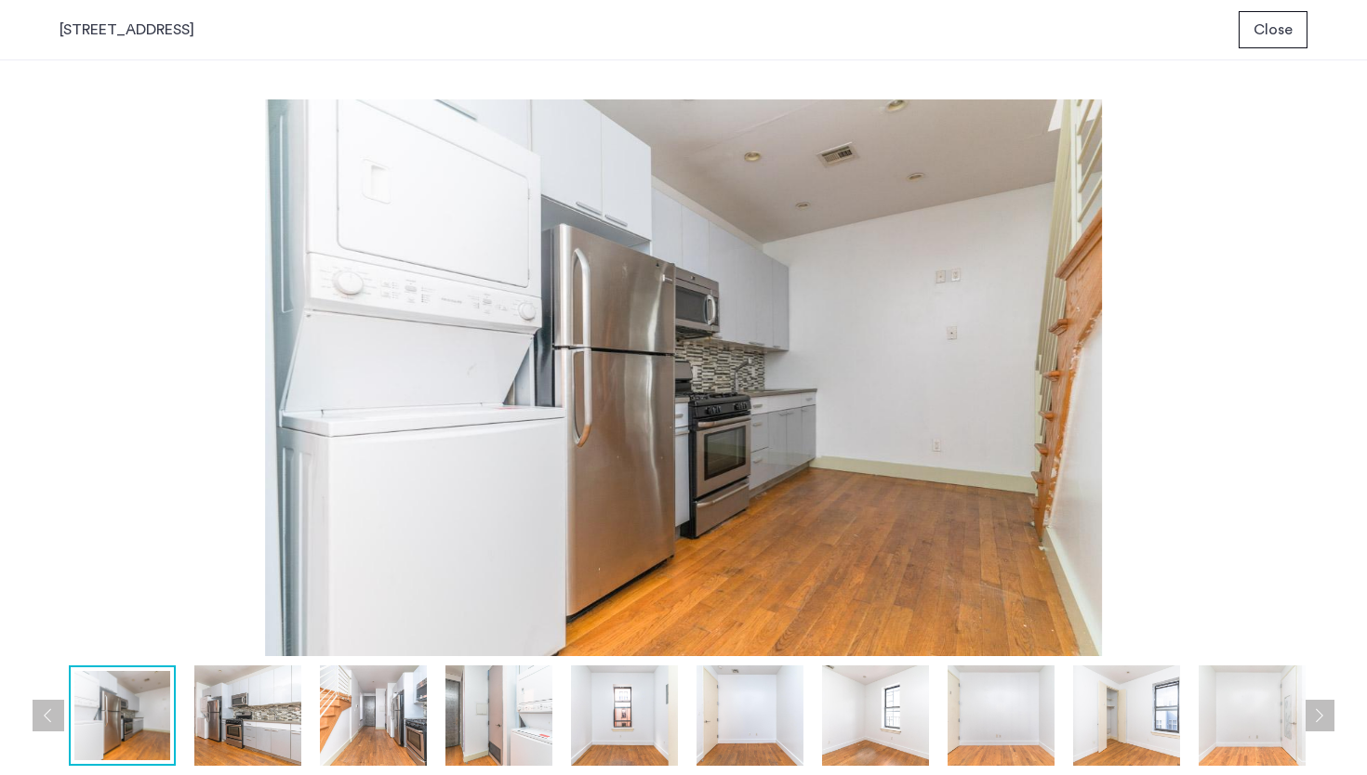
click at [281, 727] on img at bounding box center [247, 716] width 107 height 100
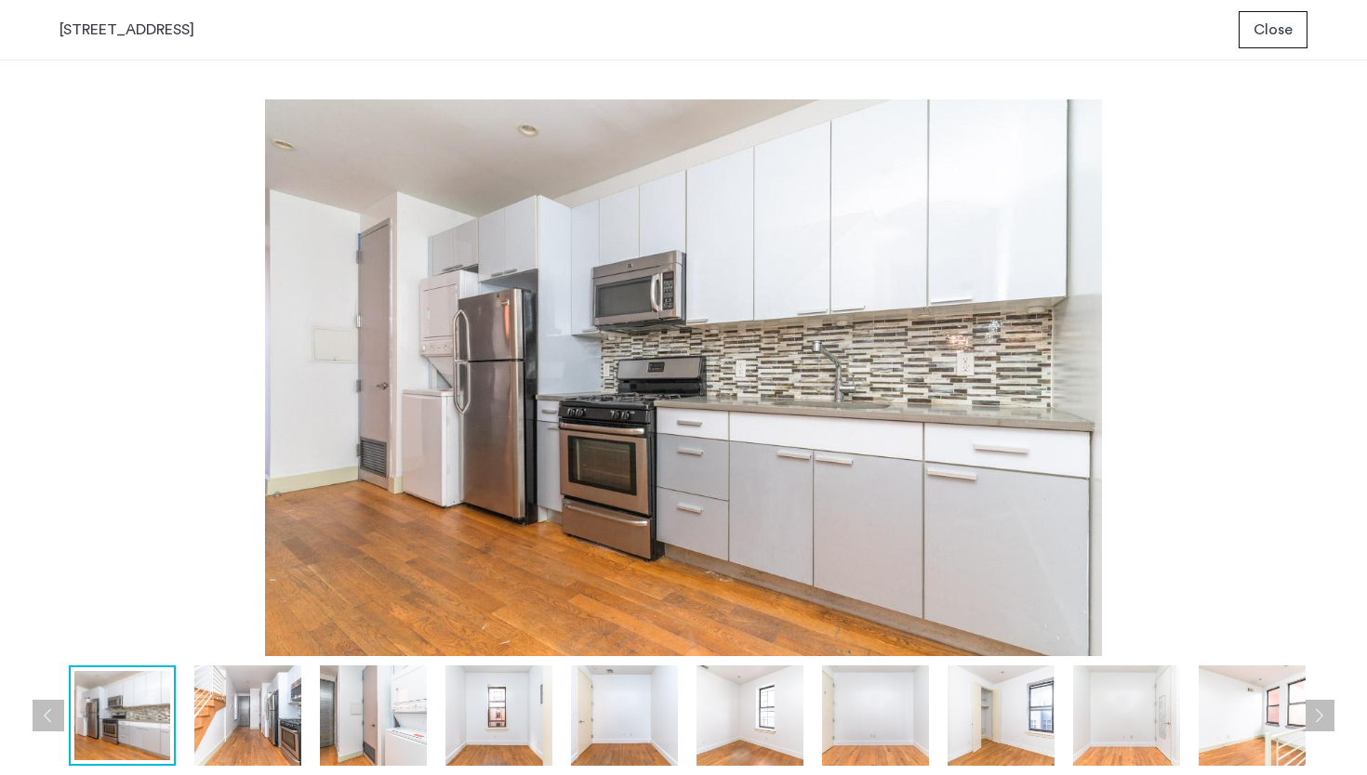
click at [256, 711] on img at bounding box center [247, 716] width 107 height 100
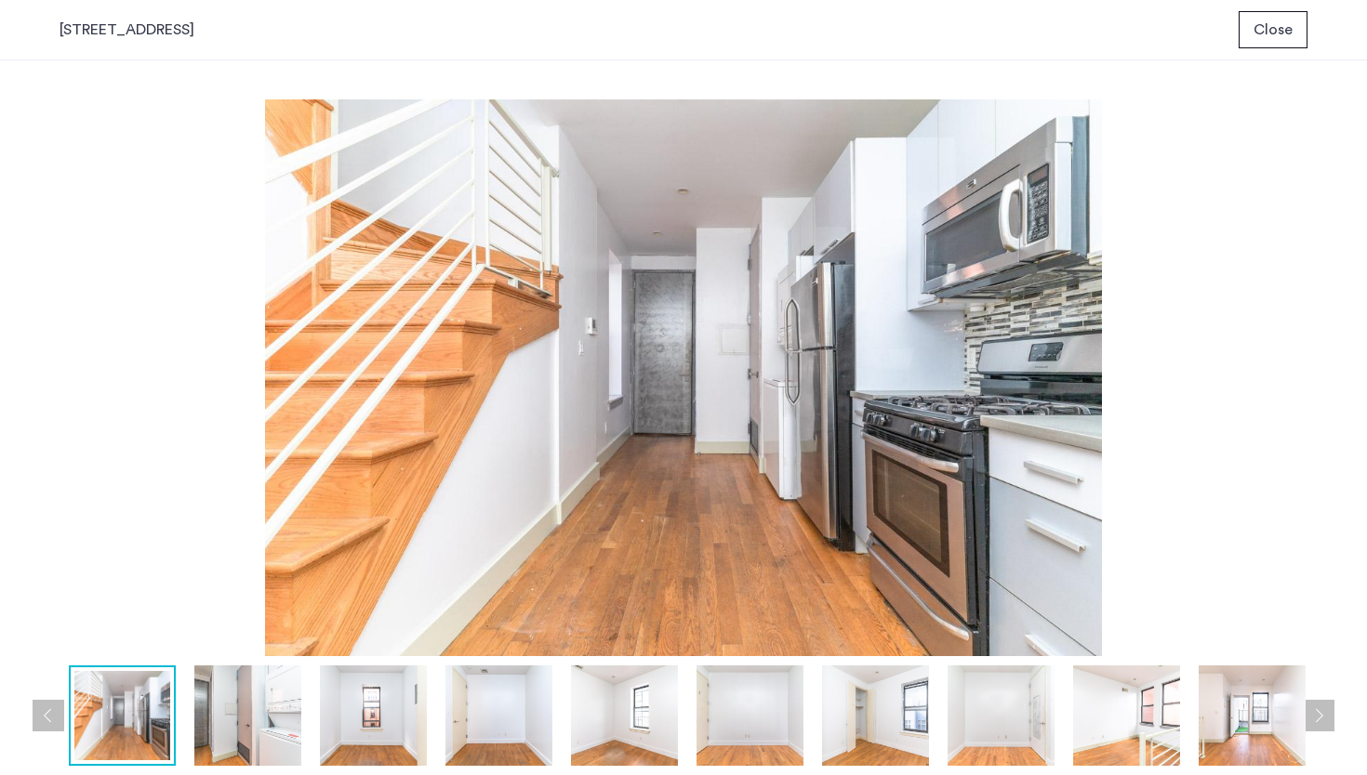
click at [266, 695] on img at bounding box center [247, 716] width 107 height 100
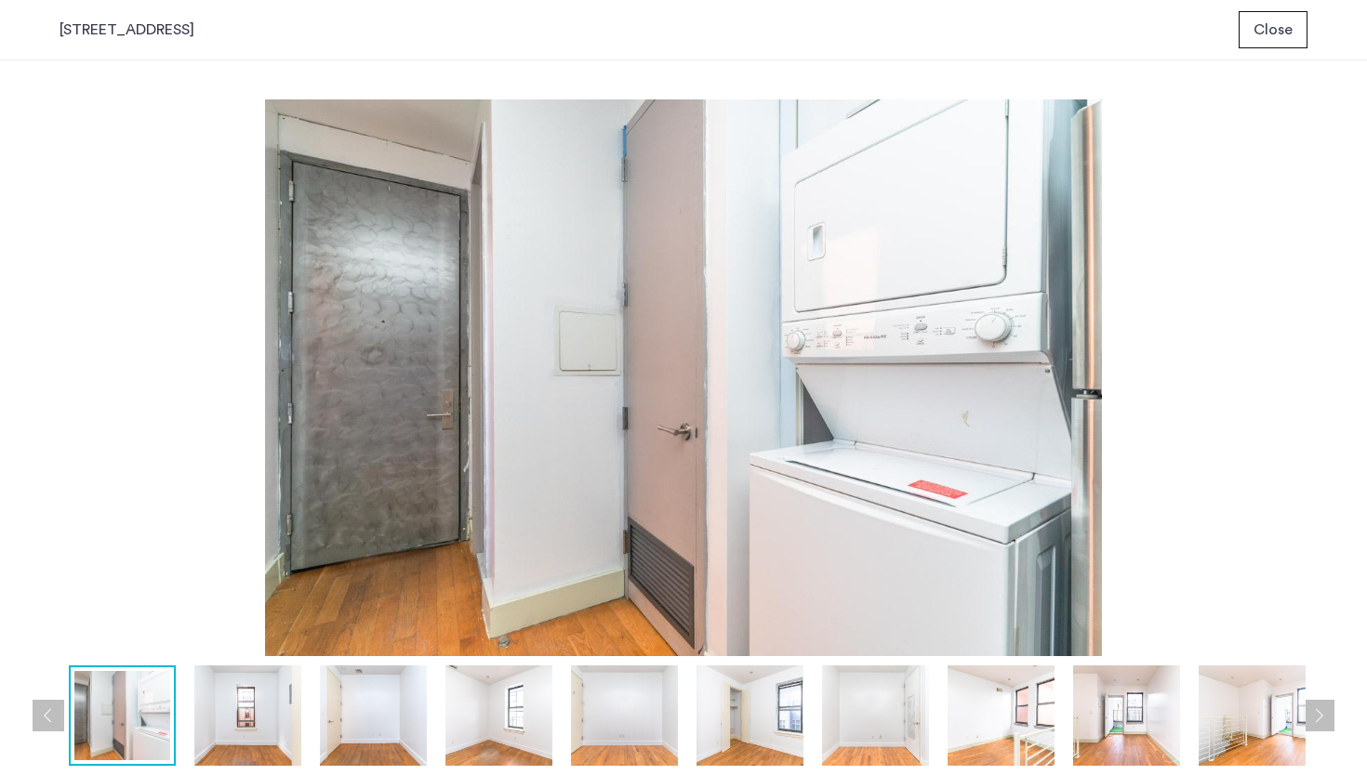
click at [266, 695] on img at bounding box center [247, 716] width 107 height 100
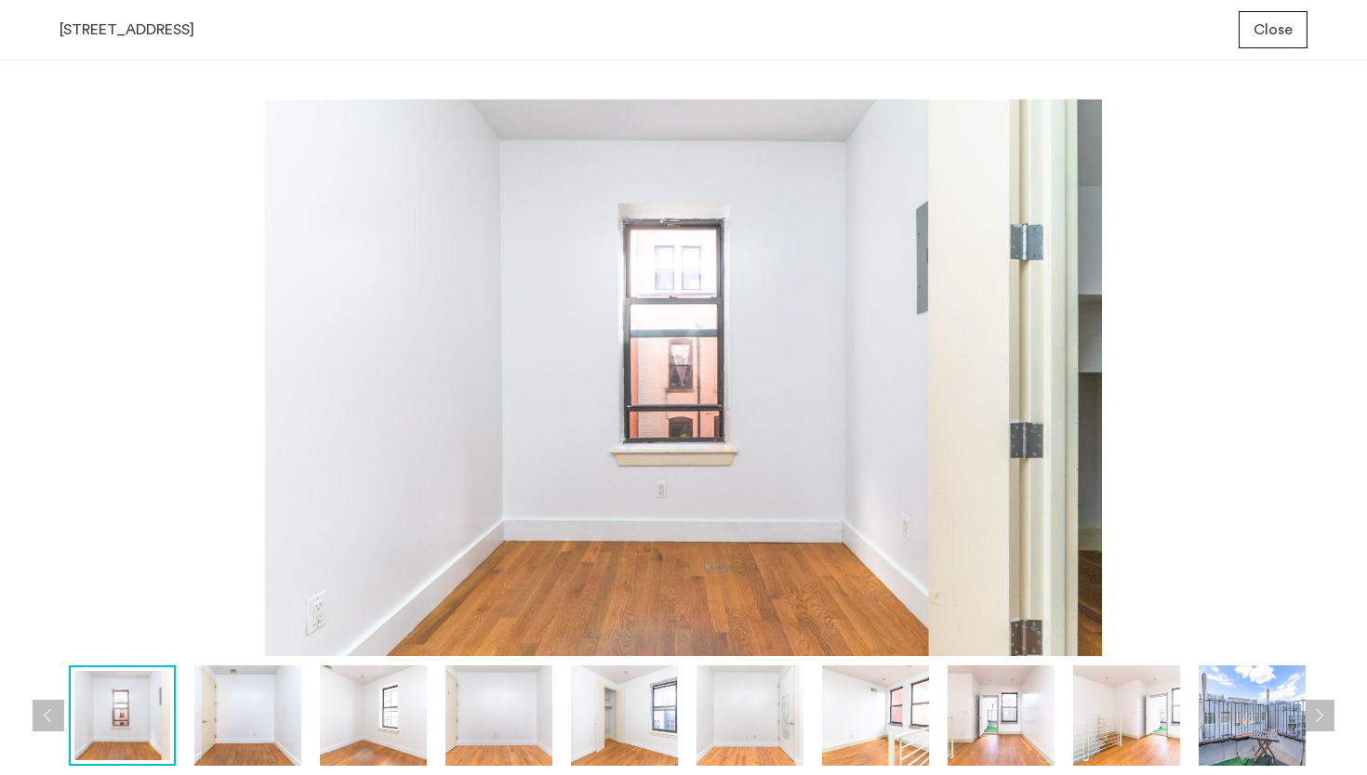
click at [266, 695] on img at bounding box center [247, 716] width 107 height 100
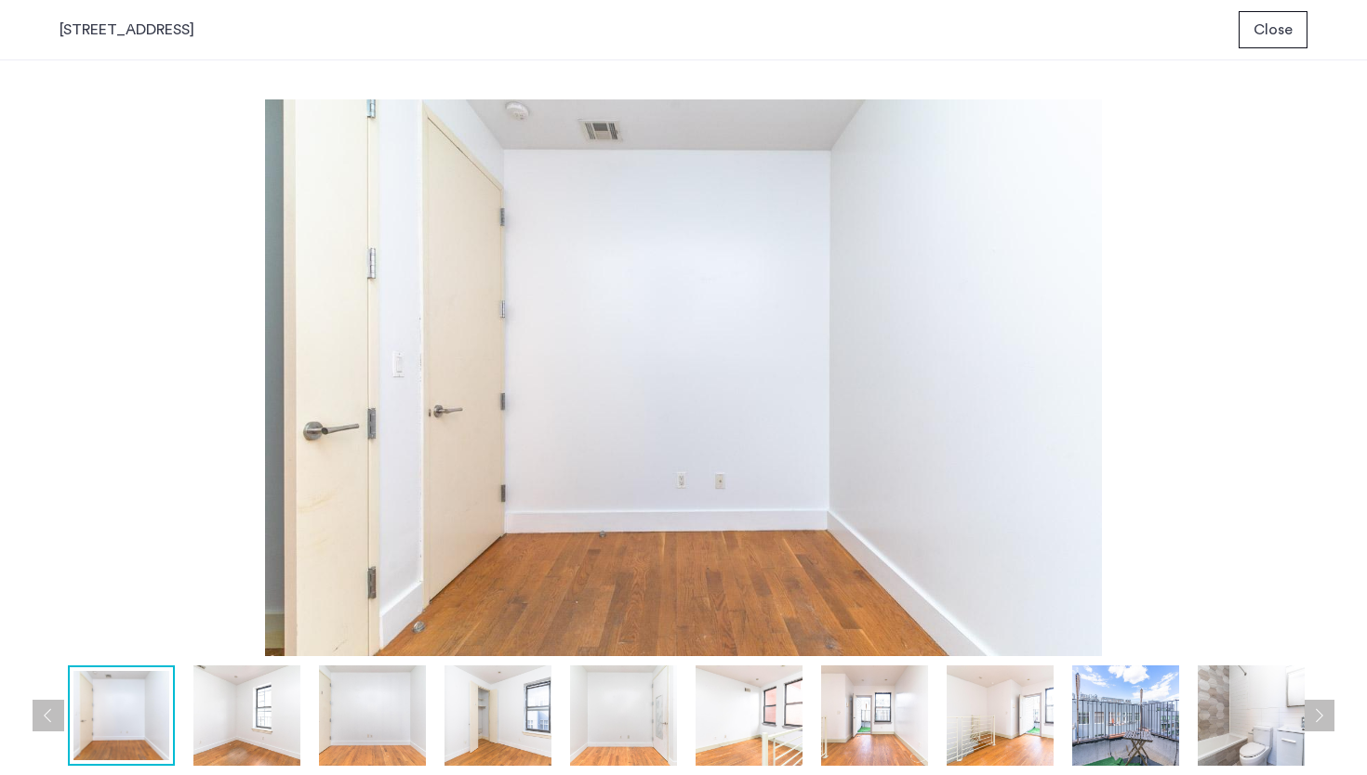
click at [266, 695] on img at bounding box center [246, 716] width 107 height 100
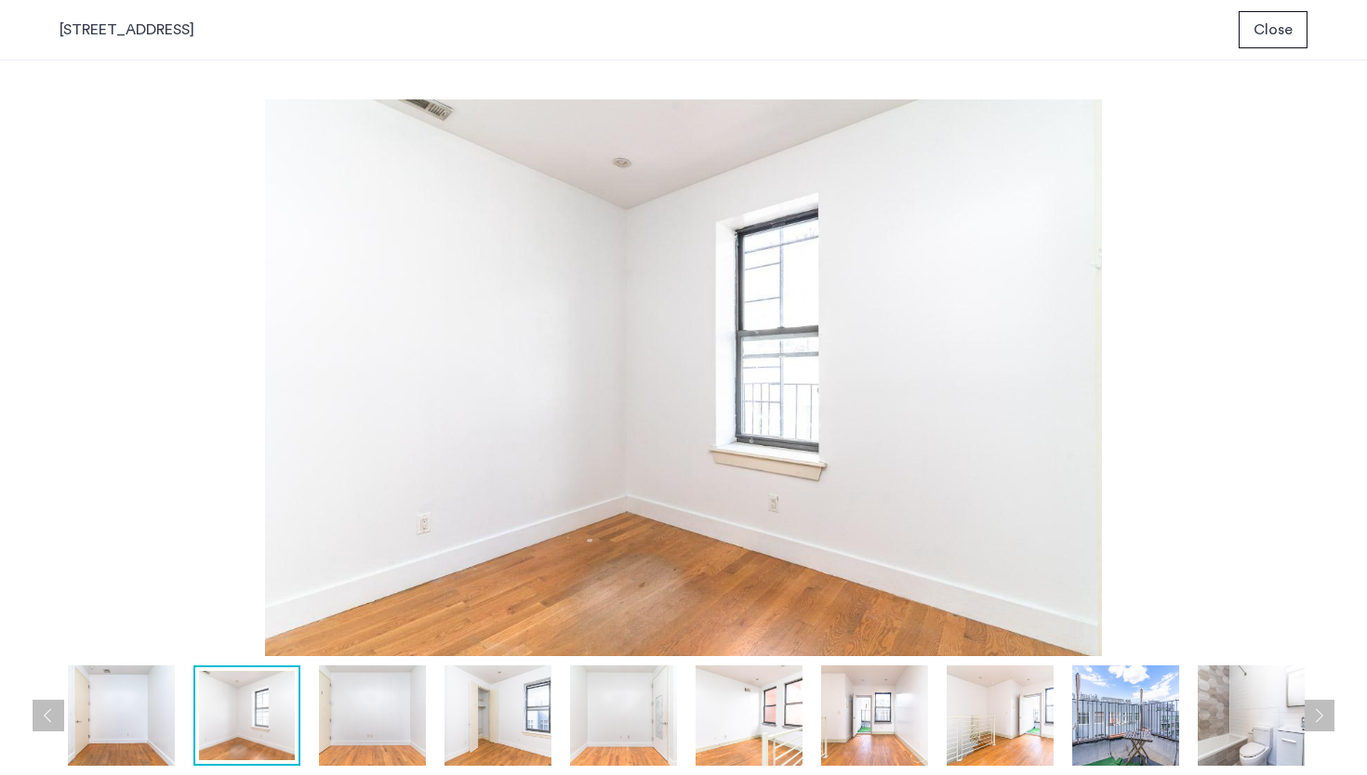
click at [364, 696] on img at bounding box center [372, 716] width 107 height 100
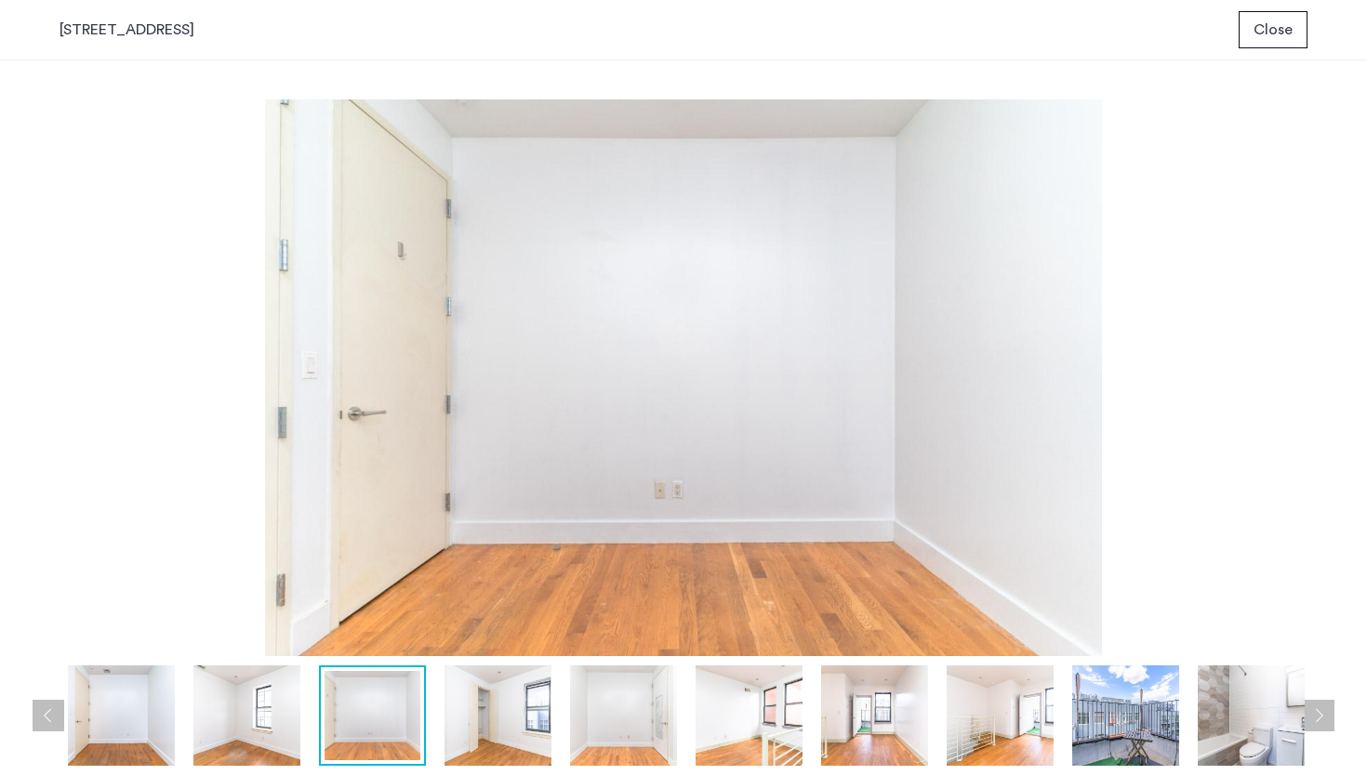
click at [461, 691] on img at bounding box center [497, 716] width 107 height 100
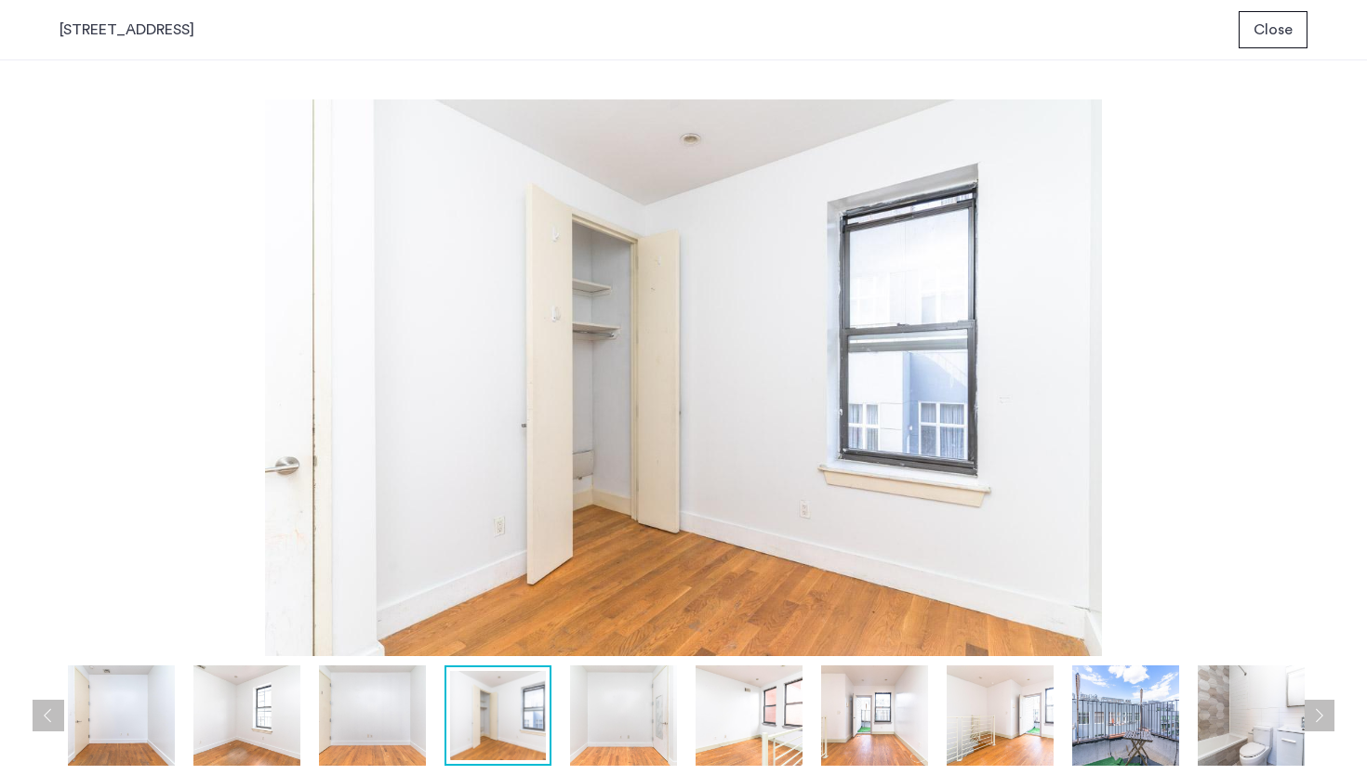
click at [630, 694] on img at bounding box center [623, 716] width 107 height 100
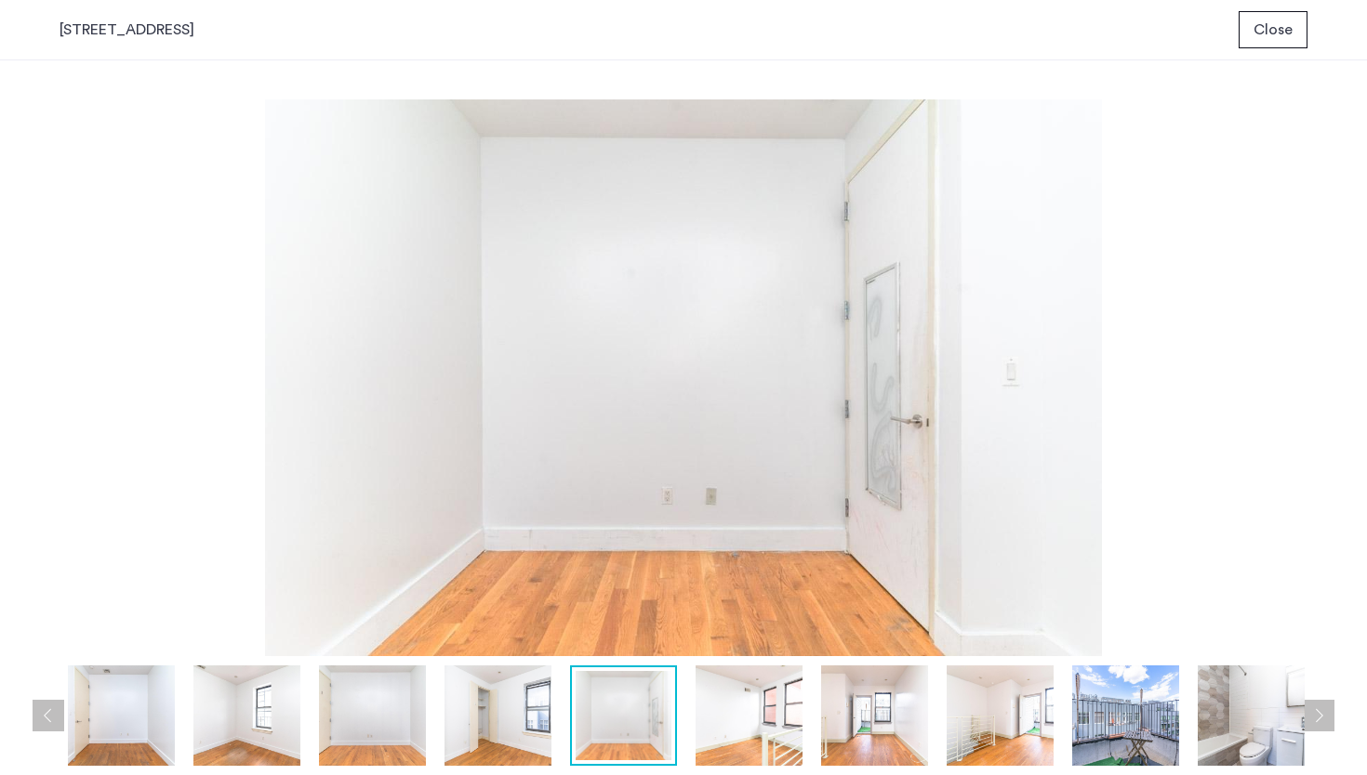
click at [767, 696] on img at bounding box center [748, 716] width 107 height 100
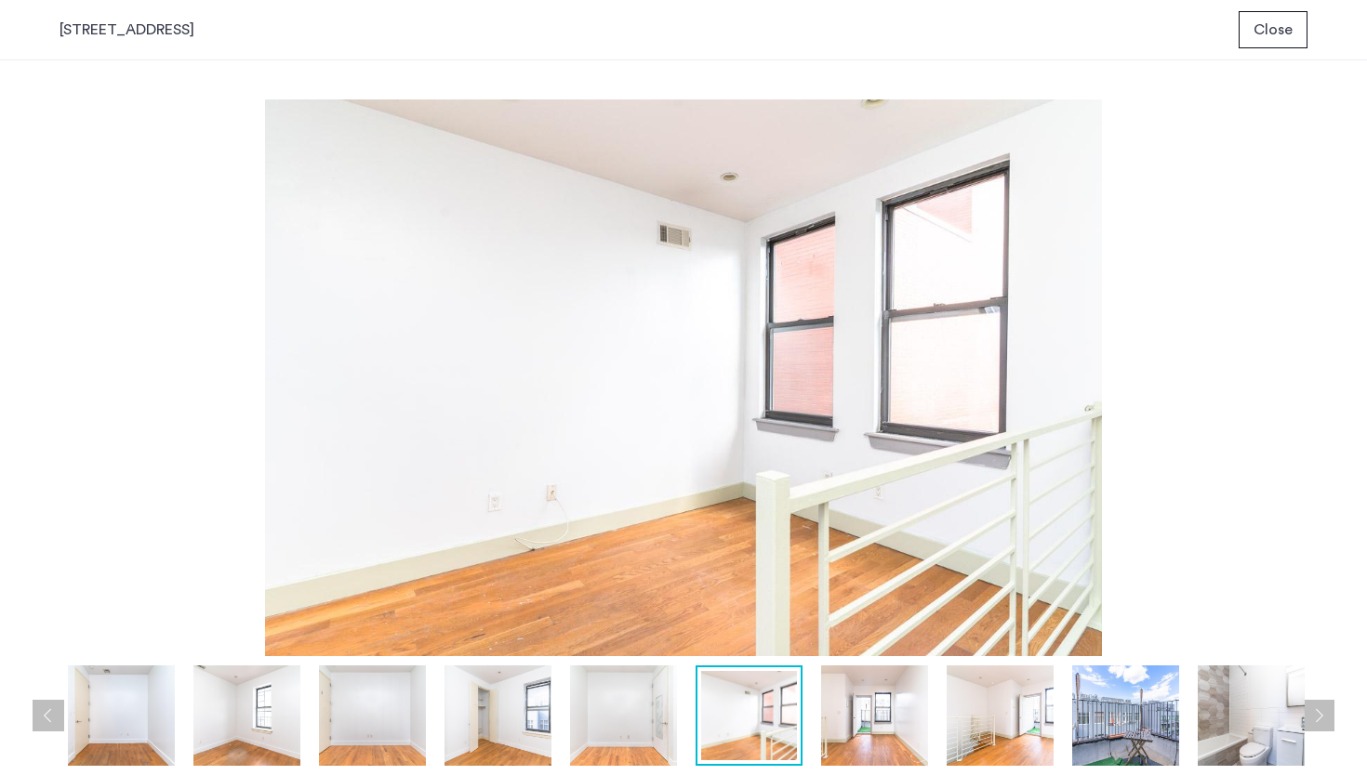
click at [859, 703] on img at bounding box center [874, 716] width 107 height 100
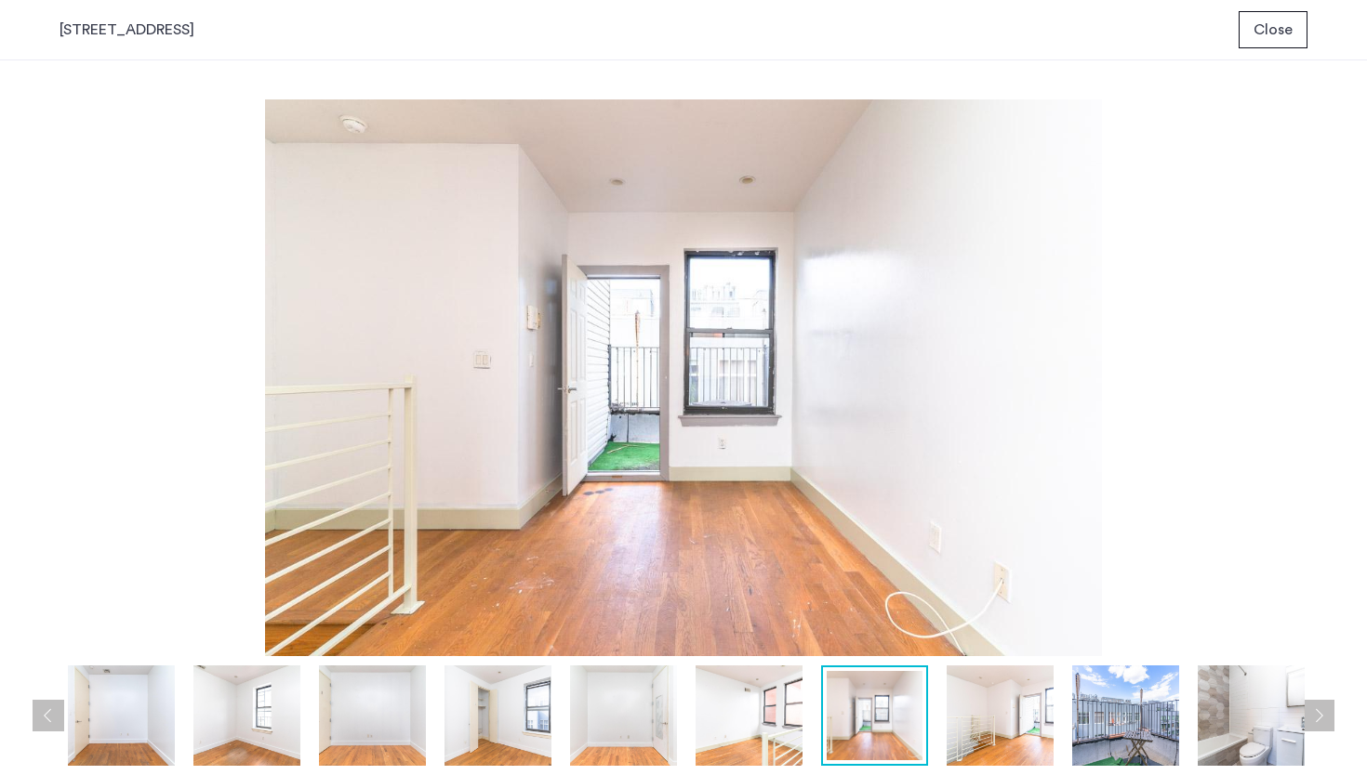
click at [971, 704] on img at bounding box center [1000, 716] width 107 height 100
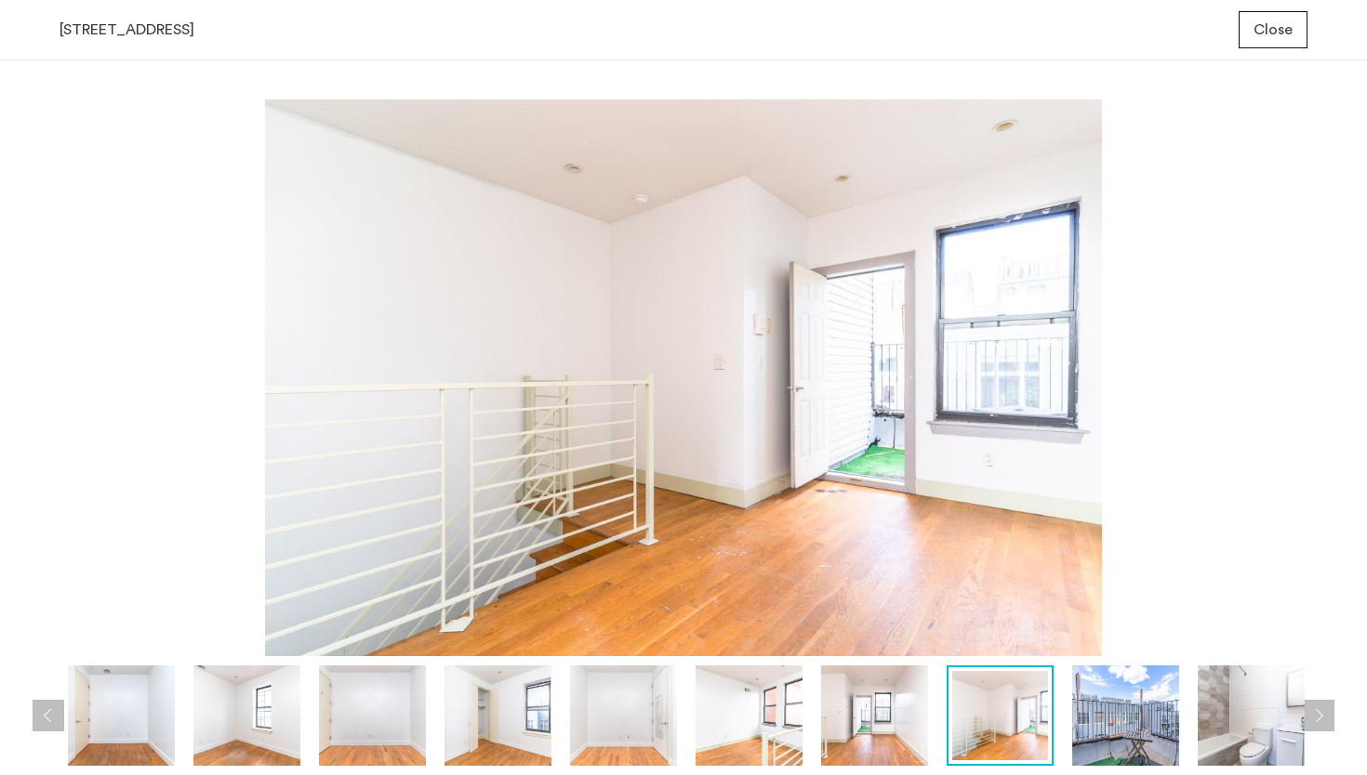
click at [1117, 704] on img at bounding box center [1125, 716] width 107 height 100
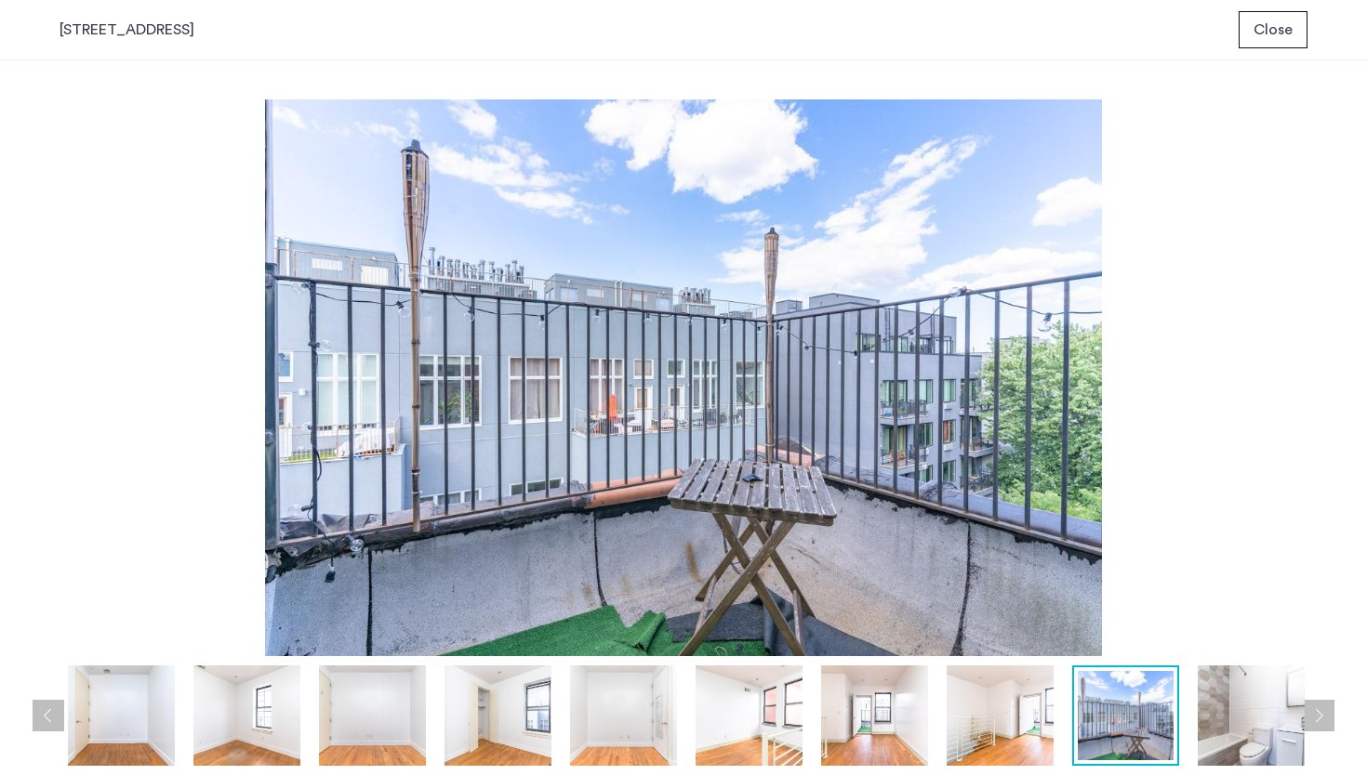
click at [1252, 25] on button "Close" at bounding box center [1272, 29] width 69 height 37
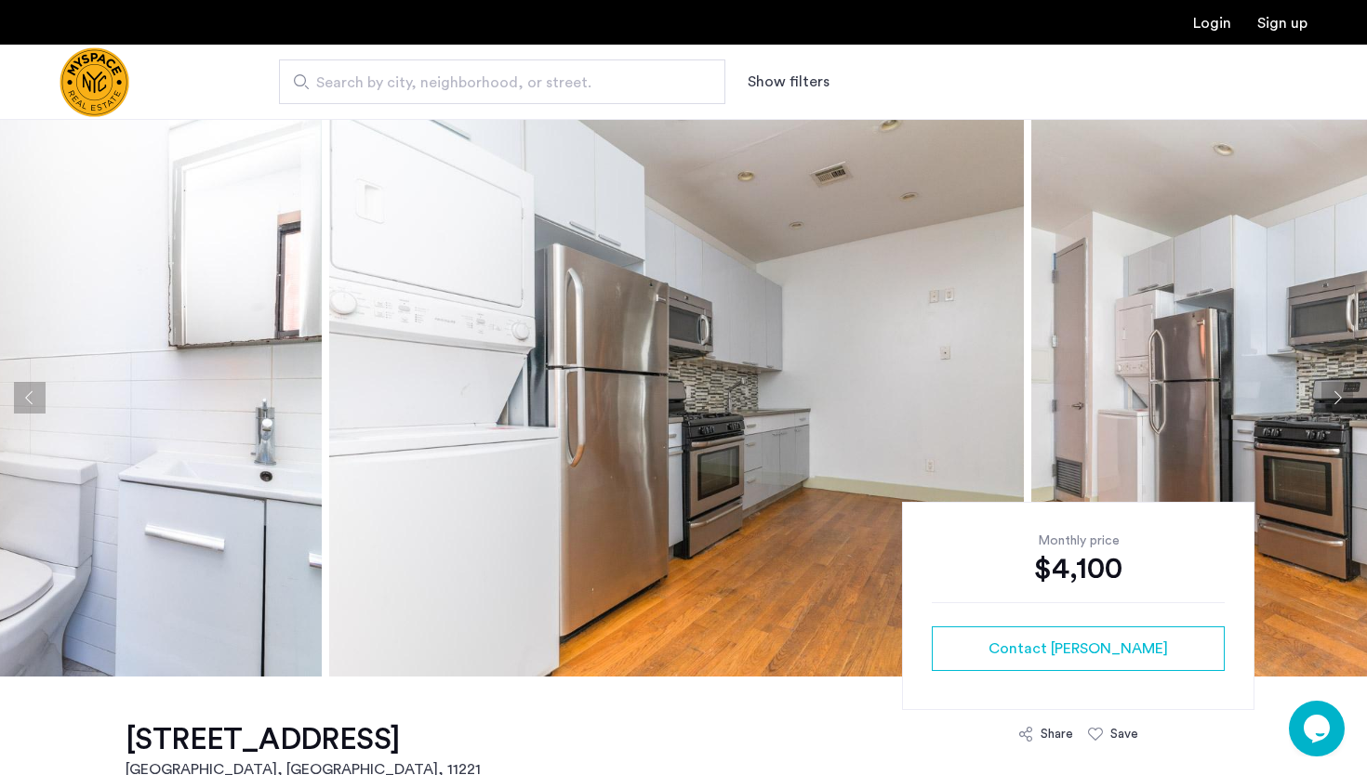
click at [1336, 392] on button "Next apartment" at bounding box center [1337, 398] width 32 height 32
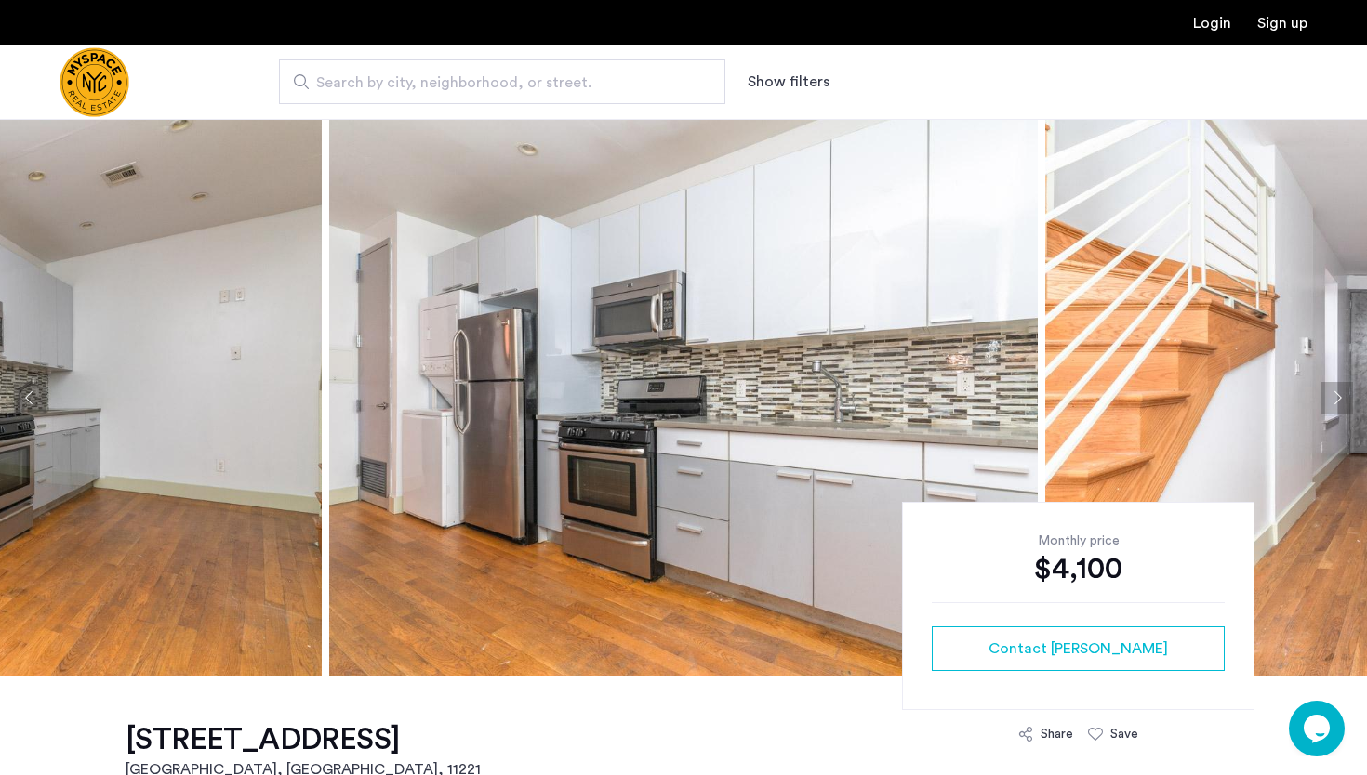
click at [1336, 392] on button "Next apartment" at bounding box center [1337, 398] width 32 height 32
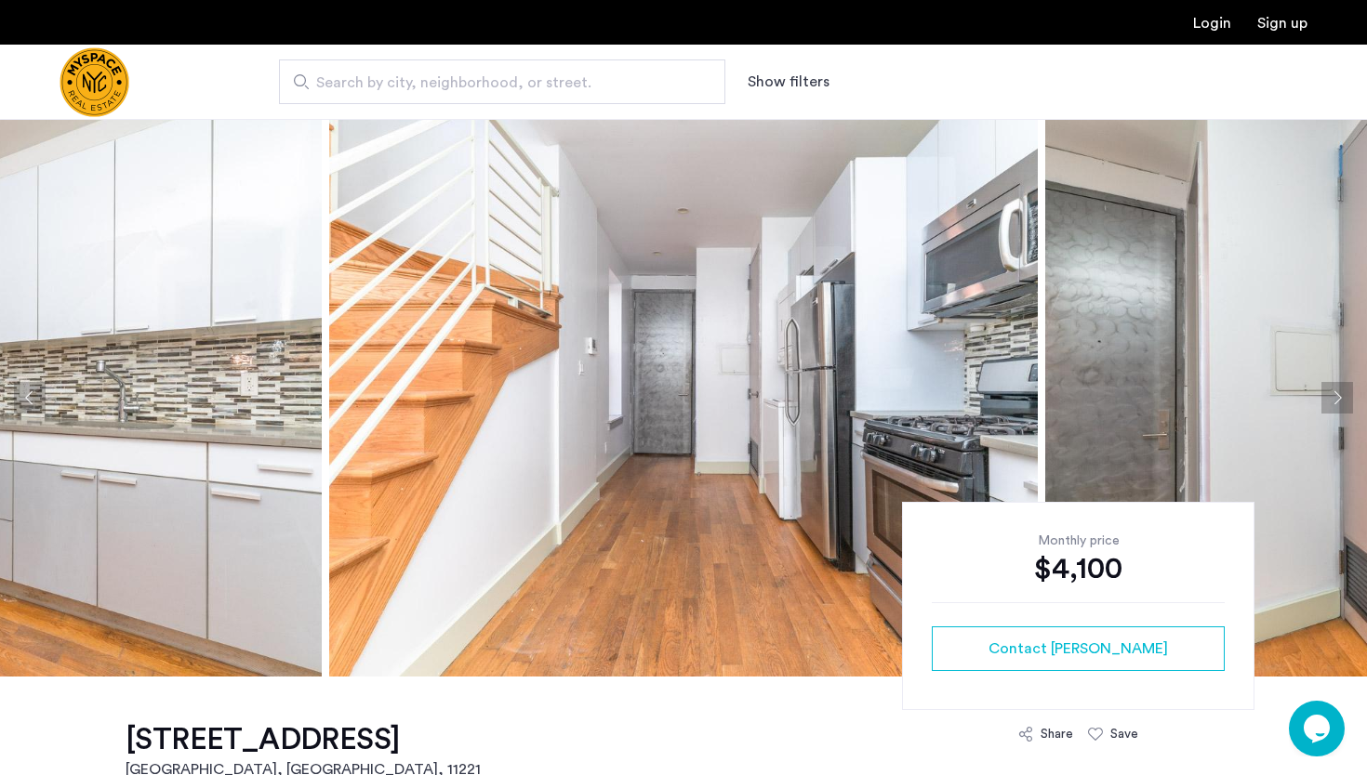
click at [1334, 392] on button "Next apartment" at bounding box center [1337, 398] width 32 height 32
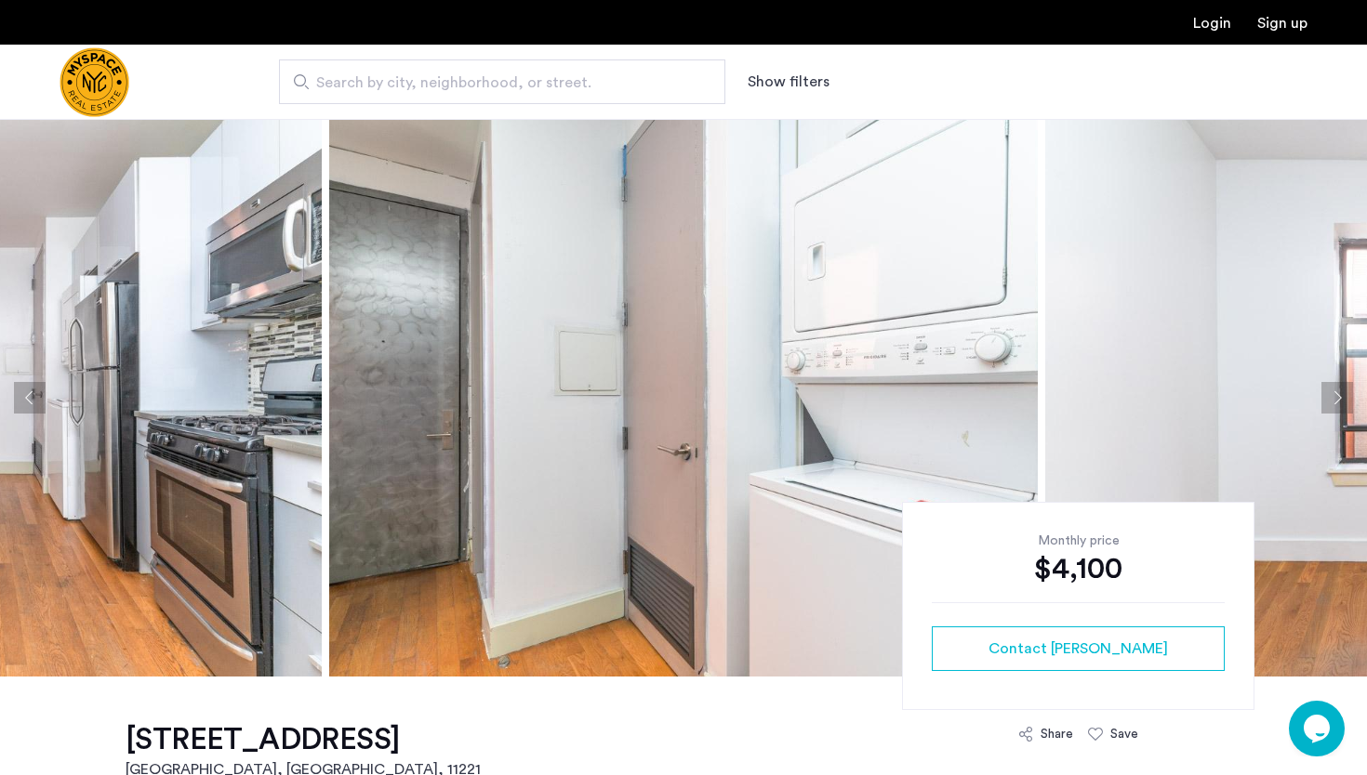
click at [1334, 392] on button "Next apartment" at bounding box center [1337, 398] width 32 height 32
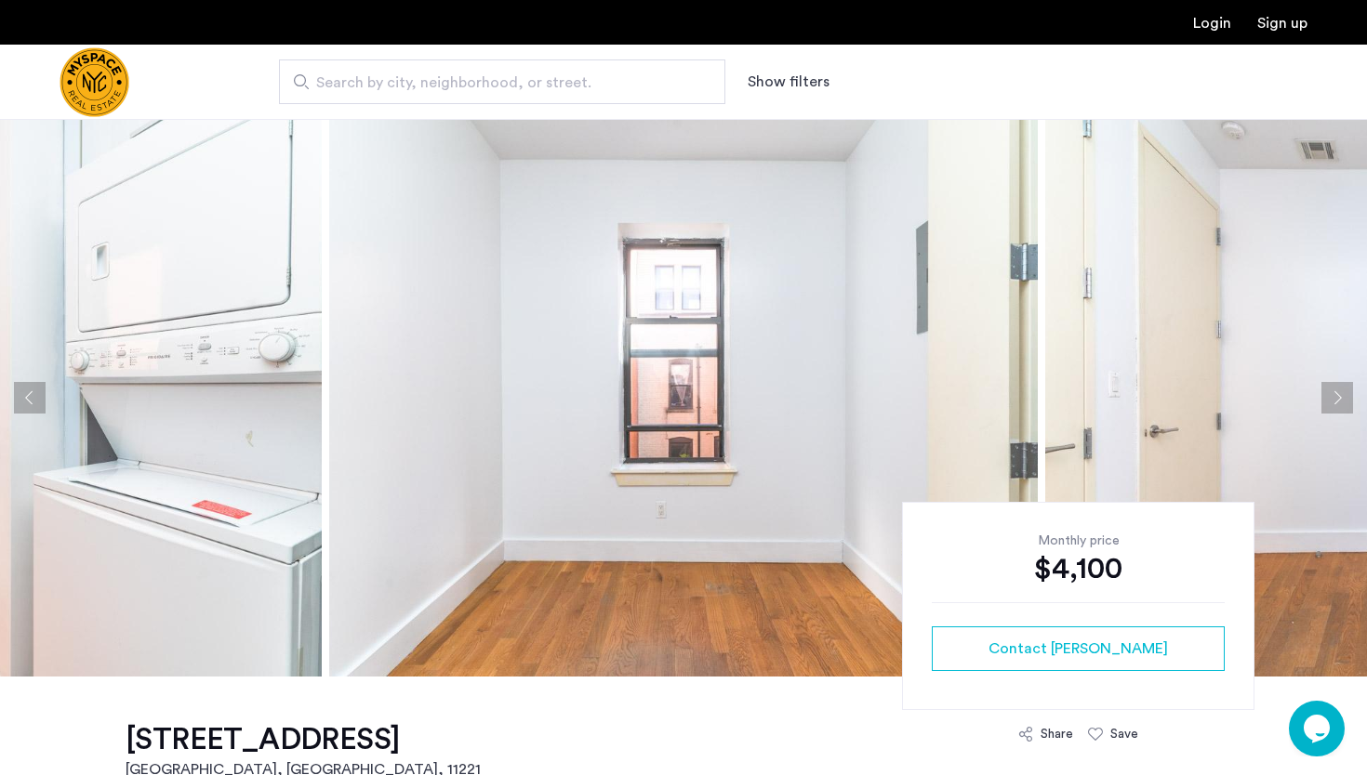
click at [26, 392] on button "Previous apartment" at bounding box center [30, 398] width 32 height 32
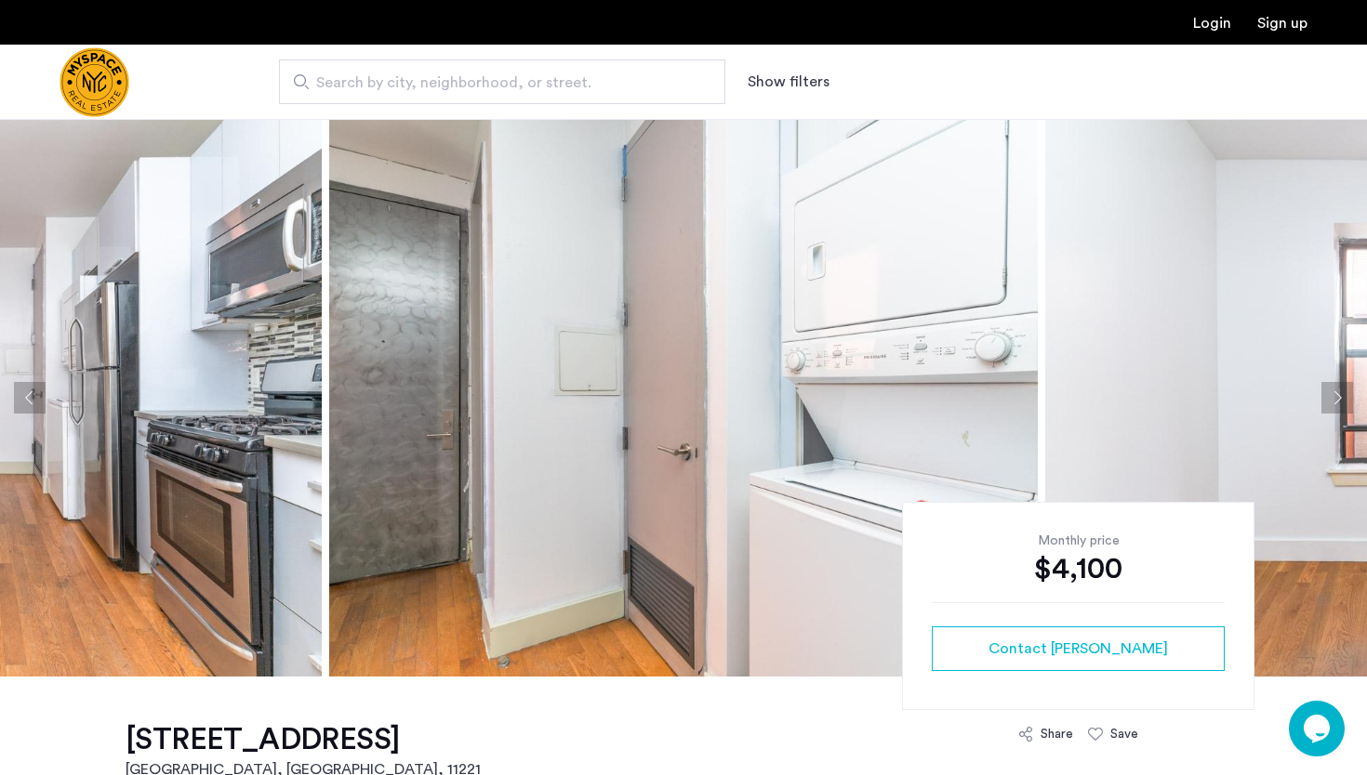
click at [26, 392] on button "Previous apartment" at bounding box center [30, 398] width 32 height 32
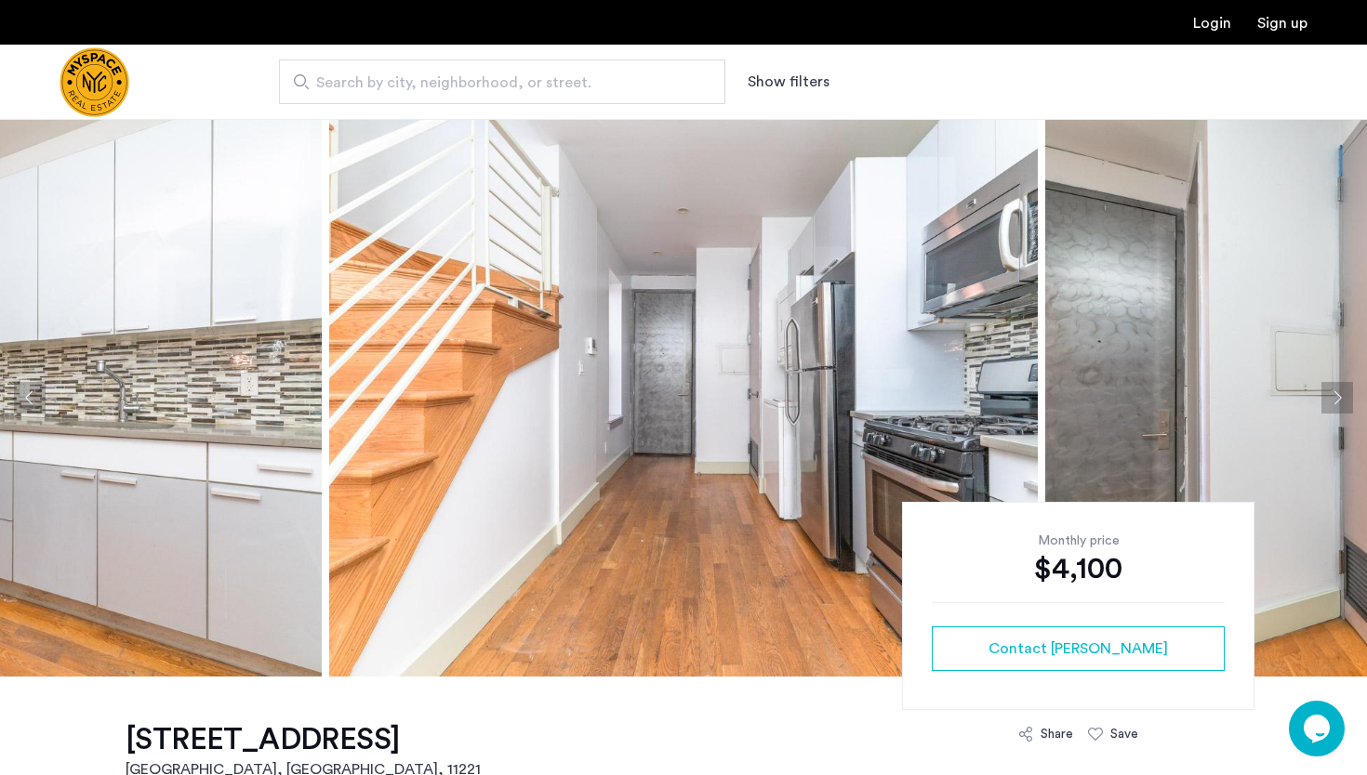
click at [26, 392] on button "Previous apartment" at bounding box center [30, 398] width 32 height 32
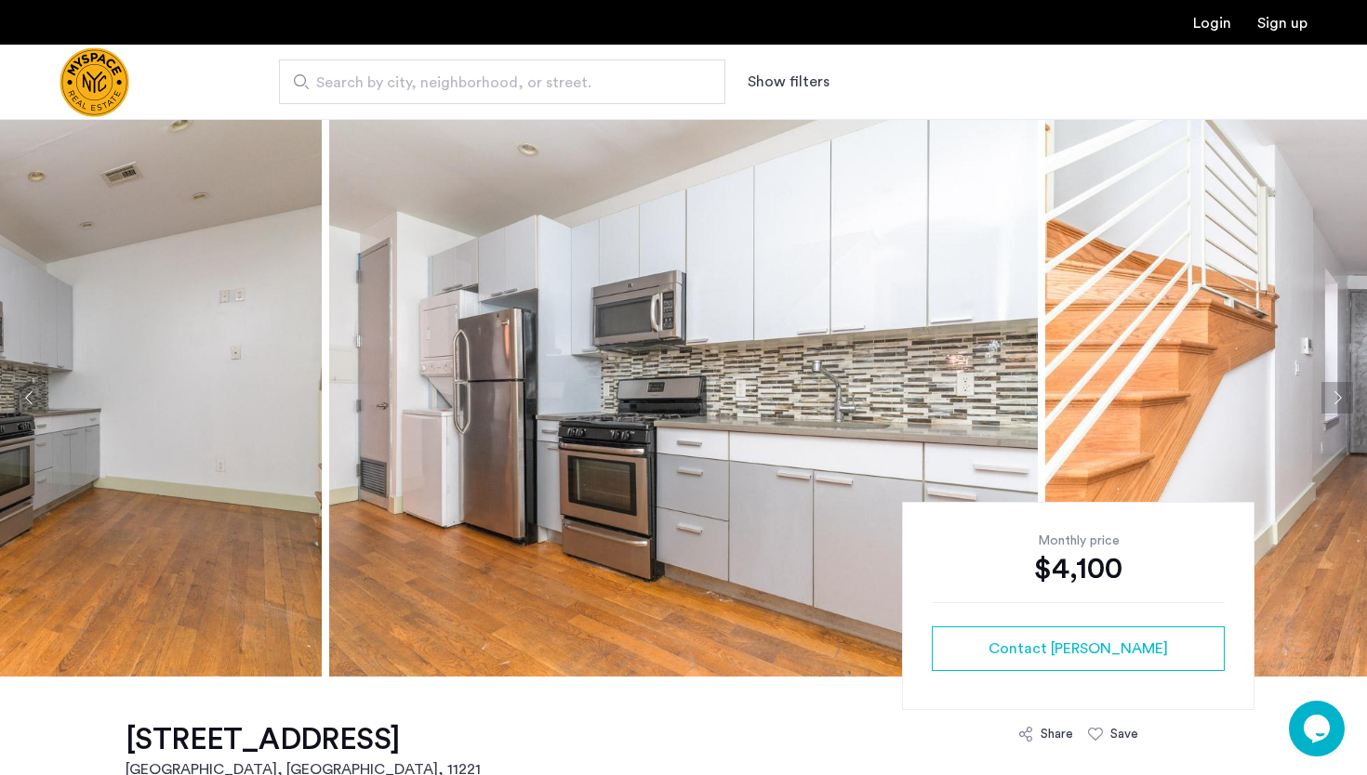
click at [26, 392] on button "Previous apartment" at bounding box center [30, 398] width 32 height 32
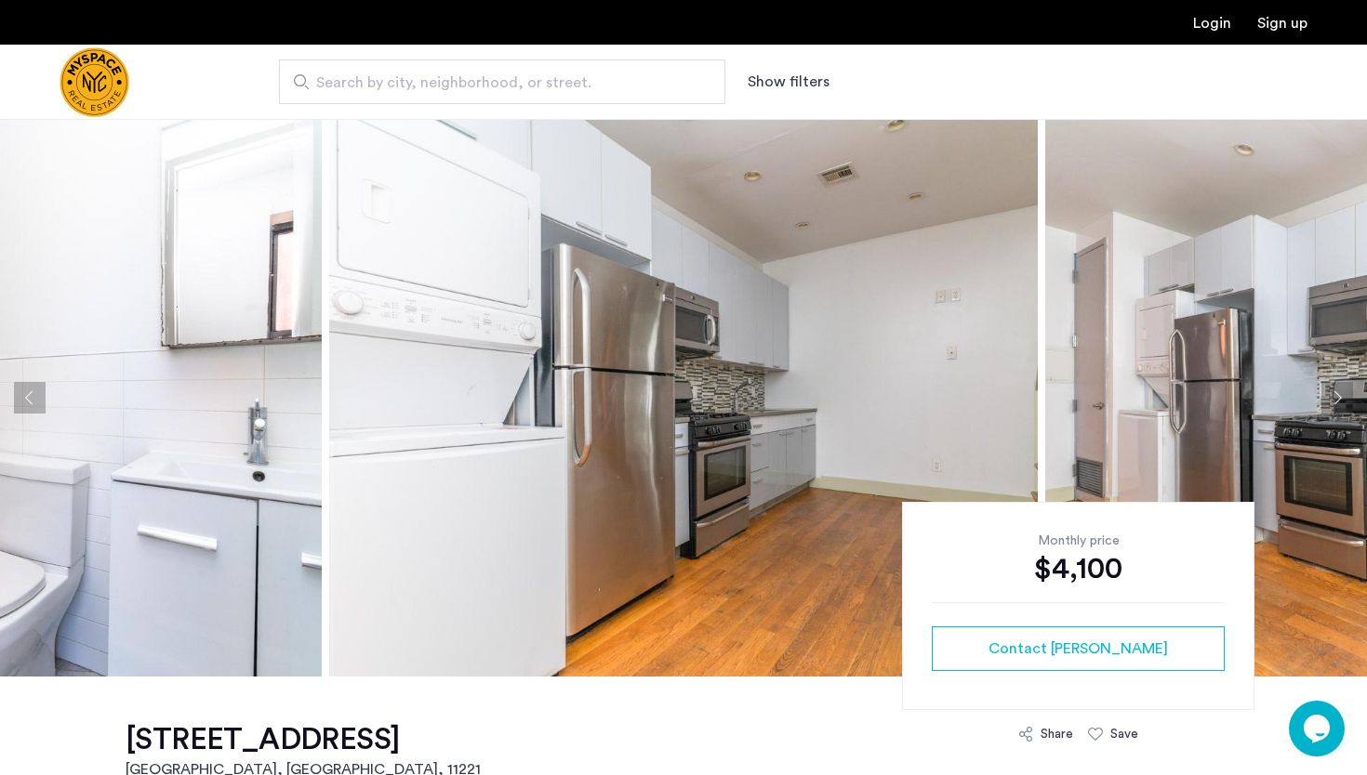
click at [1337, 400] on button "Next apartment" at bounding box center [1337, 398] width 32 height 32
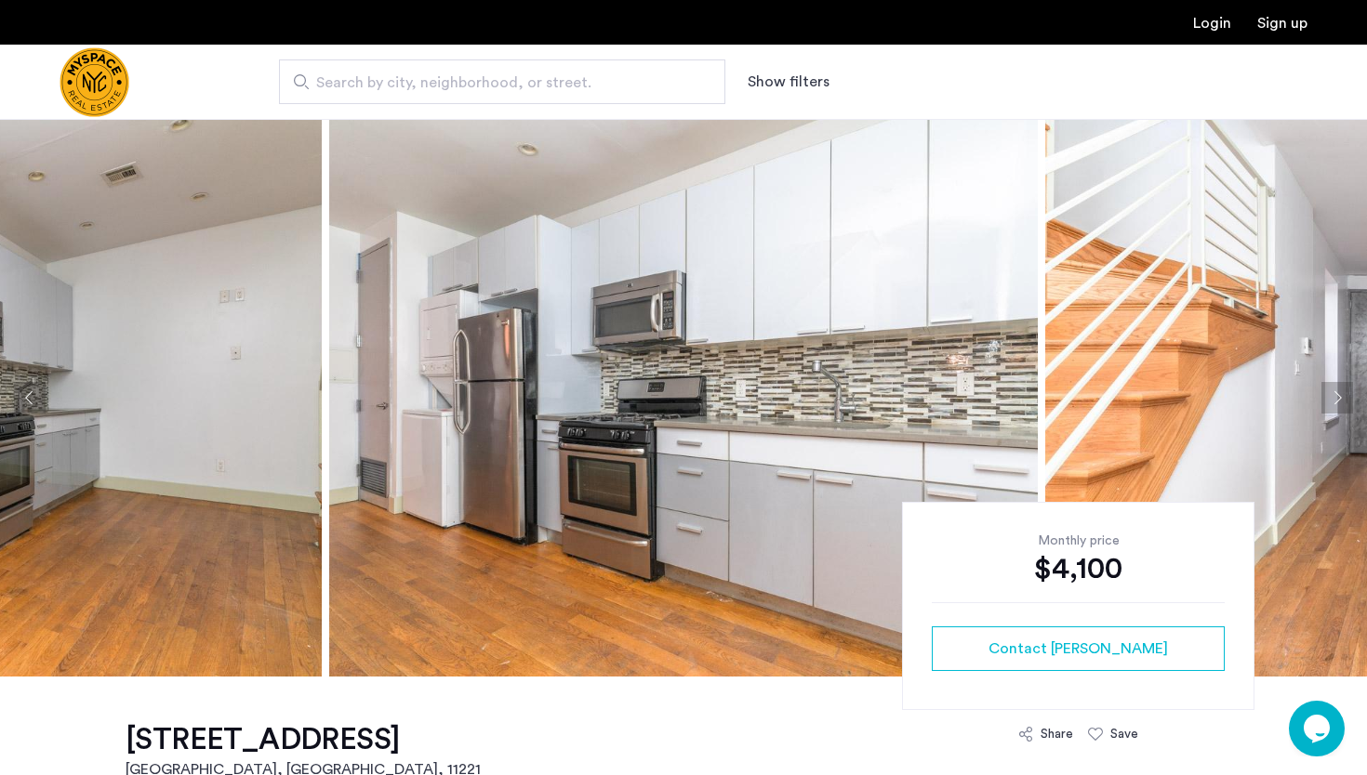
click at [1337, 400] on button "Next apartment" at bounding box center [1337, 398] width 32 height 32
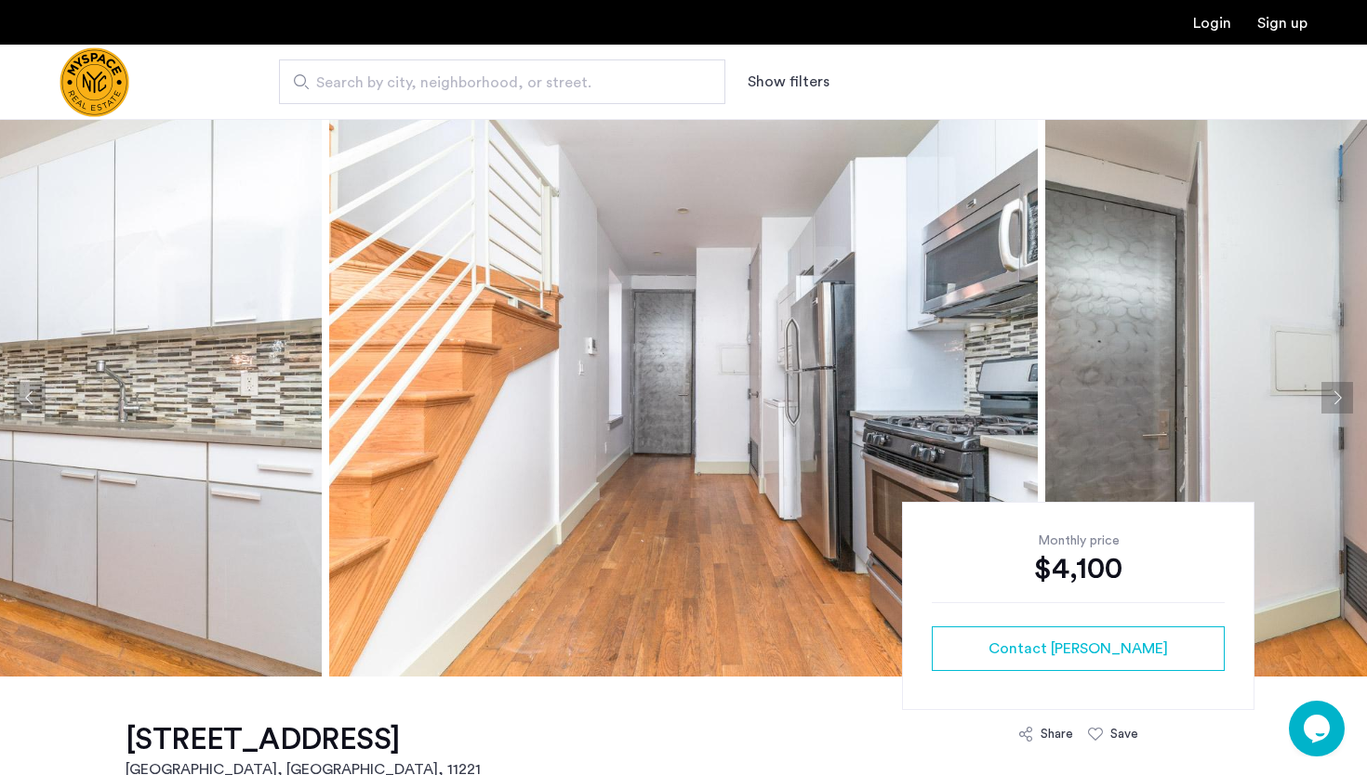
click at [1337, 400] on button "Next apartment" at bounding box center [1337, 398] width 32 height 32
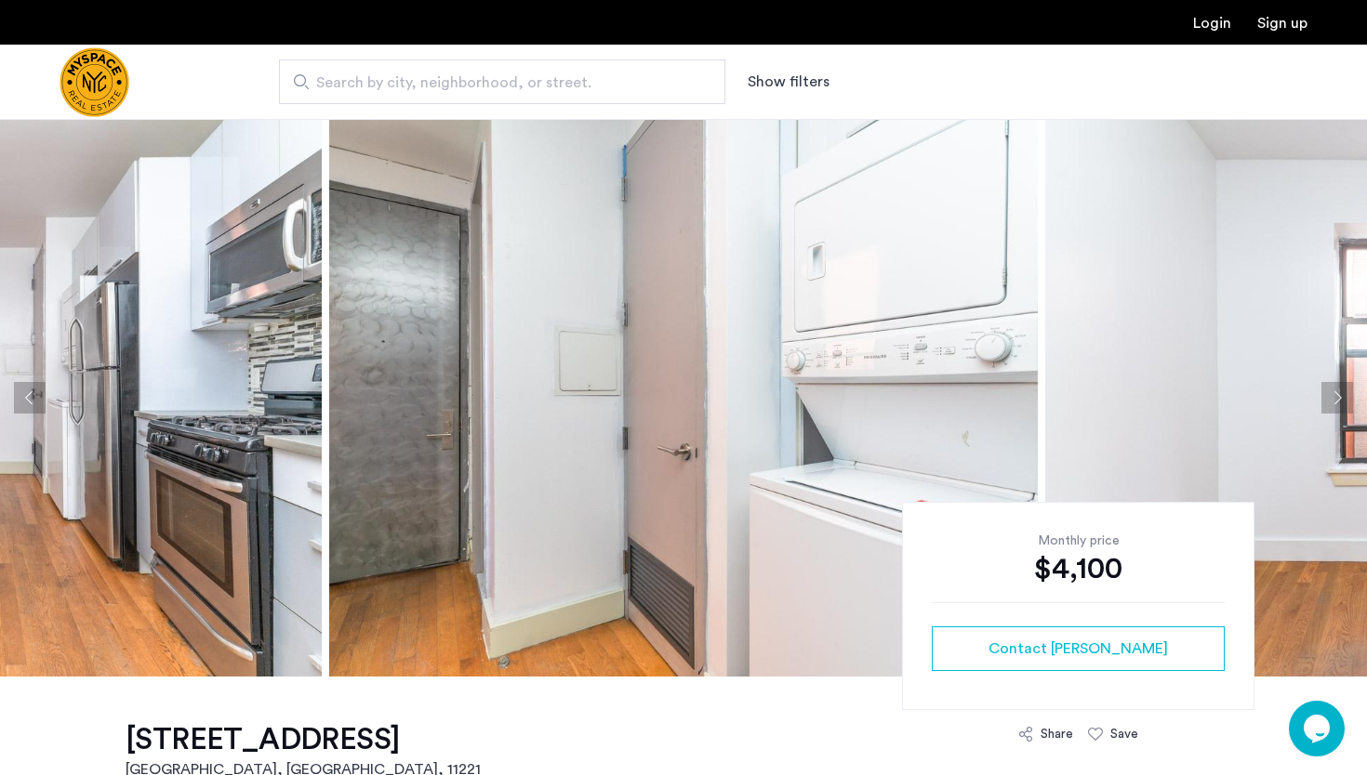
click at [1337, 400] on button "Next apartment" at bounding box center [1337, 398] width 32 height 32
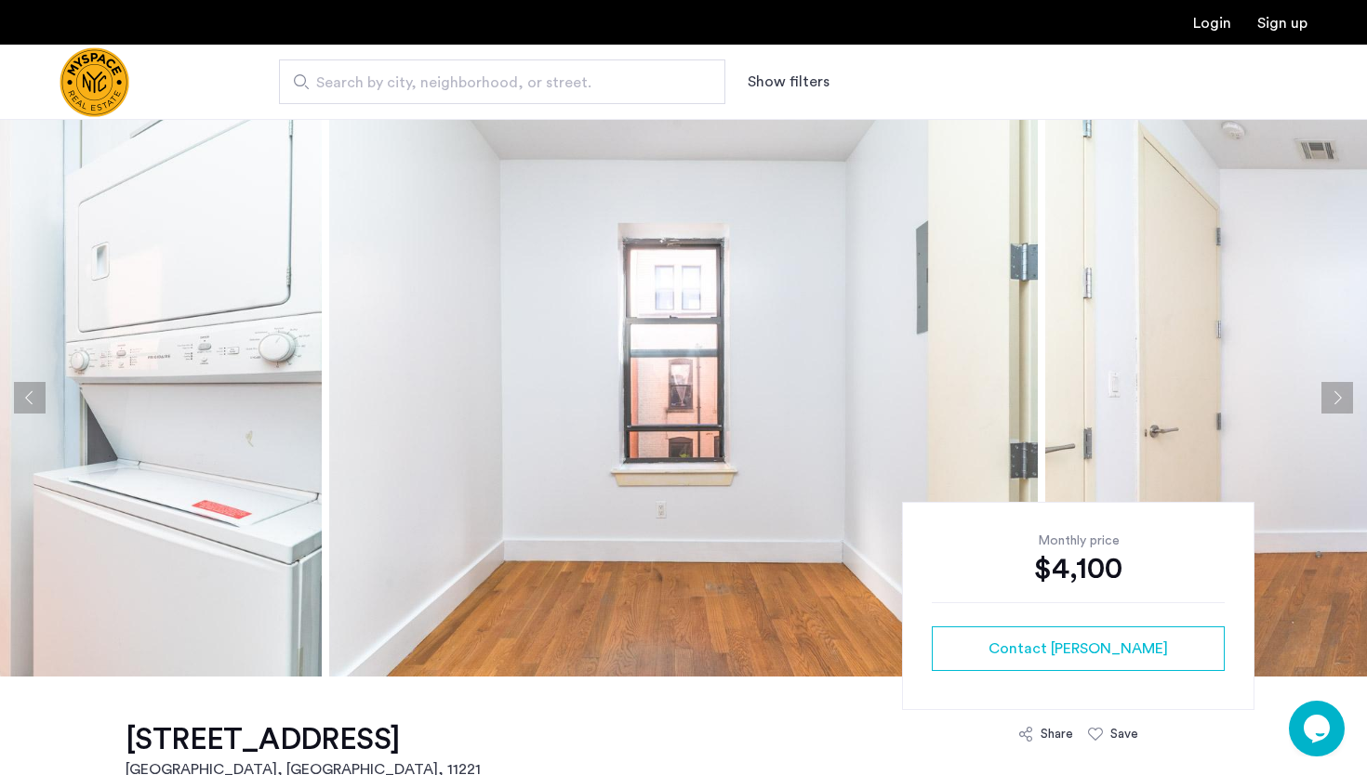
click at [1337, 400] on button "Next apartment" at bounding box center [1337, 398] width 32 height 32
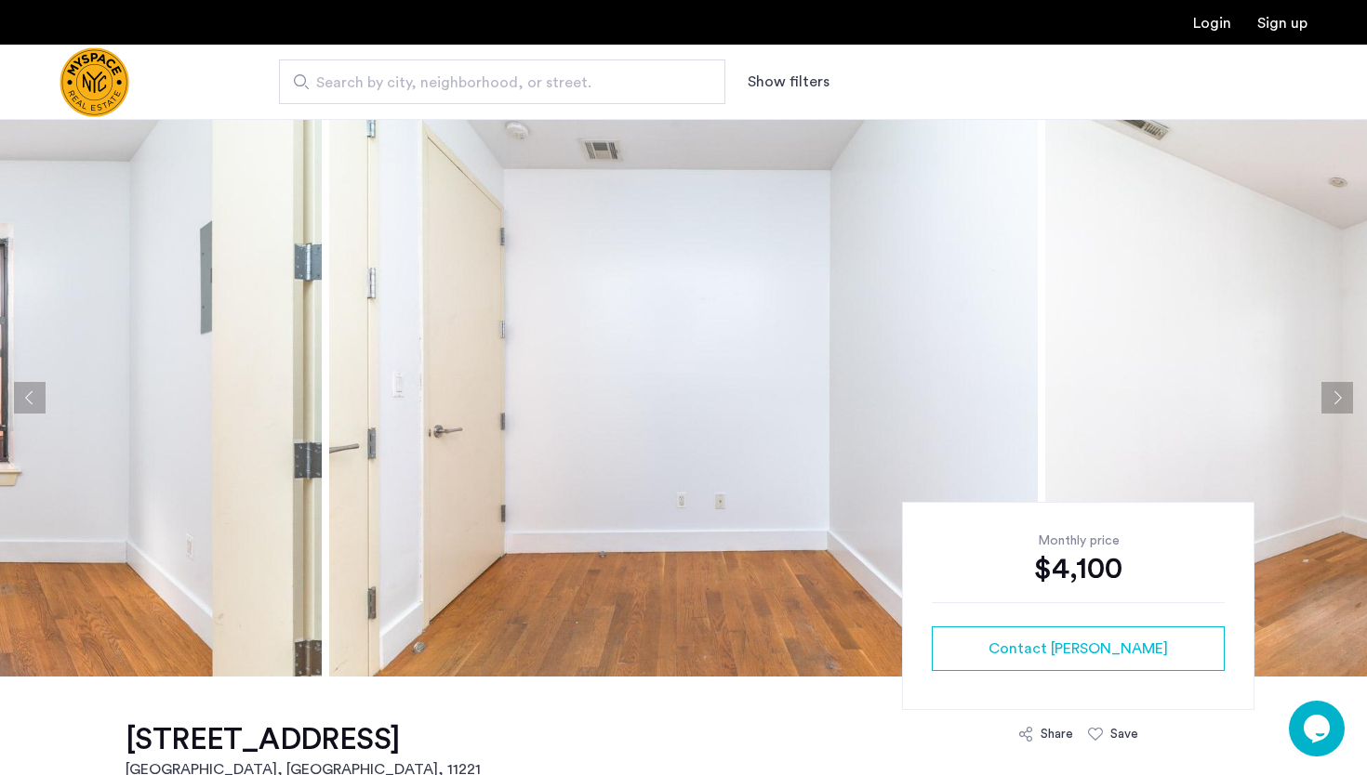
click at [1337, 400] on button "Next apartment" at bounding box center [1337, 398] width 32 height 32
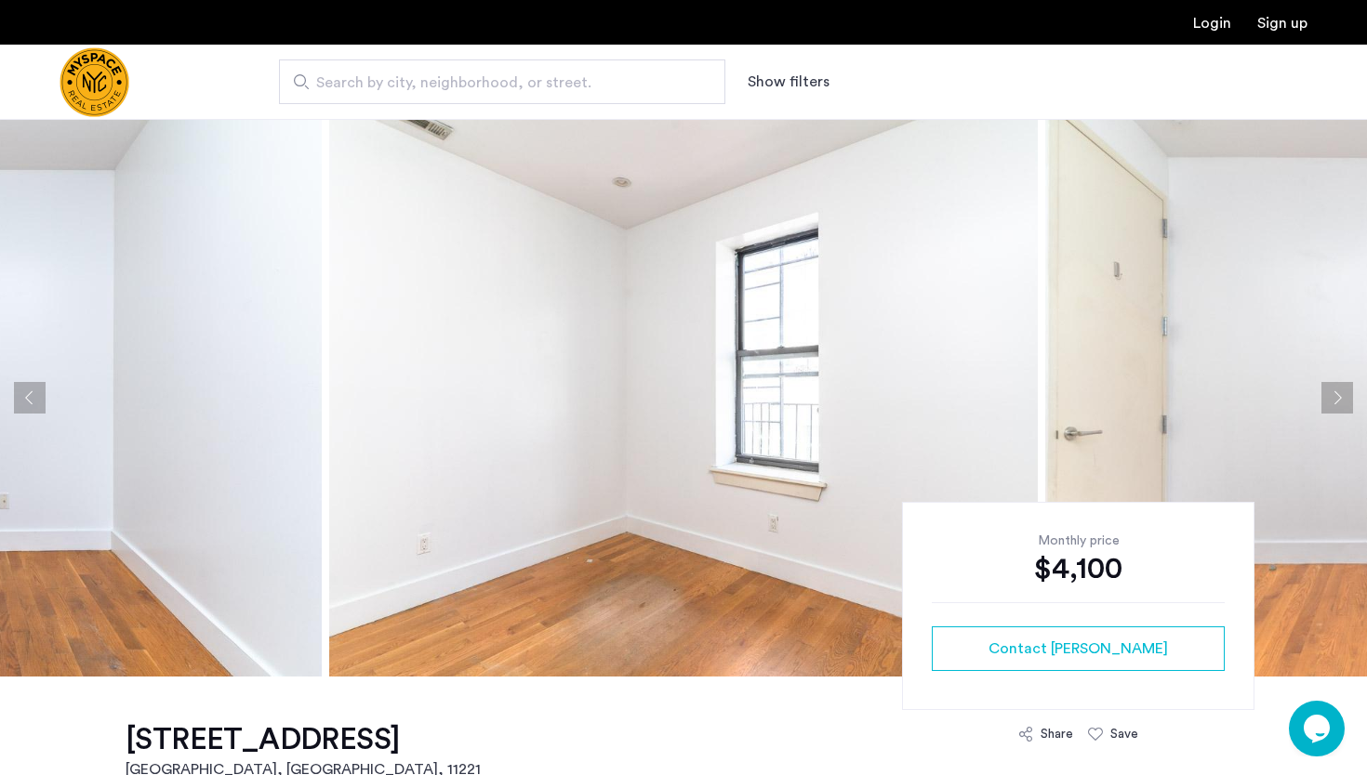
click at [1337, 400] on button "Next apartment" at bounding box center [1337, 398] width 32 height 32
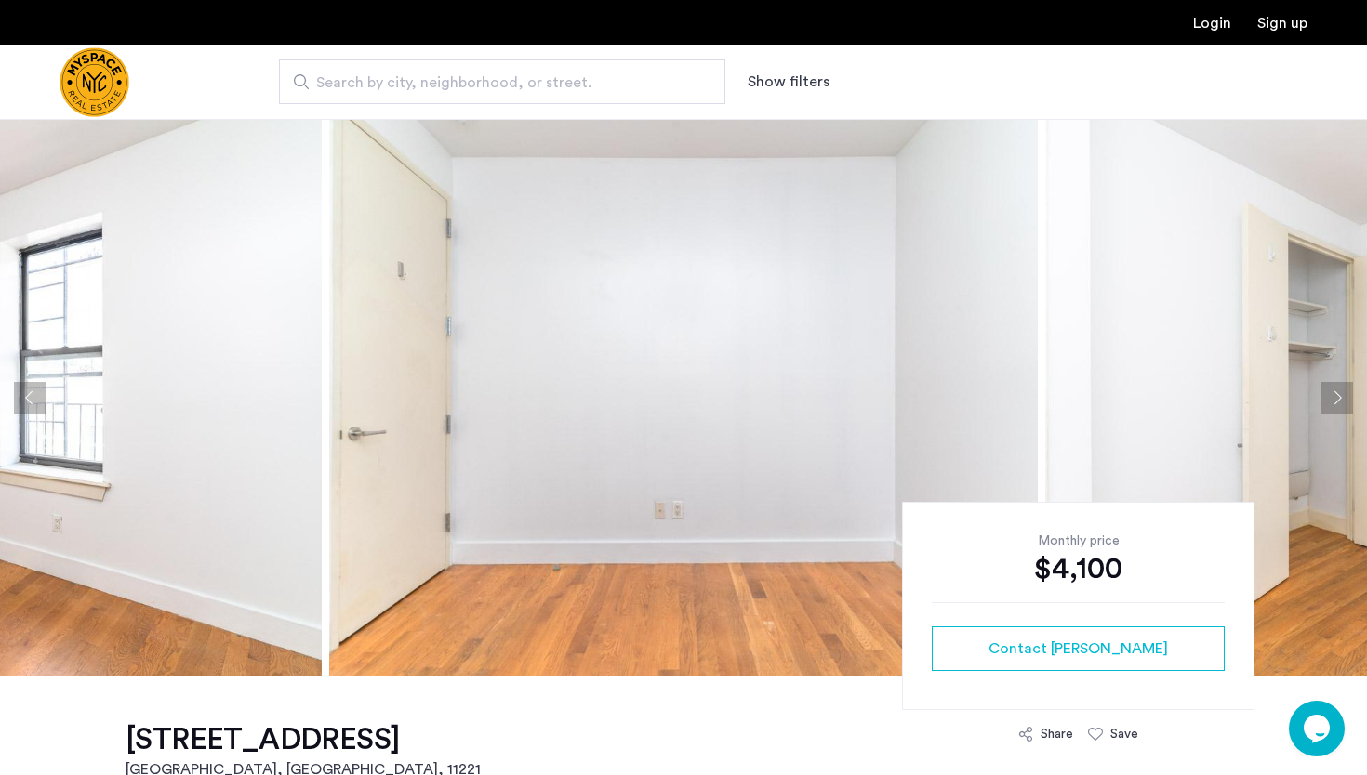
click at [1337, 400] on button "Next apartment" at bounding box center [1337, 398] width 32 height 32
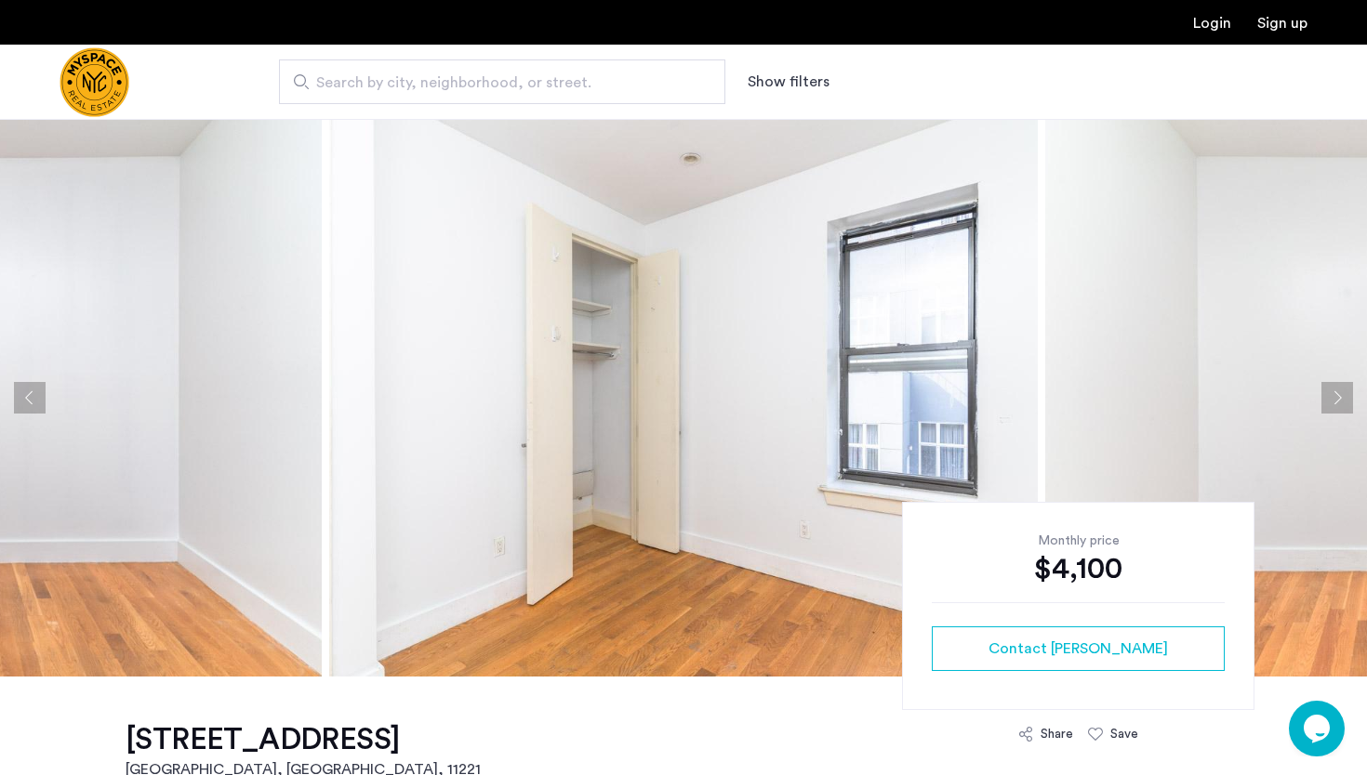
click at [1337, 400] on button "Next apartment" at bounding box center [1337, 398] width 32 height 32
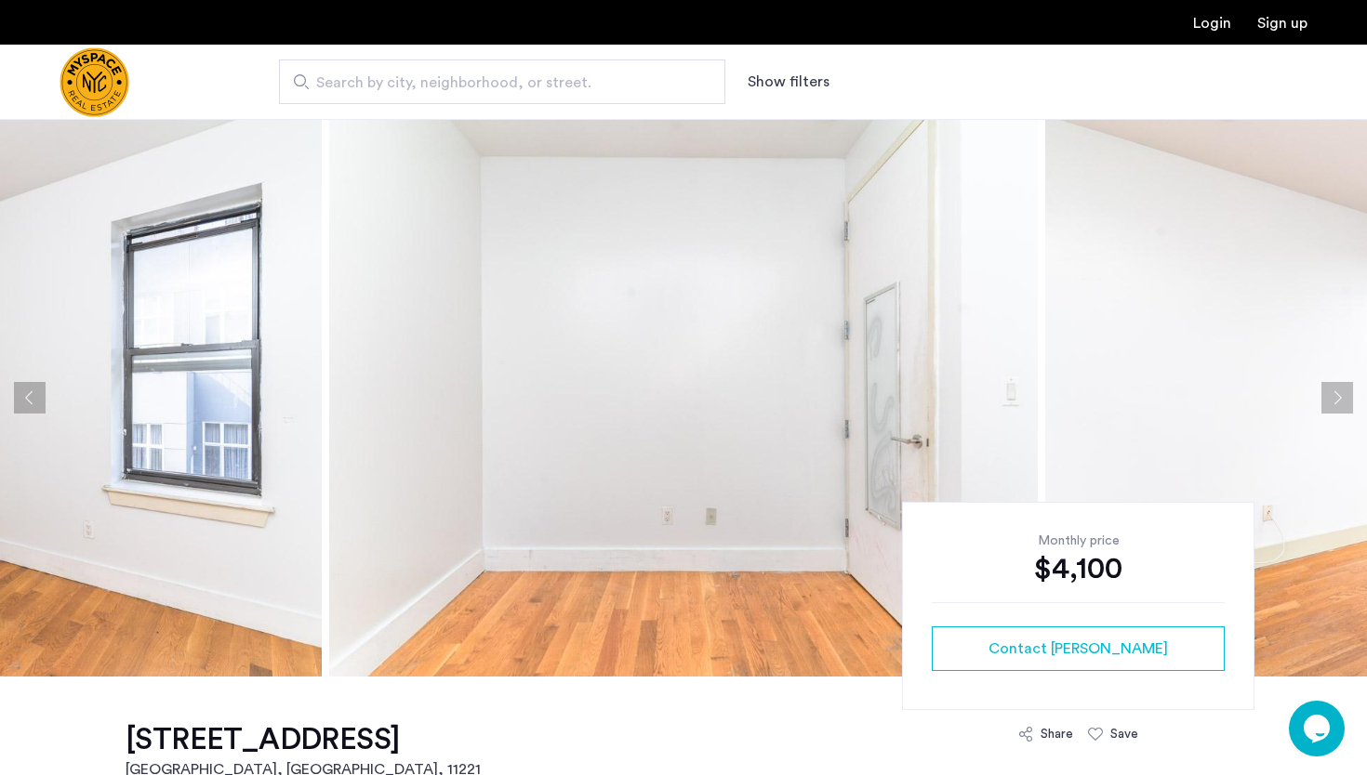
click at [1336, 400] on button "Next apartment" at bounding box center [1337, 398] width 32 height 32
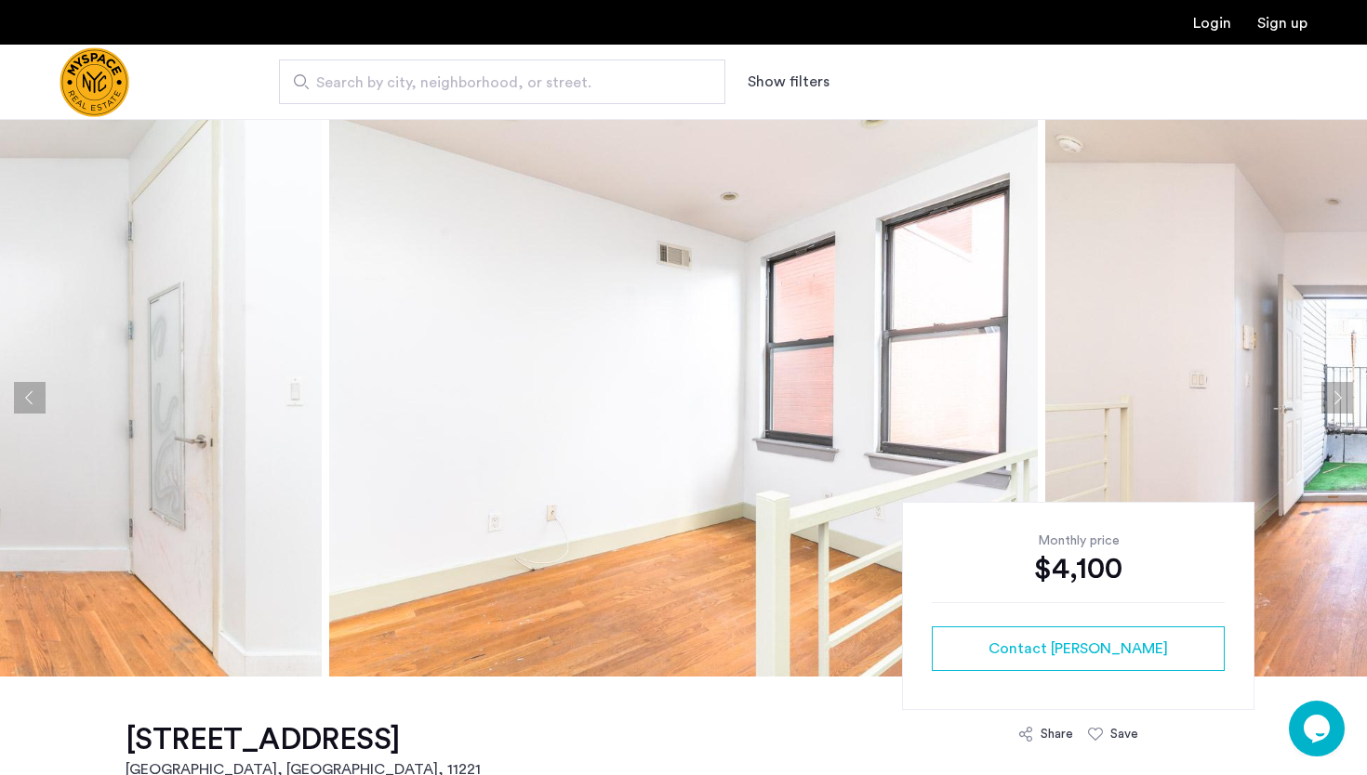
click at [1336, 400] on button "Next apartment" at bounding box center [1337, 398] width 32 height 32
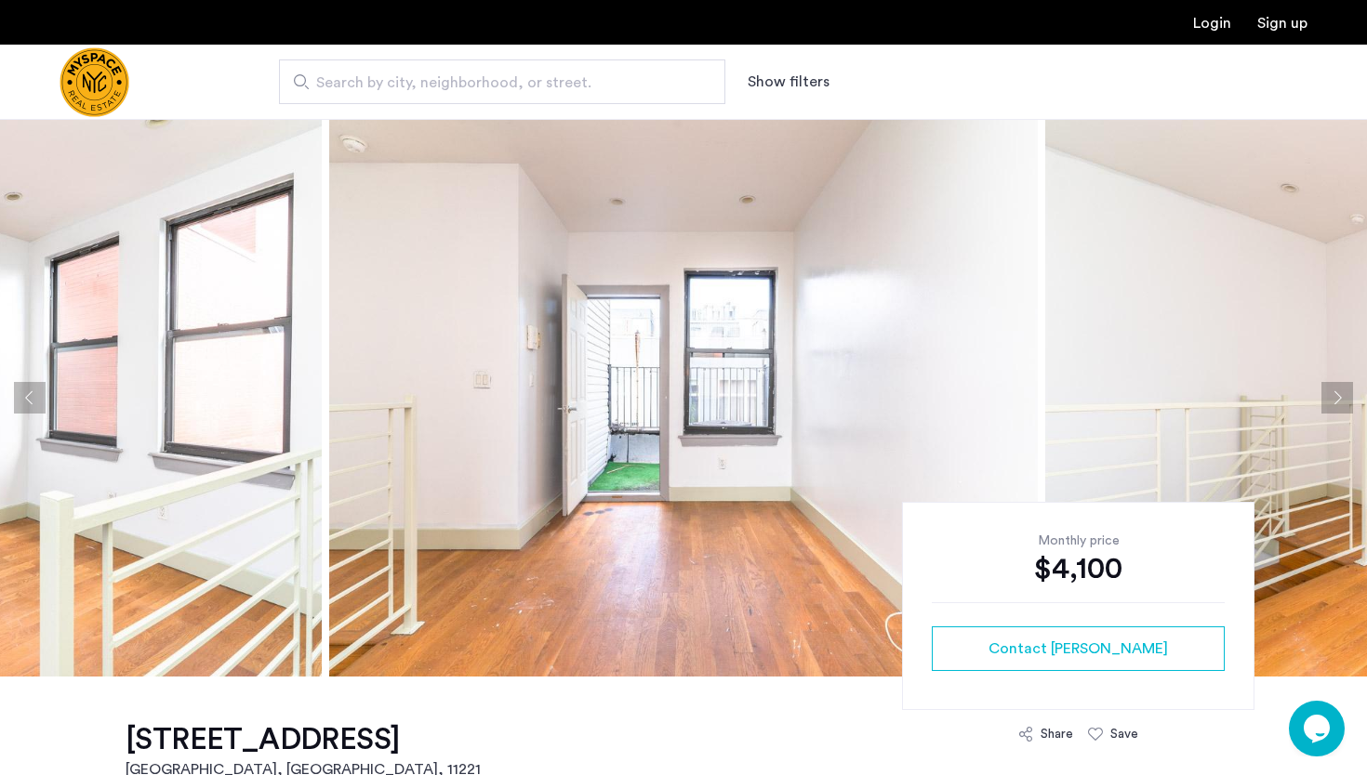
click at [1336, 400] on button "Next apartment" at bounding box center [1337, 398] width 32 height 32
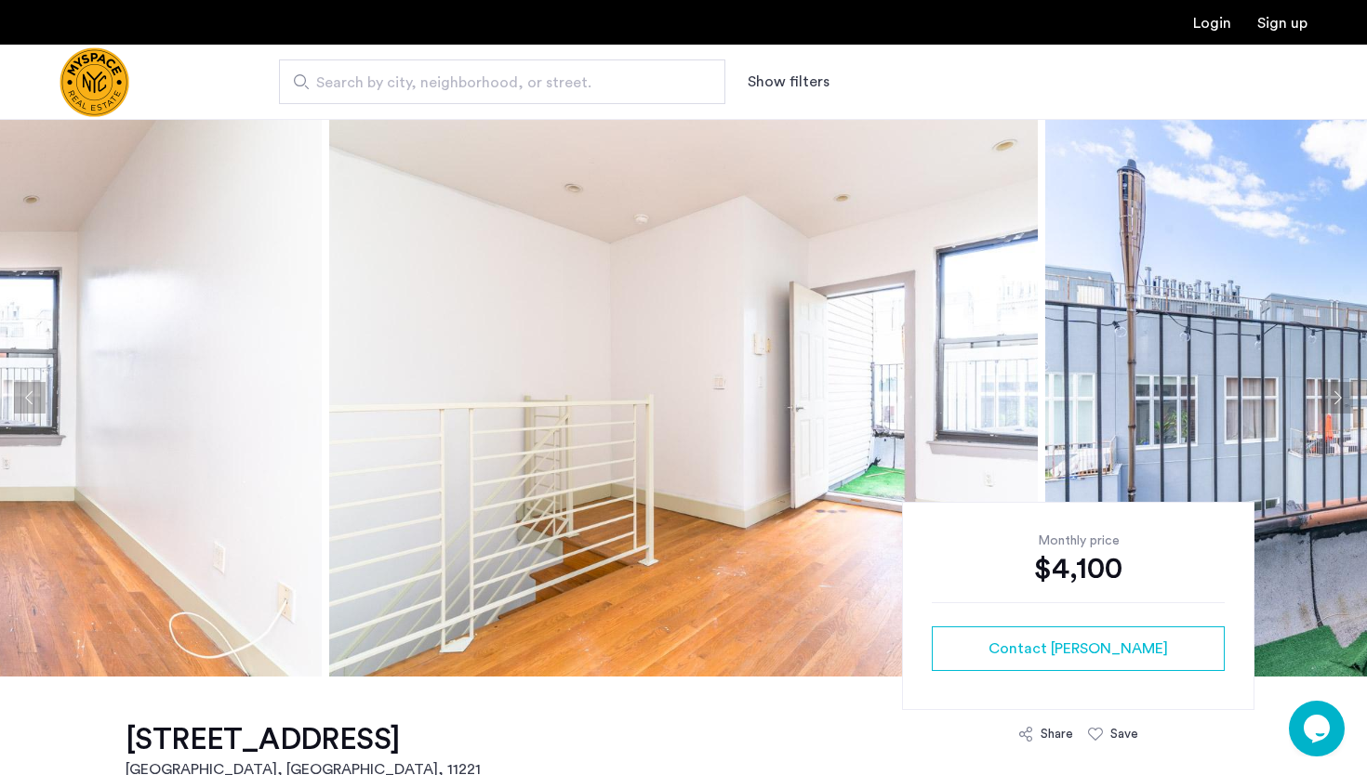
click at [1335, 400] on button "Next apartment" at bounding box center [1337, 398] width 32 height 32
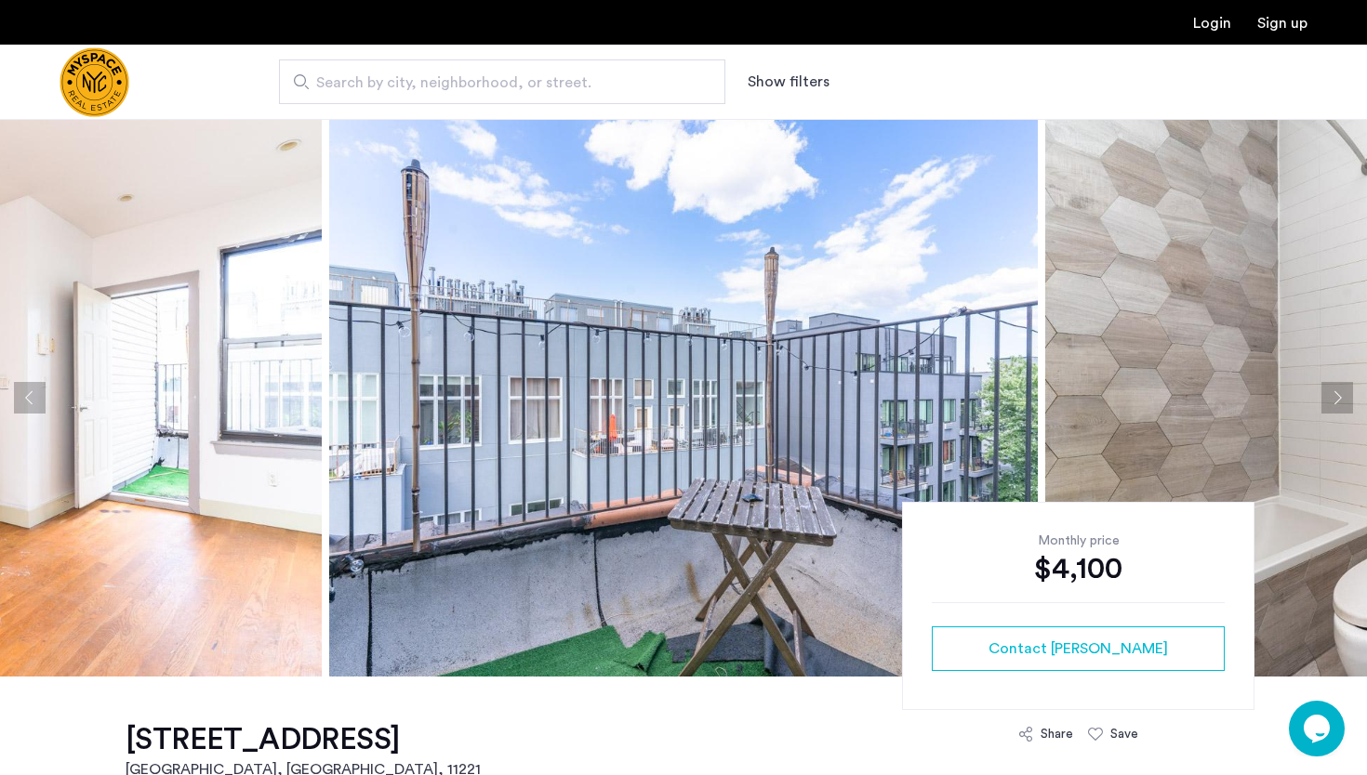
click at [1335, 400] on button "Next apartment" at bounding box center [1337, 398] width 32 height 32
